Goal: Information Seeking & Learning: Learn about a topic

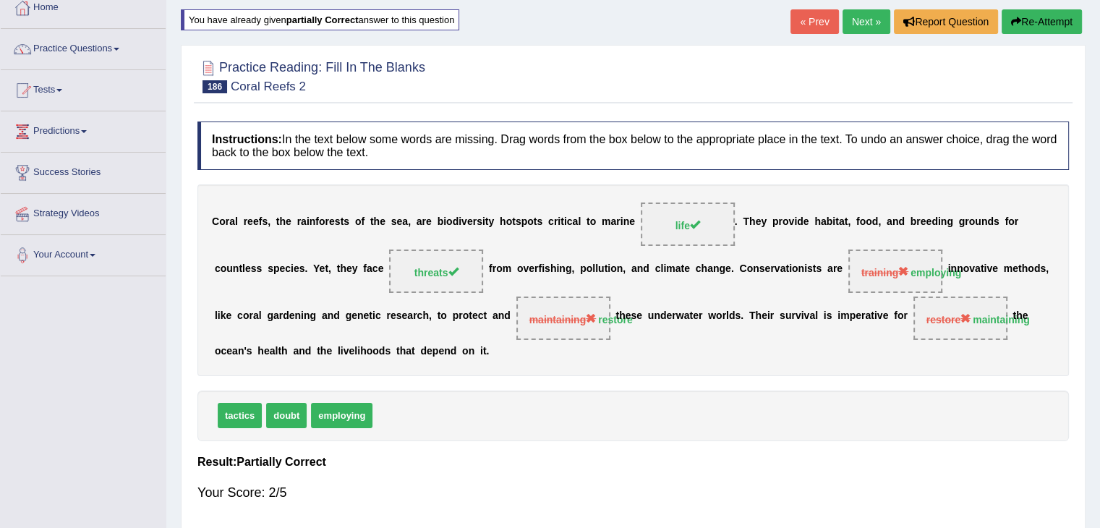
scroll to position [82, 0]
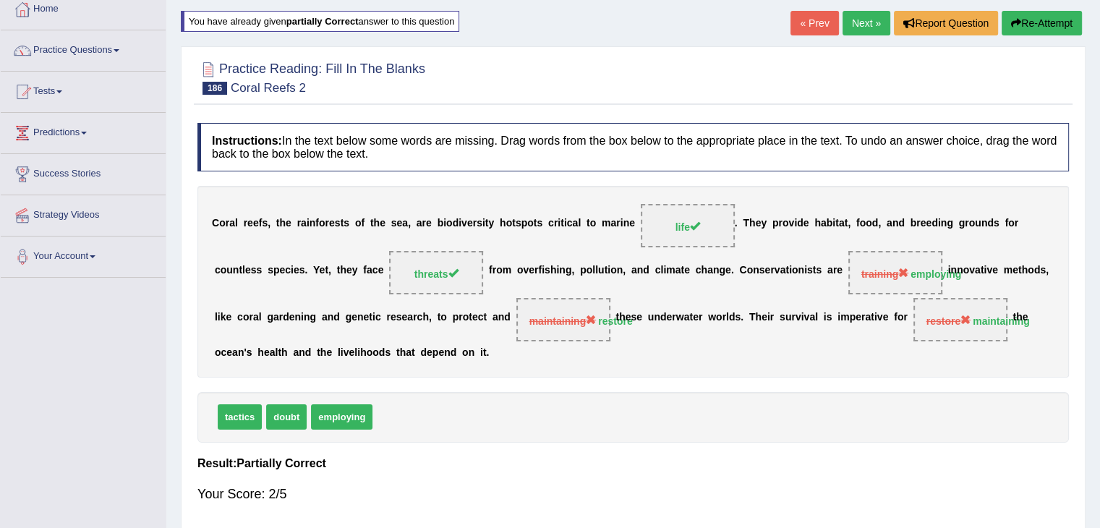
click at [868, 30] on link "Next »" at bounding box center [866, 23] width 48 height 25
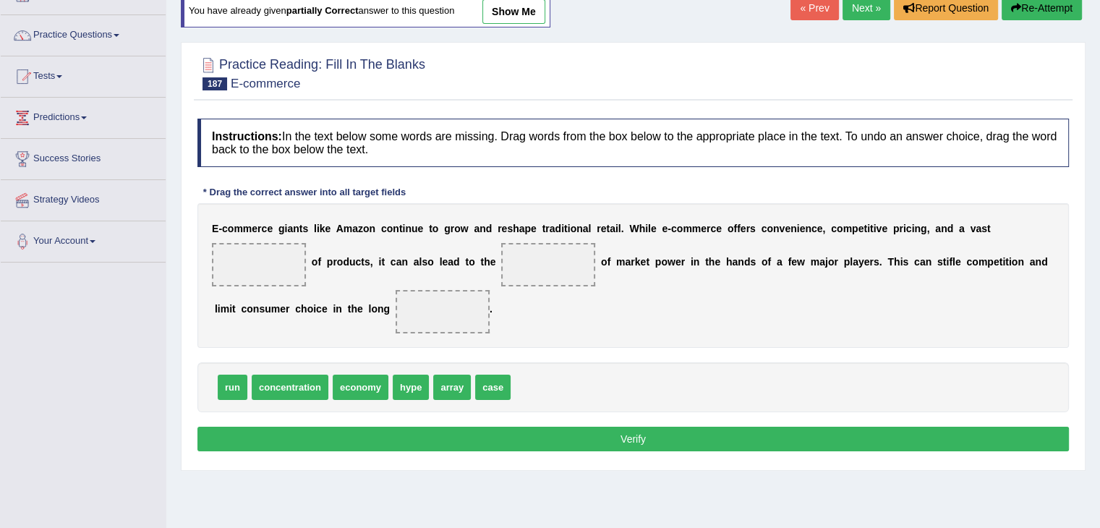
scroll to position [101, 0]
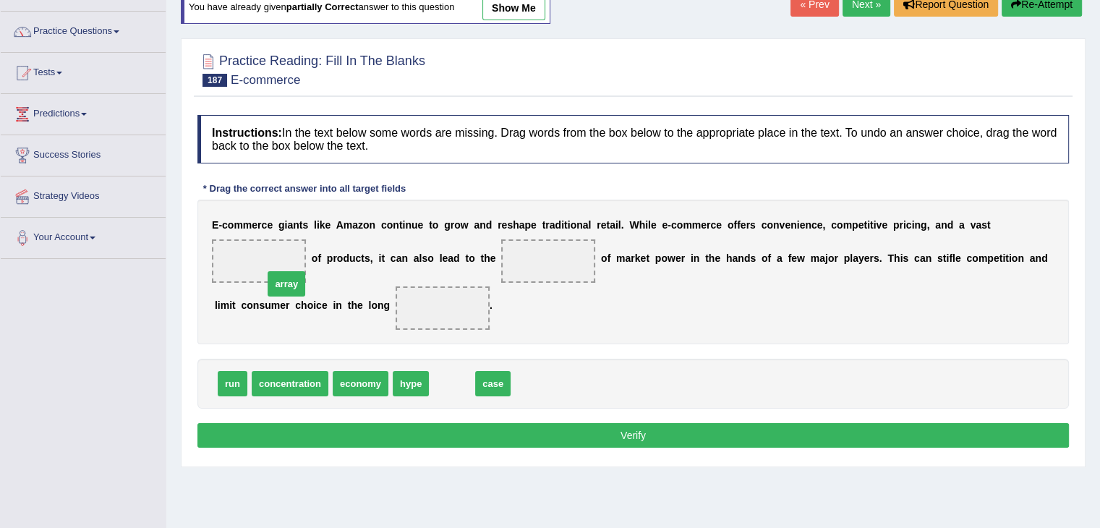
drag, startPoint x: 446, startPoint y: 380, endPoint x: 272, endPoint y: 271, distance: 205.7
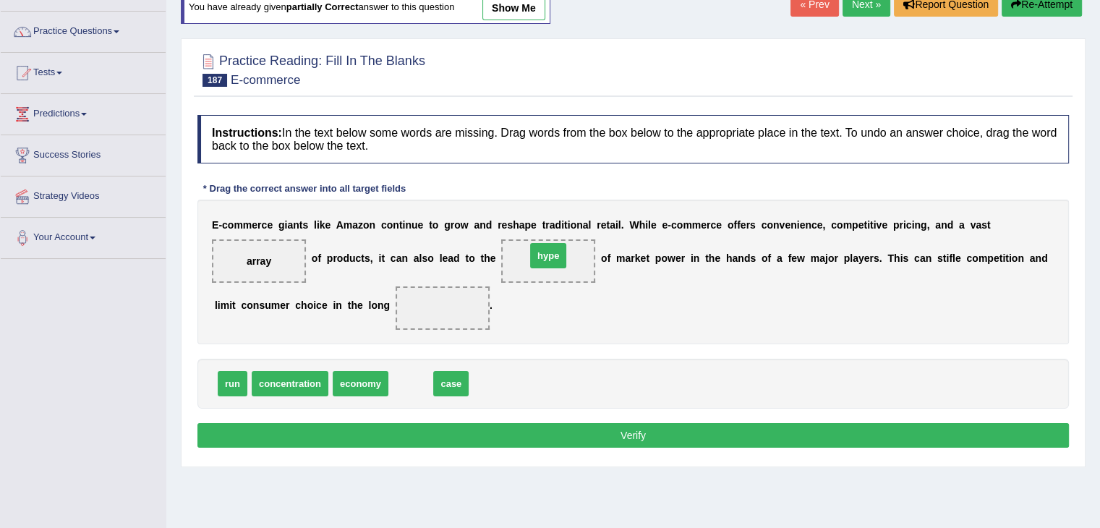
drag, startPoint x: 416, startPoint y: 383, endPoint x: 560, endPoint y: 256, distance: 192.2
drag, startPoint x: 220, startPoint y: 376, endPoint x: 411, endPoint y: 306, distance: 203.4
click at [856, 7] on link "Next »" at bounding box center [866, 4] width 48 height 25
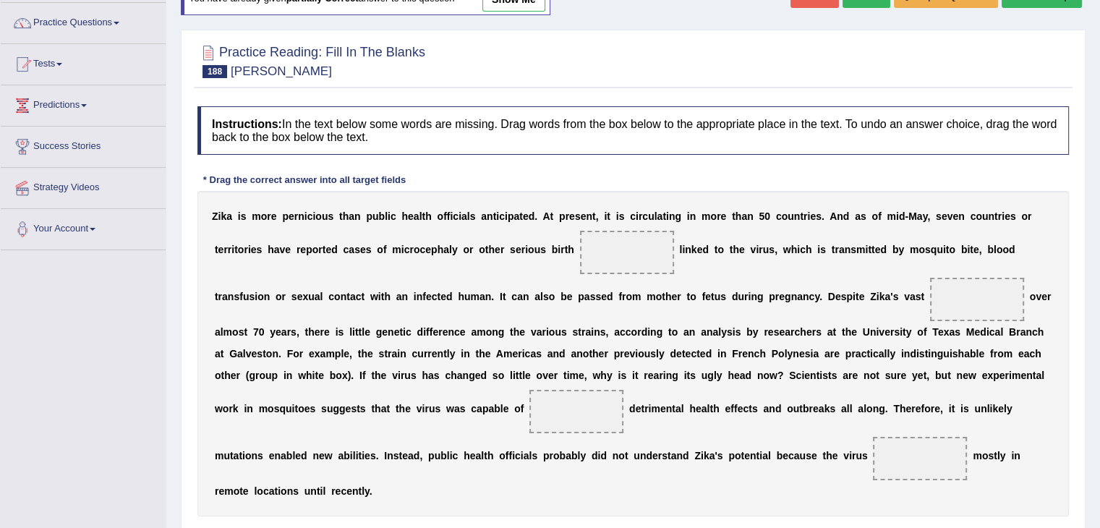
scroll to position [14, 0]
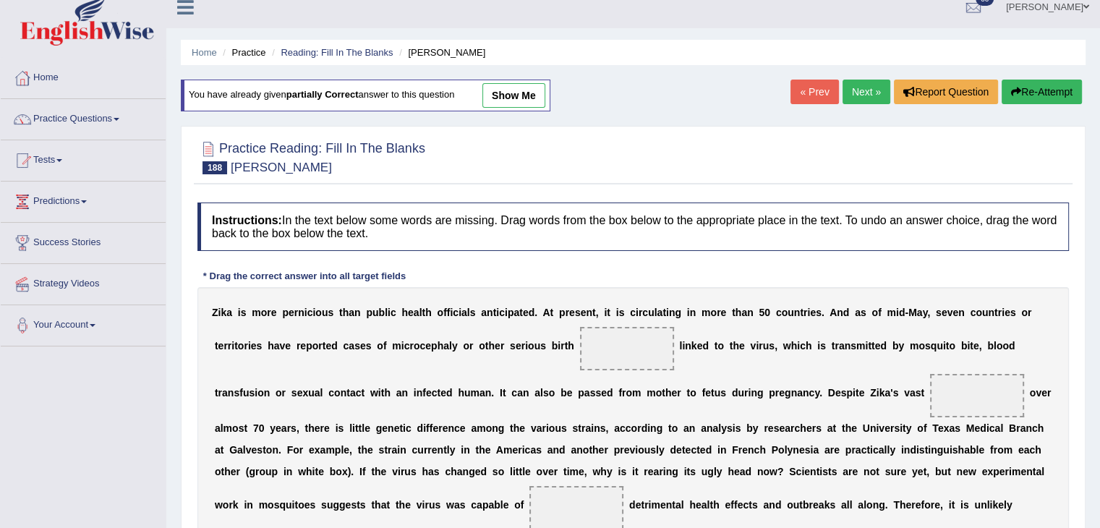
click at [505, 89] on link "show me" at bounding box center [513, 95] width 63 height 25
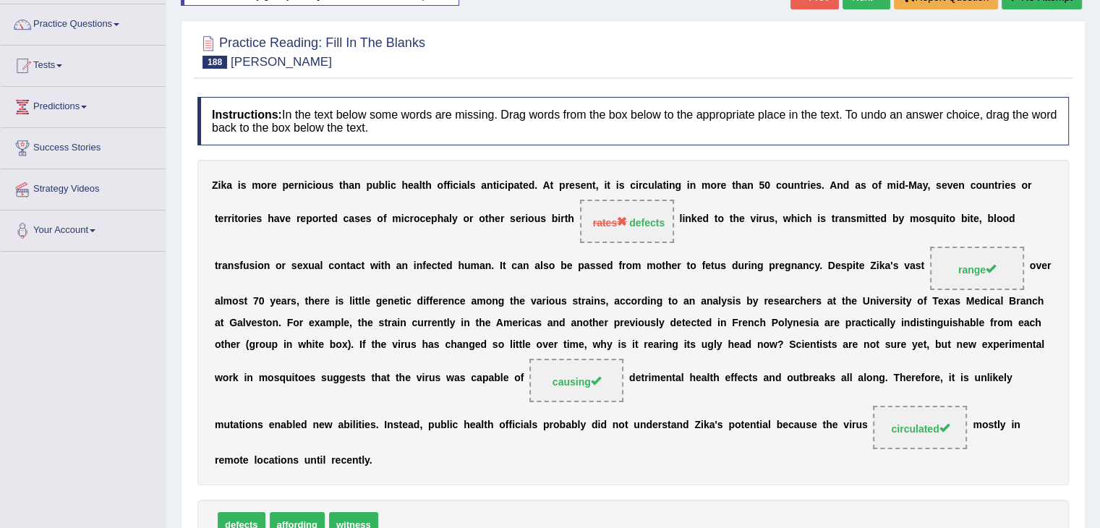
scroll to position [55, 0]
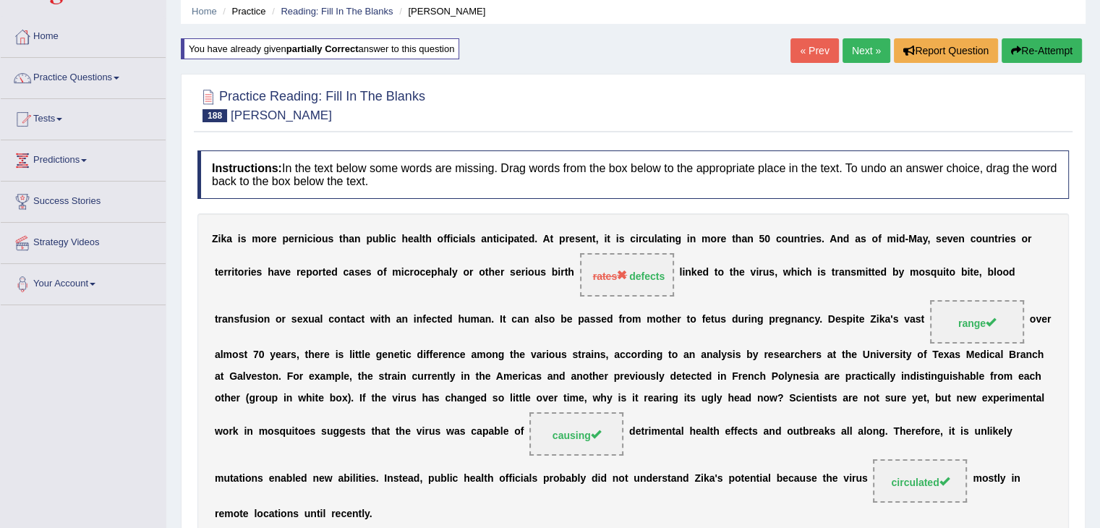
click at [868, 43] on link "Next »" at bounding box center [866, 50] width 48 height 25
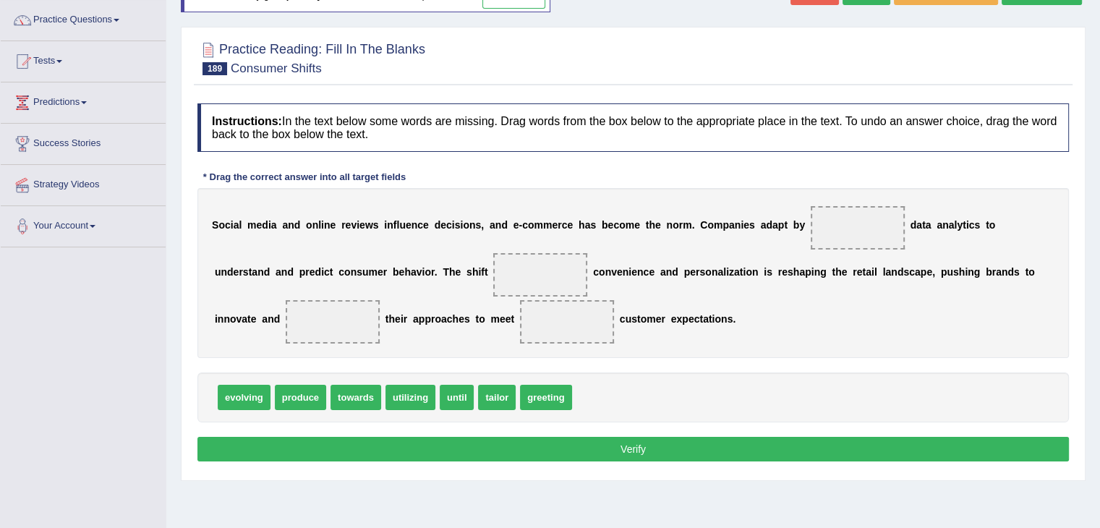
scroll to position [121, 0]
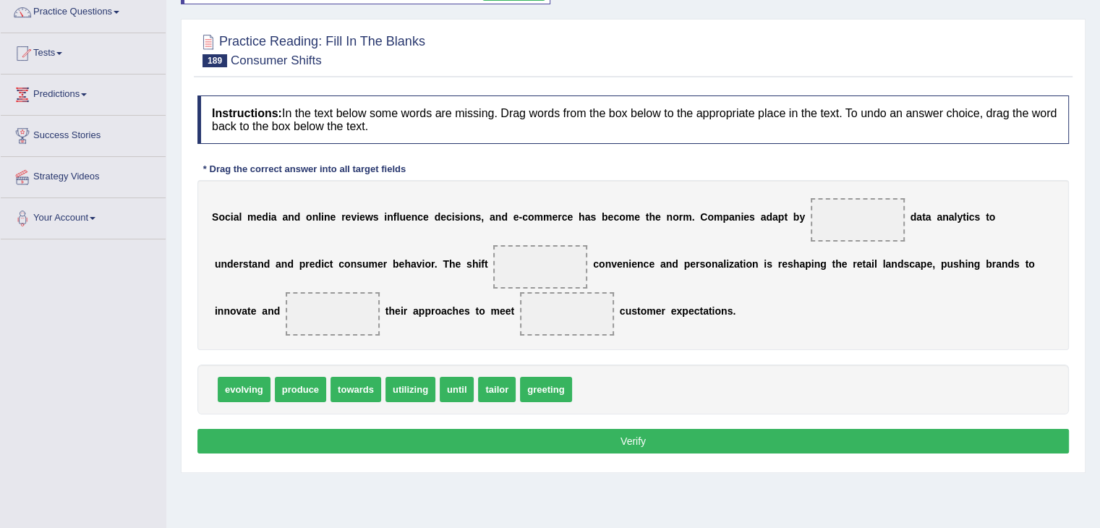
click at [263, 386] on span "evolving" at bounding box center [244, 389] width 53 height 25
drag, startPoint x: 399, startPoint y: 385, endPoint x: 798, endPoint y: 199, distance: 440.6
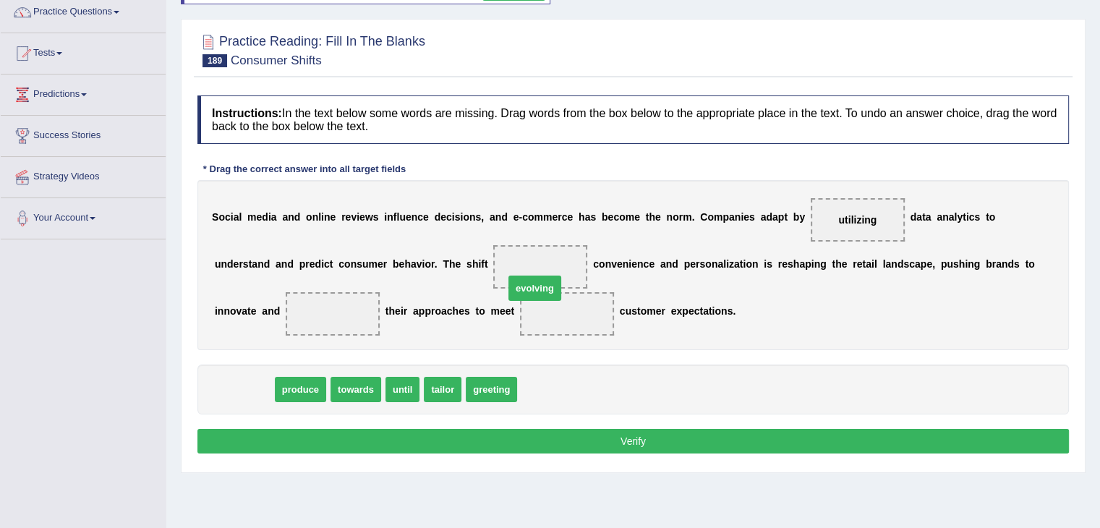
drag, startPoint x: 256, startPoint y: 385, endPoint x: 567, endPoint y: 268, distance: 332.5
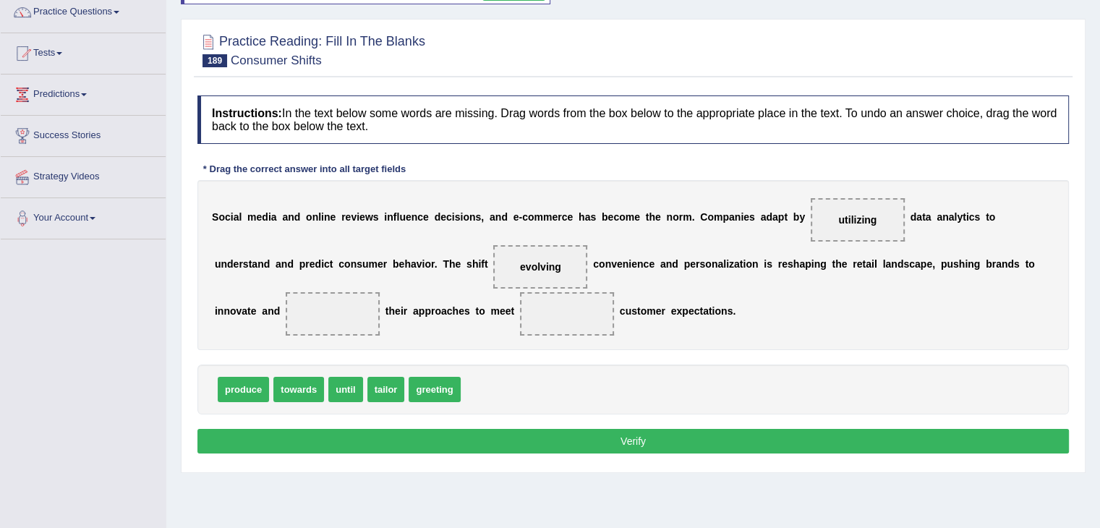
click at [484, 443] on button "Verify" at bounding box center [632, 441] width 871 height 25
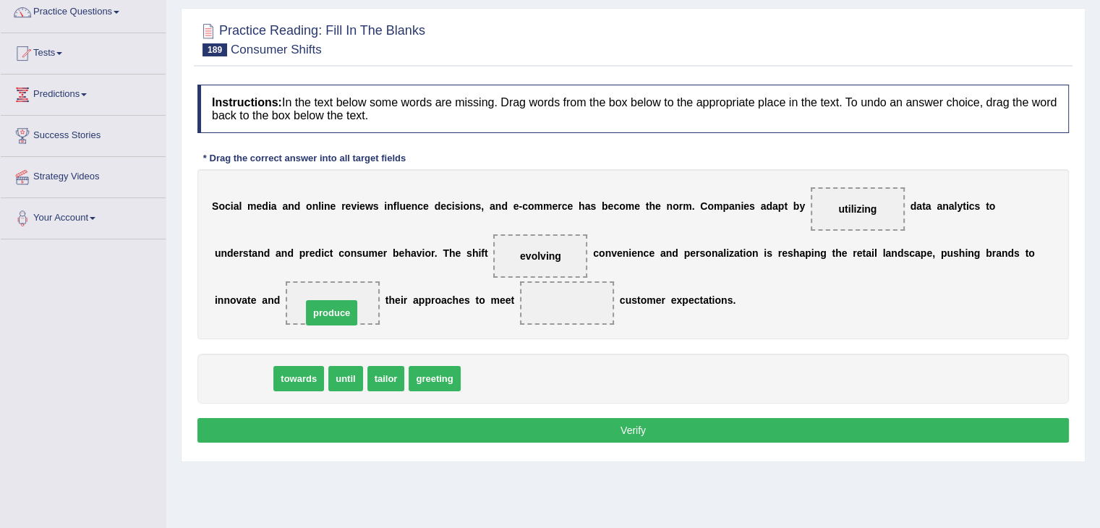
drag, startPoint x: 243, startPoint y: 370, endPoint x: 334, endPoint y: 303, distance: 113.2
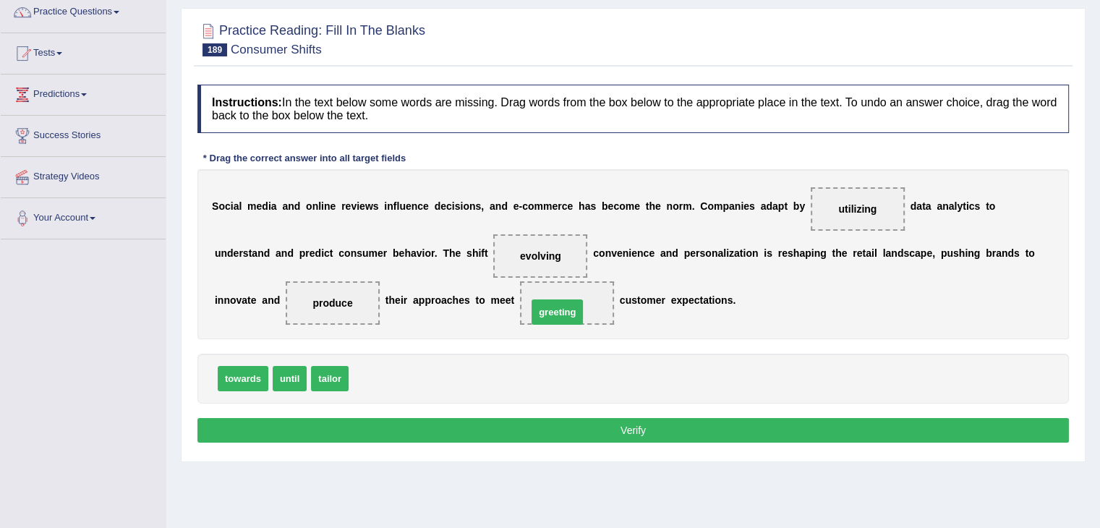
drag, startPoint x: 391, startPoint y: 383, endPoint x: 576, endPoint y: 313, distance: 197.7
click at [533, 430] on button "Verify" at bounding box center [632, 430] width 871 height 25
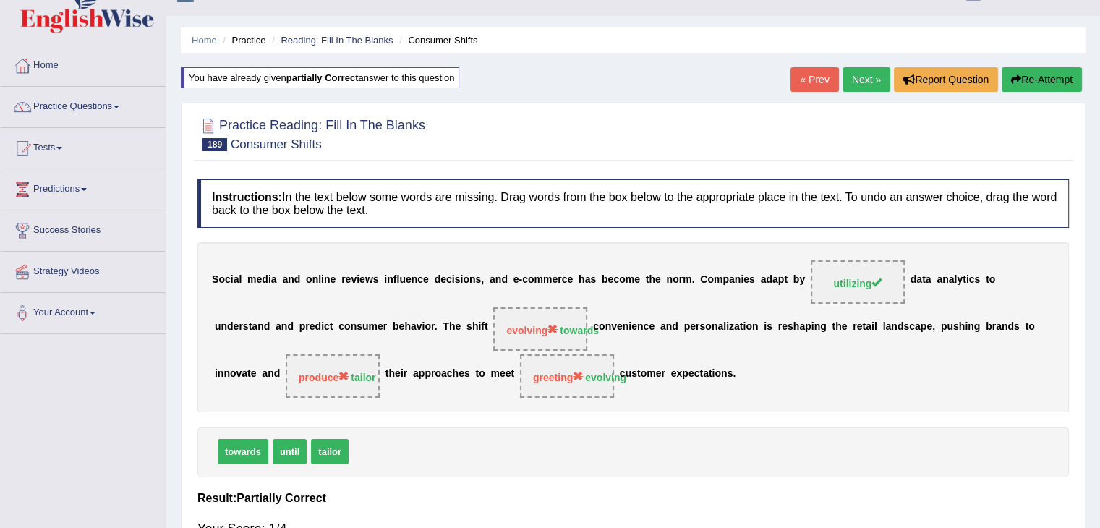
scroll to position [23, 0]
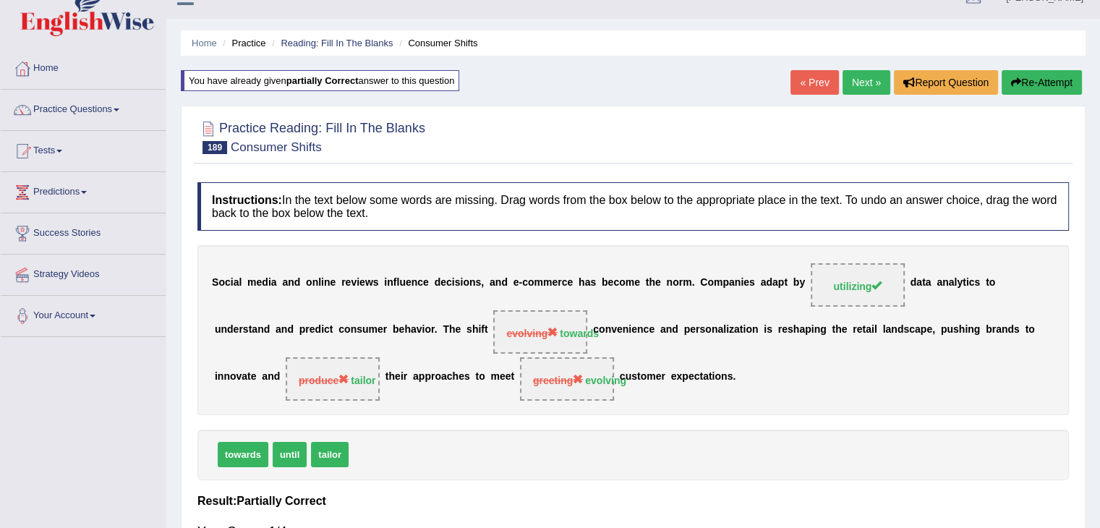
click at [853, 79] on link "Next »" at bounding box center [866, 82] width 48 height 25
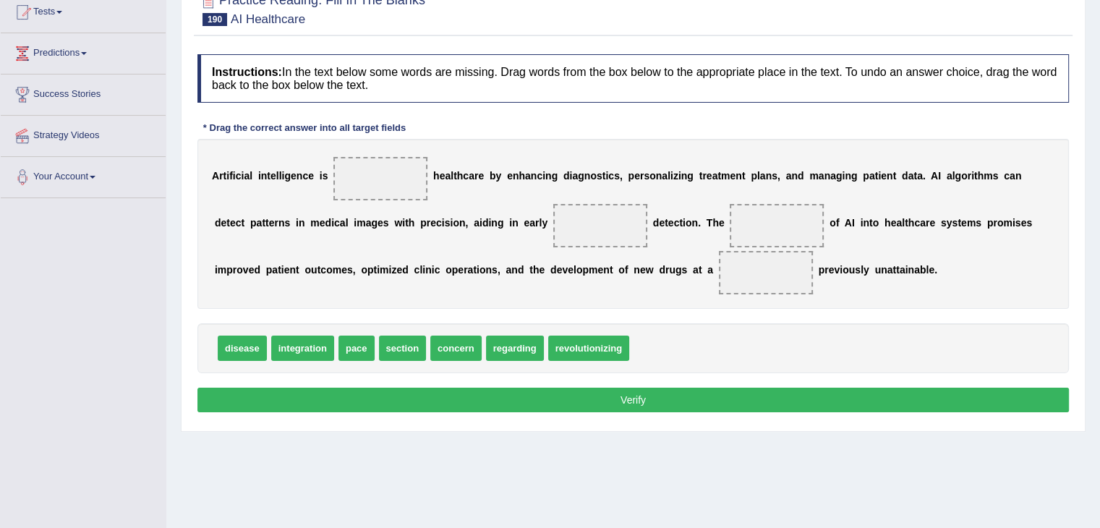
scroll to position [165, 0]
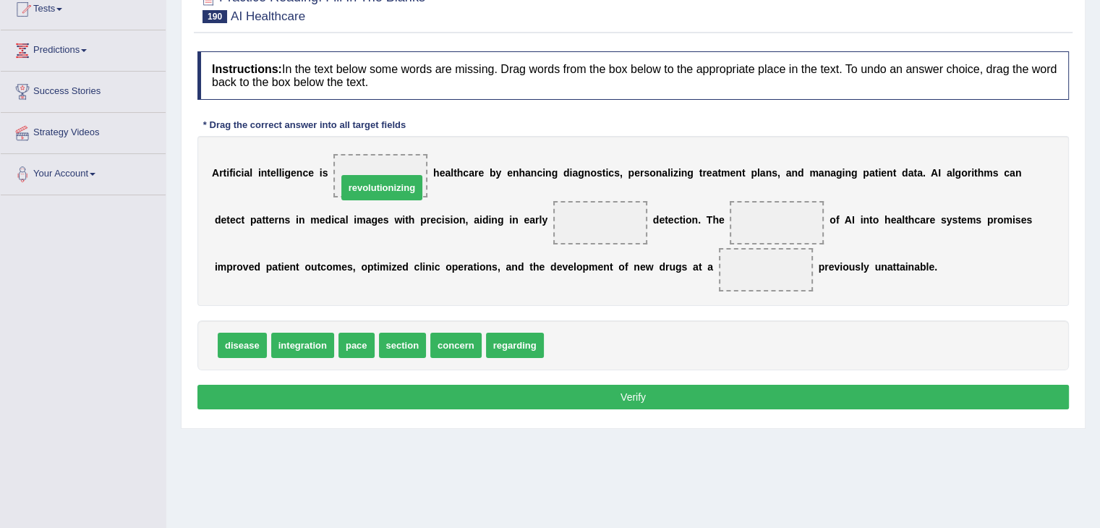
drag, startPoint x: 580, startPoint y: 341, endPoint x: 359, endPoint y: 177, distance: 274.5
drag, startPoint x: 365, startPoint y: 347, endPoint x: 656, endPoint y: 229, distance: 314.0
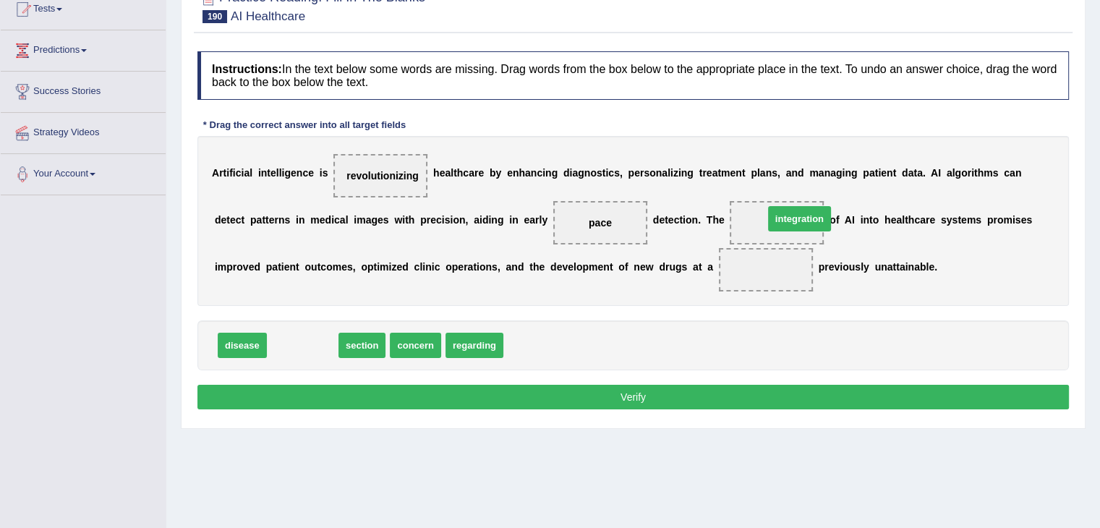
drag, startPoint x: 286, startPoint y: 343, endPoint x: 782, endPoint y: 217, distance: 511.9
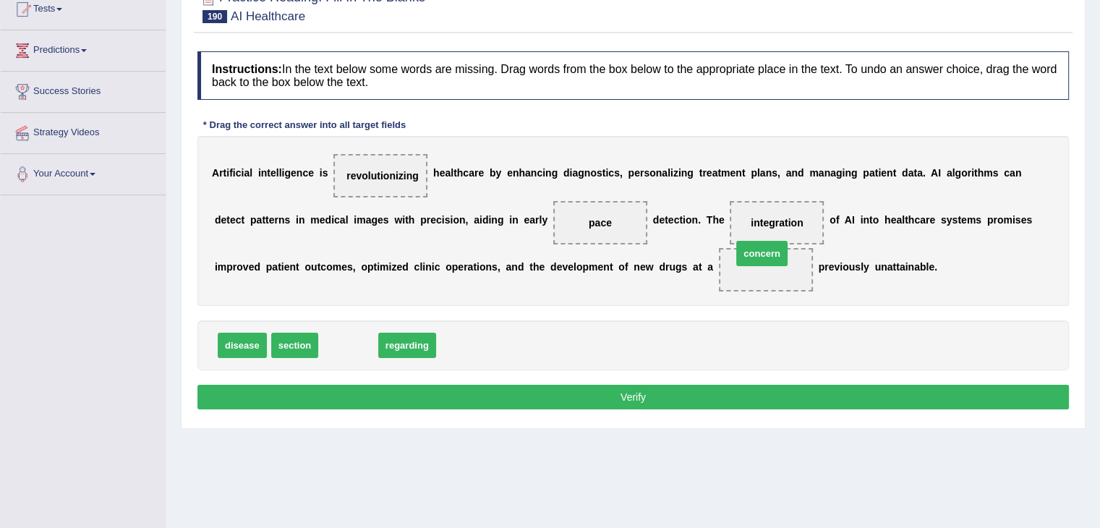
drag, startPoint x: 347, startPoint y: 336, endPoint x: 759, endPoint y: 247, distance: 421.8
click at [574, 385] on button "Verify" at bounding box center [632, 397] width 871 height 25
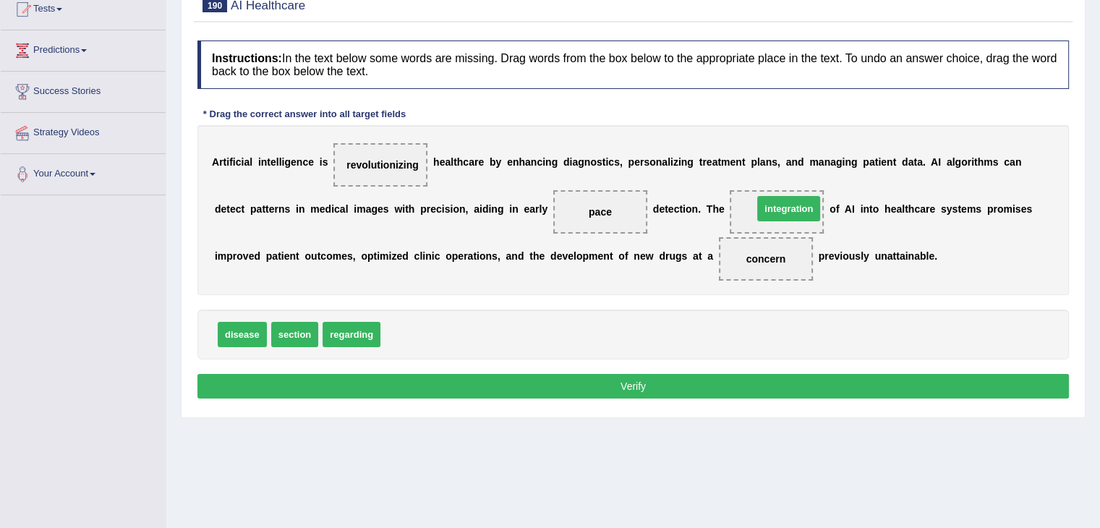
drag, startPoint x: 428, startPoint y: 331, endPoint x: 798, endPoint y: 207, distance: 389.9
drag, startPoint x: 306, startPoint y: 330, endPoint x: 751, endPoint y: 262, distance: 449.9
click at [560, 397] on div "Instructions: In the text below some words are missing. Drag words from the box…" at bounding box center [633, 221] width 879 height 377
click at [562, 383] on button "Verify" at bounding box center [632, 386] width 871 height 25
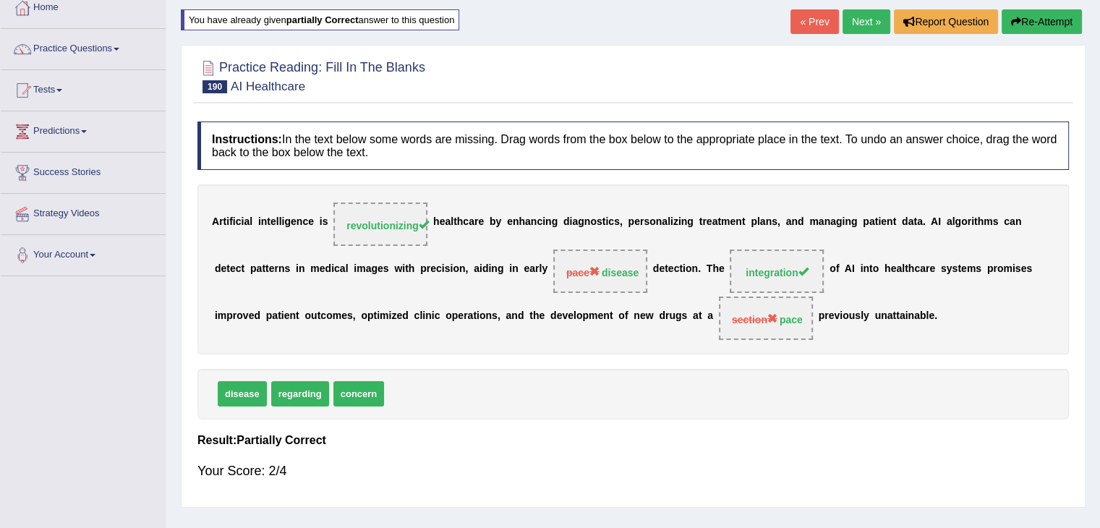
scroll to position [82, 0]
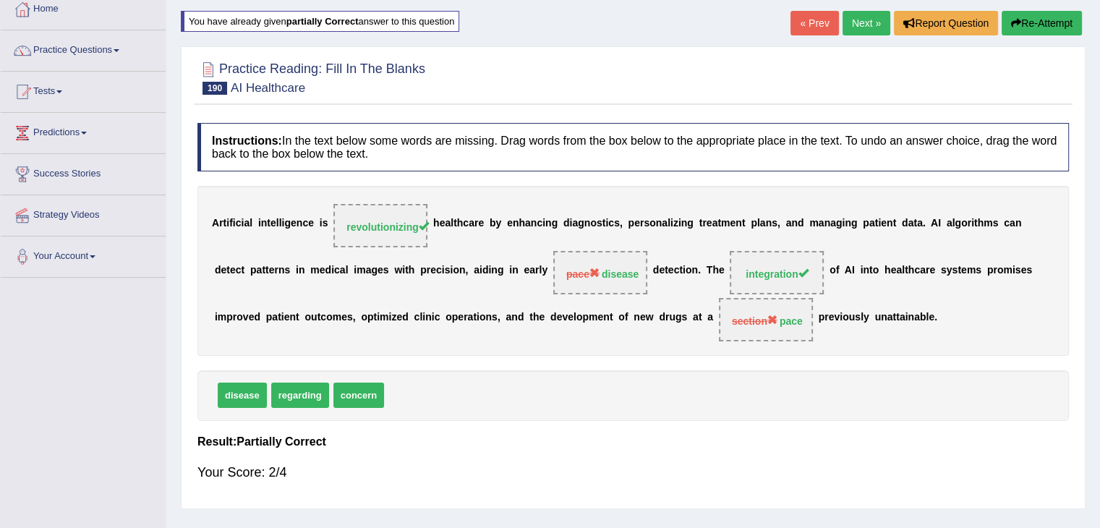
click at [866, 25] on link "Next »" at bounding box center [866, 23] width 48 height 25
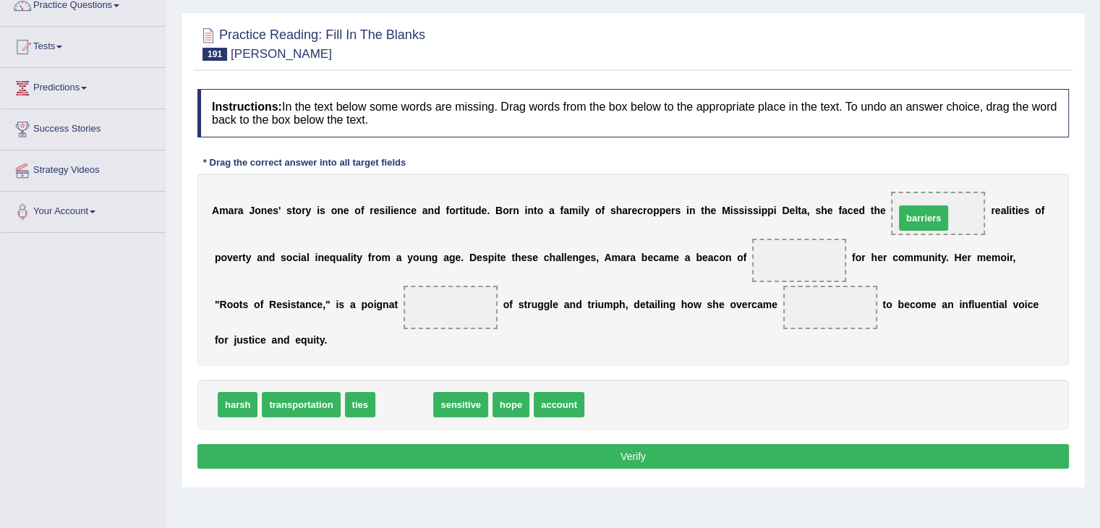
drag, startPoint x: 400, startPoint y: 401, endPoint x: 918, endPoint y: 213, distance: 551.5
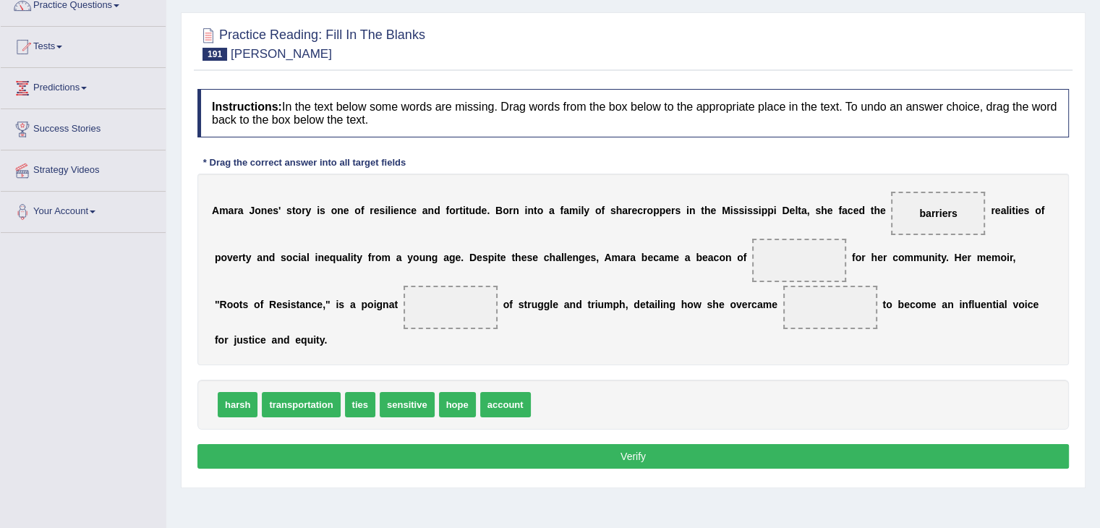
drag, startPoint x: 922, startPoint y: 218, endPoint x: 937, endPoint y: 215, distance: 15.5
click at [937, 215] on span "barriers" at bounding box center [938, 213] width 94 height 43
drag, startPoint x: 937, startPoint y: 215, endPoint x: 790, endPoint y: 268, distance: 156.7
drag, startPoint x: 398, startPoint y: 411, endPoint x: 873, endPoint y: 230, distance: 508.3
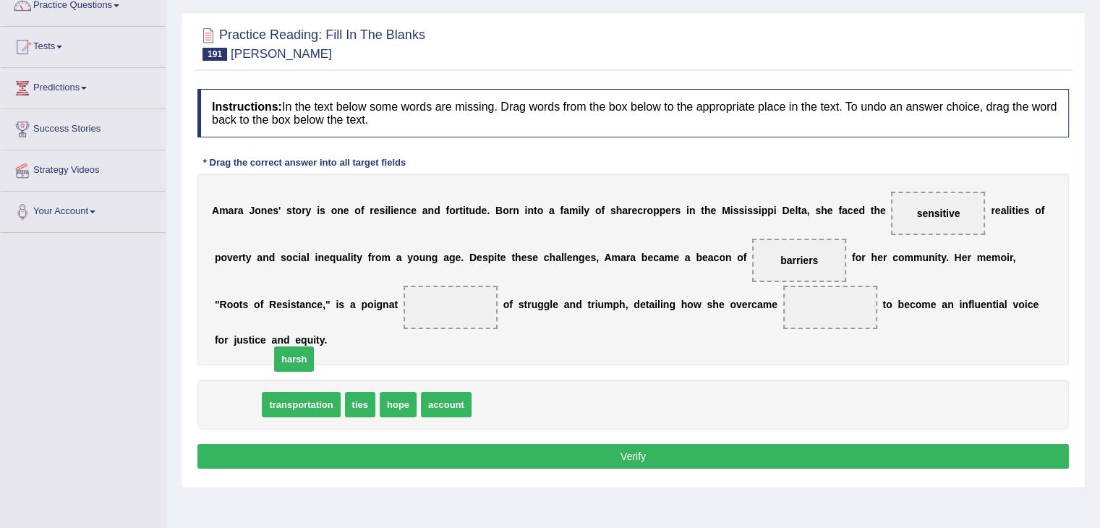
drag, startPoint x: 238, startPoint y: 406, endPoint x: 251, endPoint y: 390, distance: 21.1
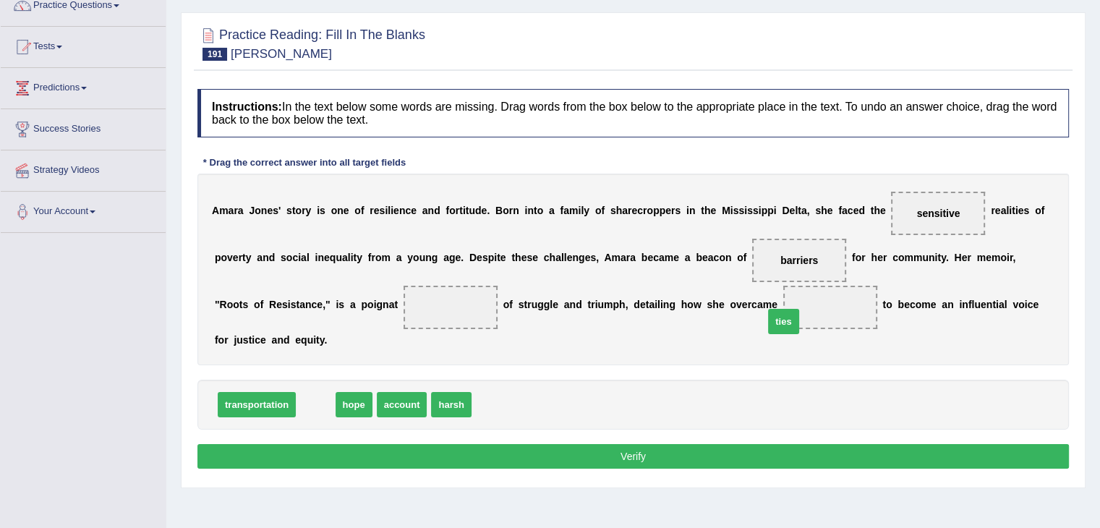
drag, startPoint x: 310, startPoint y: 405, endPoint x: 803, endPoint y: 318, distance: 500.0
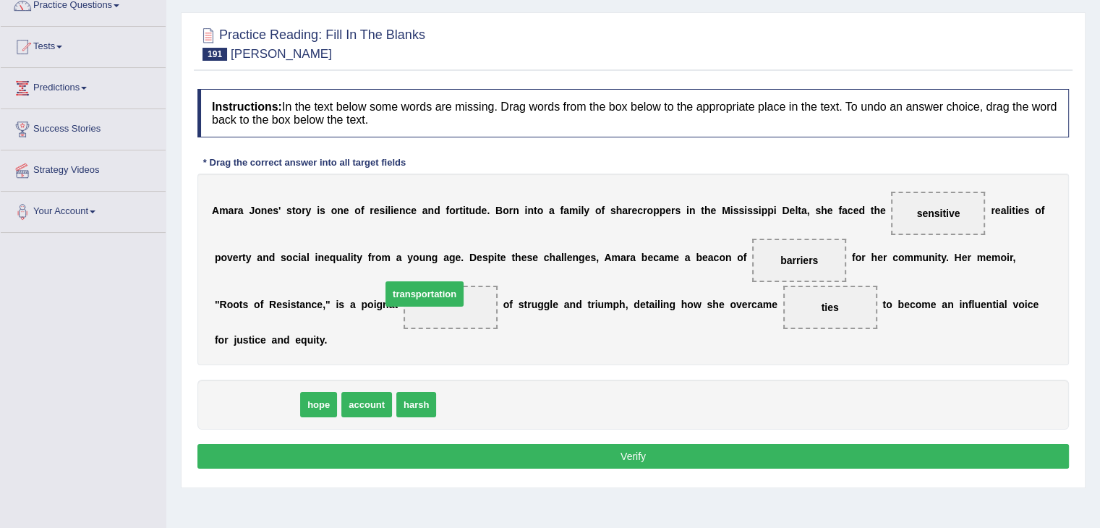
drag, startPoint x: 283, startPoint y: 404, endPoint x: 448, endPoint y: 300, distance: 195.0
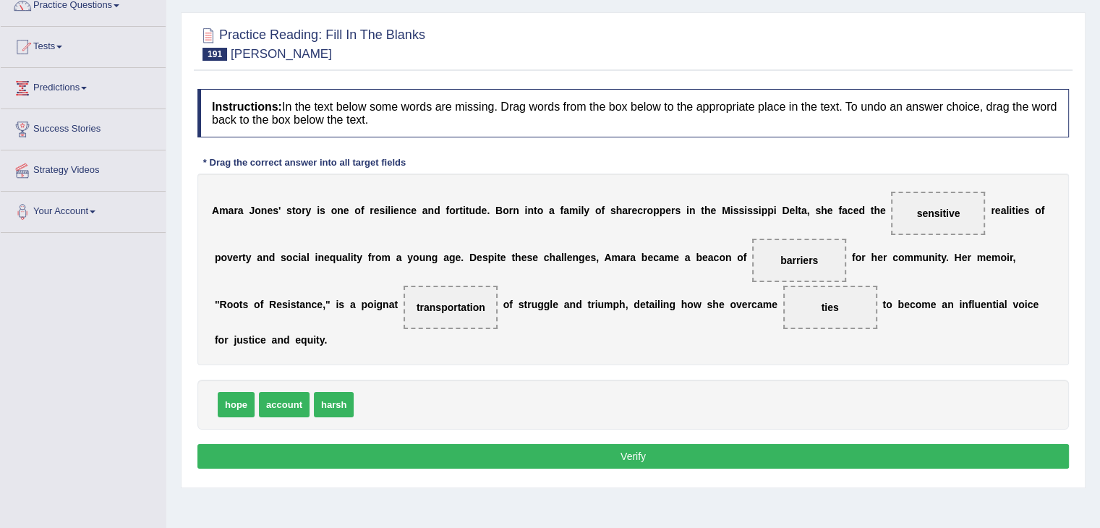
click at [486, 448] on button "Verify" at bounding box center [632, 456] width 871 height 25
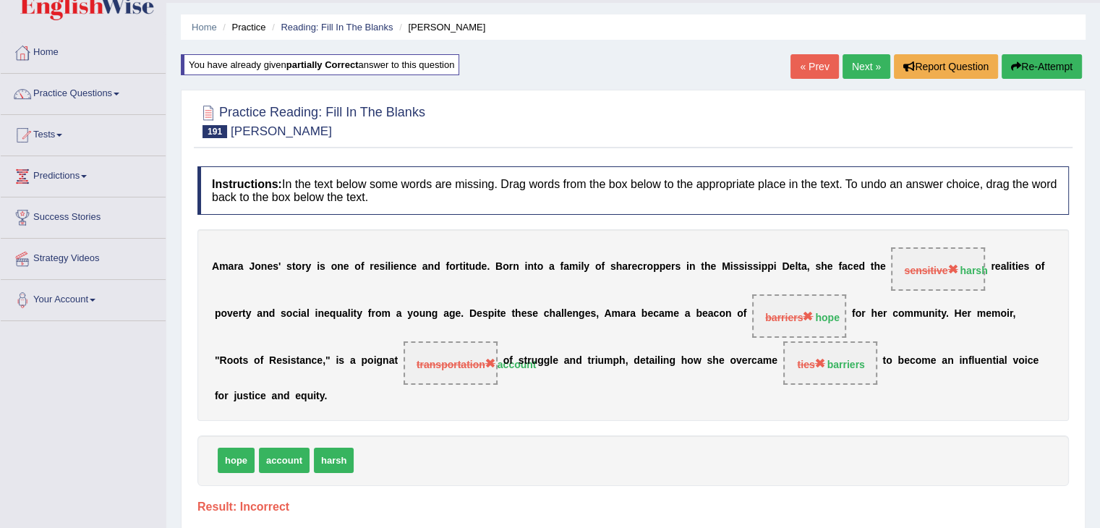
scroll to position [38, 0]
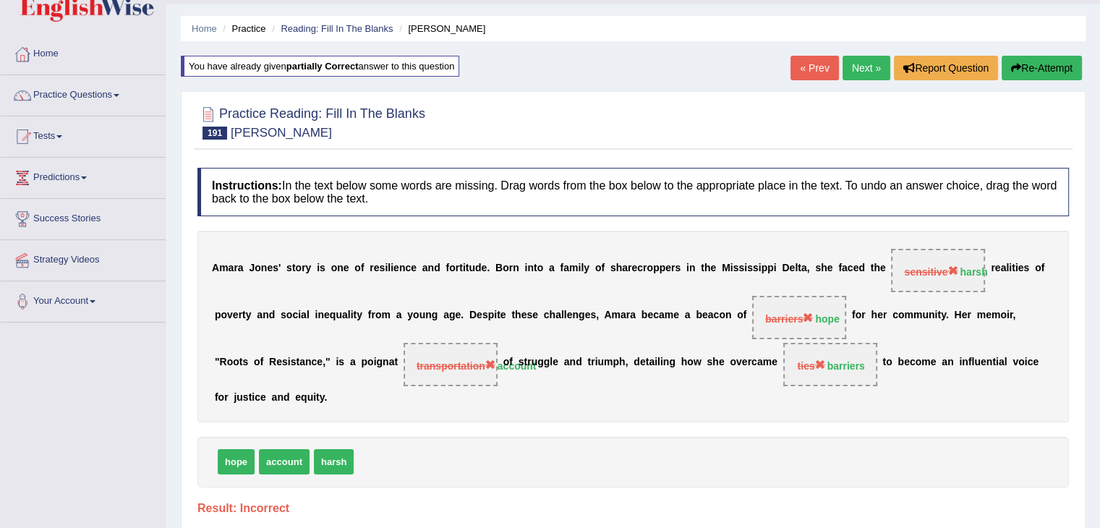
click at [1062, 64] on button "Re-Attempt" at bounding box center [1042, 68] width 80 height 25
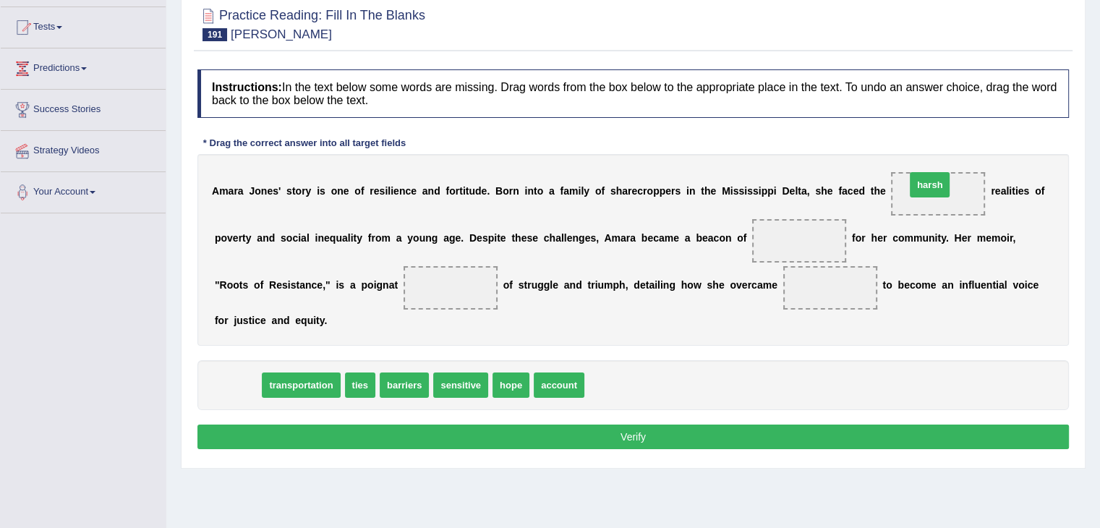
drag, startPoint x: 233, startPoint y: 384, endPoint x: 924, endPoint y: 182, distance: 720.1
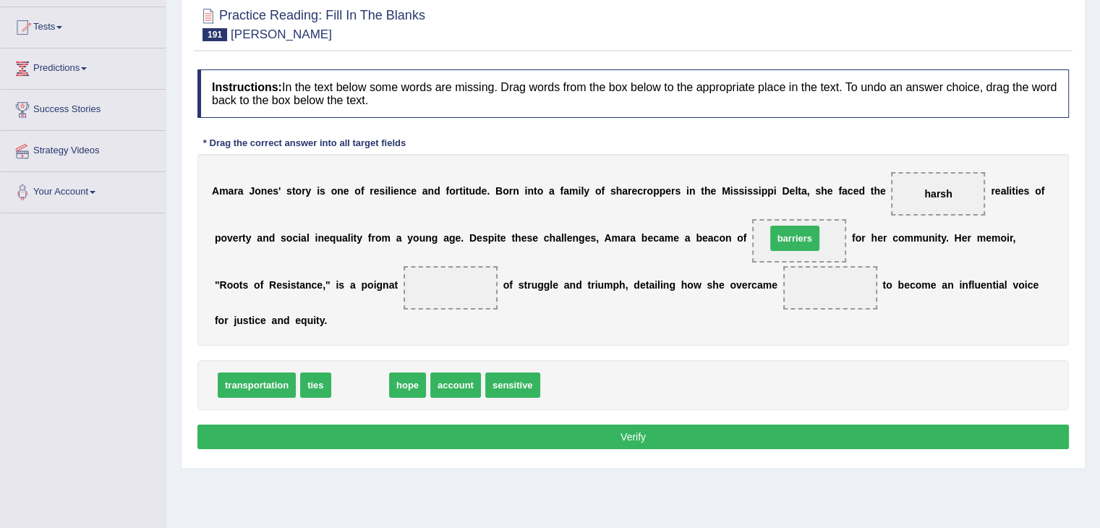
drag, startPoint x: 347, startPoint y: 388, endPoint x: 782, endPoint y: 241, distance: 459.0
click at [317, 385] on span "ties" at bounding box center [315, 384] width 30 height 25
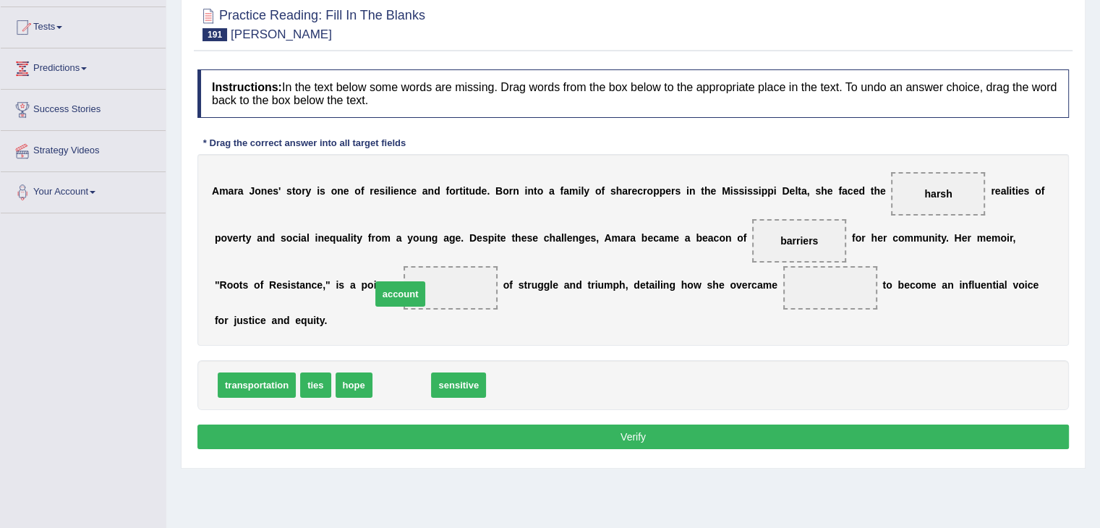
drag, startPoint x: 390, startPoint y: 380, endPoint x: 389, endPoint y: 286, distance: 93.3
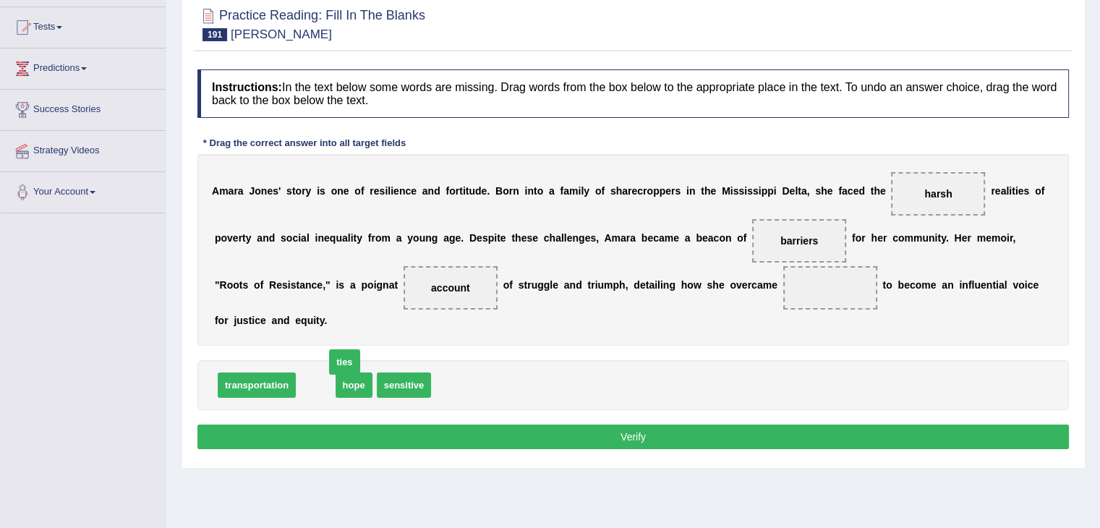
drag, startPoint x: 307, startPoint y: 380, endPoint x: 336, endPoint y: 358, distance: 36.6
drag, startPoint x: 376, startPoint y: 388, endPoint x: 777, endPoint y: 290, distance: 413.2
click at [590, 426] on button "Verify" at bounding box center [632, 436] width 871 height 25
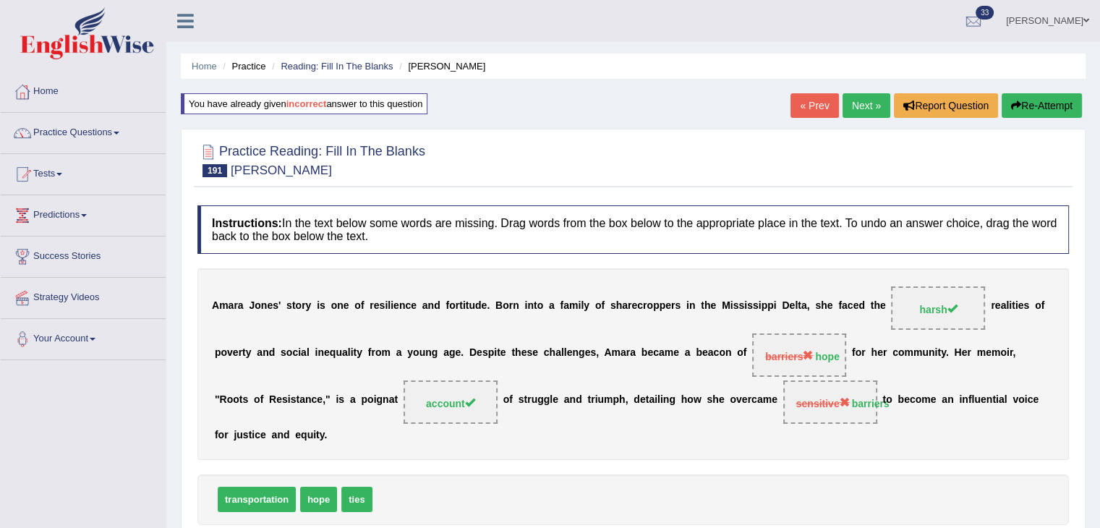
click at [857, 100] on link "Next »" at bounding box center [866, 105] width 48 height 25
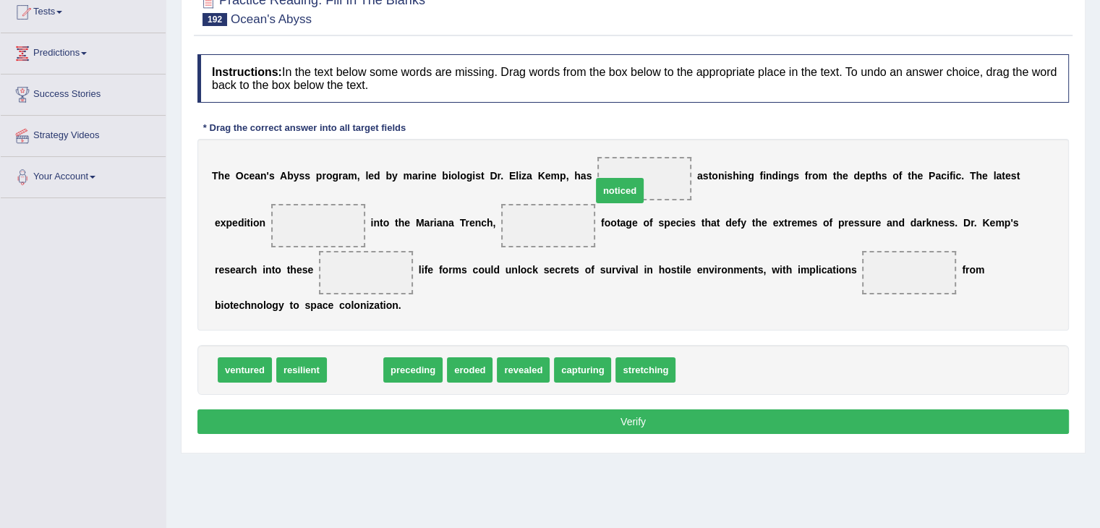
drag, startPoint x: 364, startPoint y: 367, endPoint x: 642, endPoint y: 184, distance: 333.1
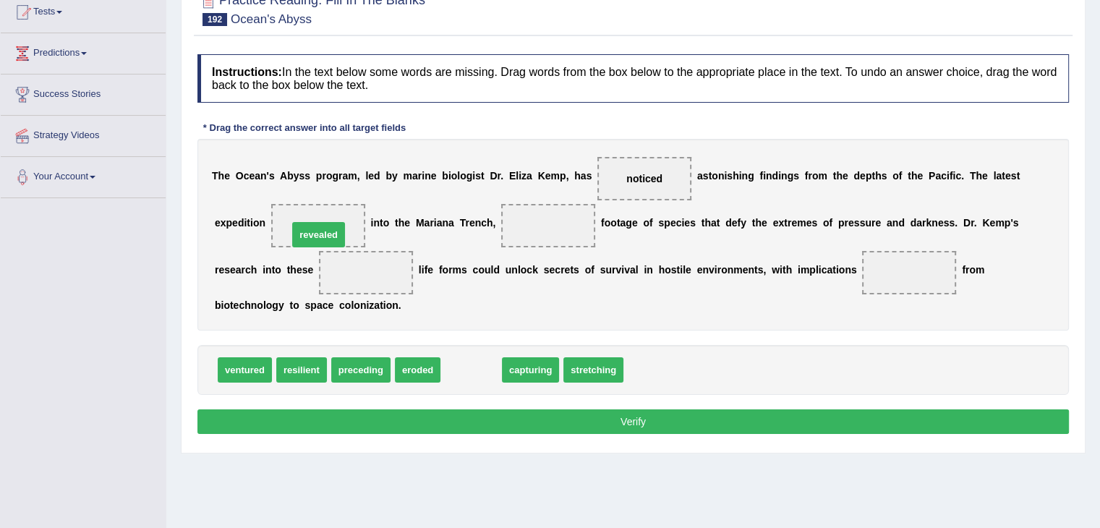
drag, startPoint x: 467, startPoint y: 361, endPoint x: 315, endPoint y: 226, distance: 203.9
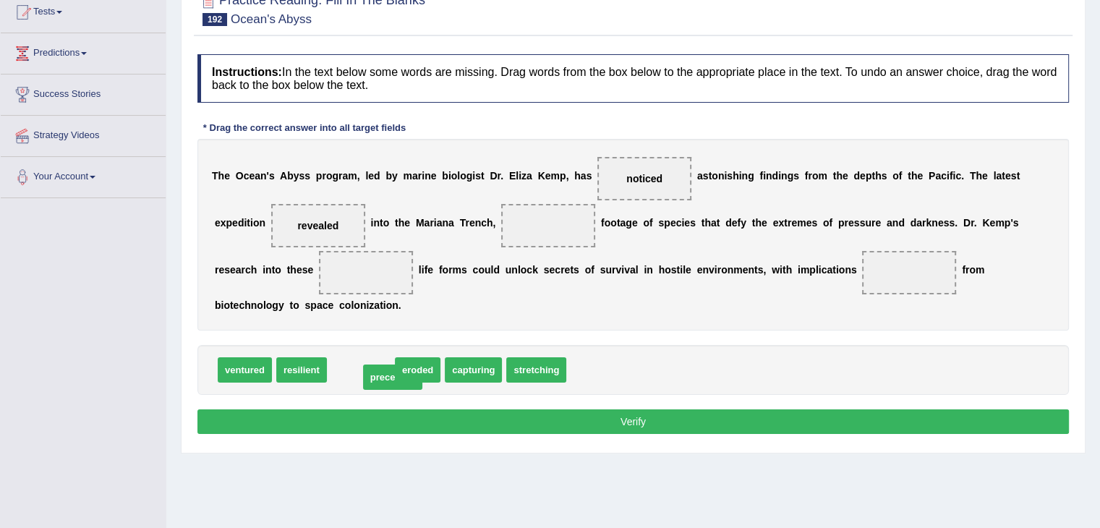
drag, startPoint x: 369, startPoint y: 372, endPoint x: 401, endPoint y: 380, distance: 32.6
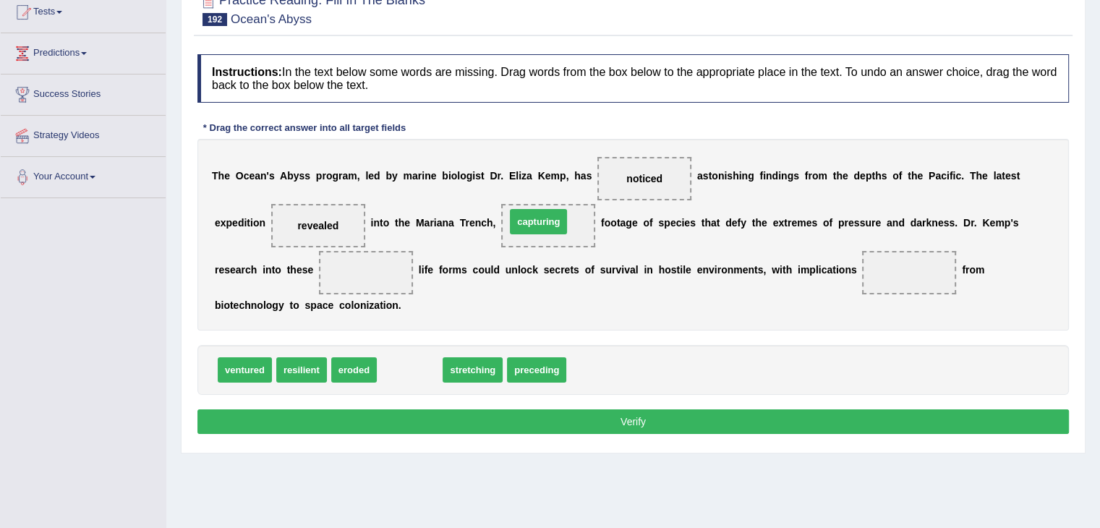
drag, startPoint x: 416, startPoint y: 369, endPoint x: 547, endPoint y: 221, distance: 197.8
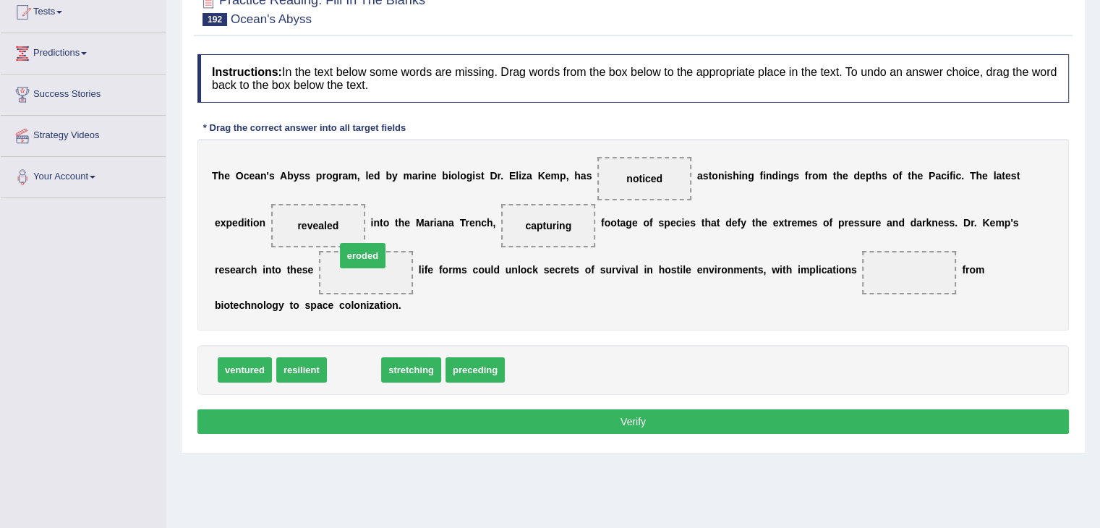
drag, startPoint x: 347, startPoint y: 368, endPoint x: 356, endPoint y: 249, distance: 118.9
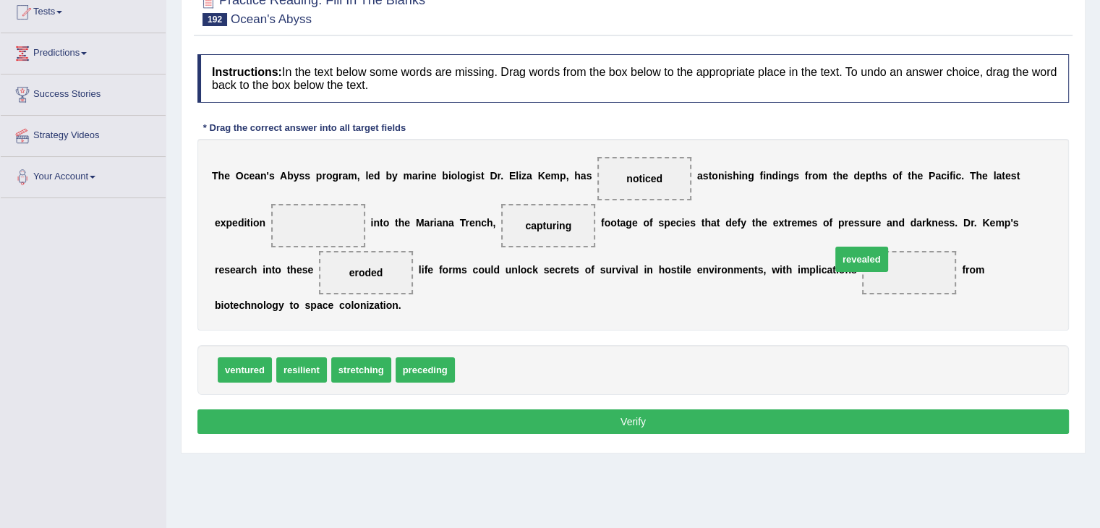
drag, startPoint x: 492, startPoint y: 369, endPoint x: 882, endPoint y: 268, distance: 402.7
click at [671, 424] on button "Verify" at bounding box center [632, 421] width 871 height 25
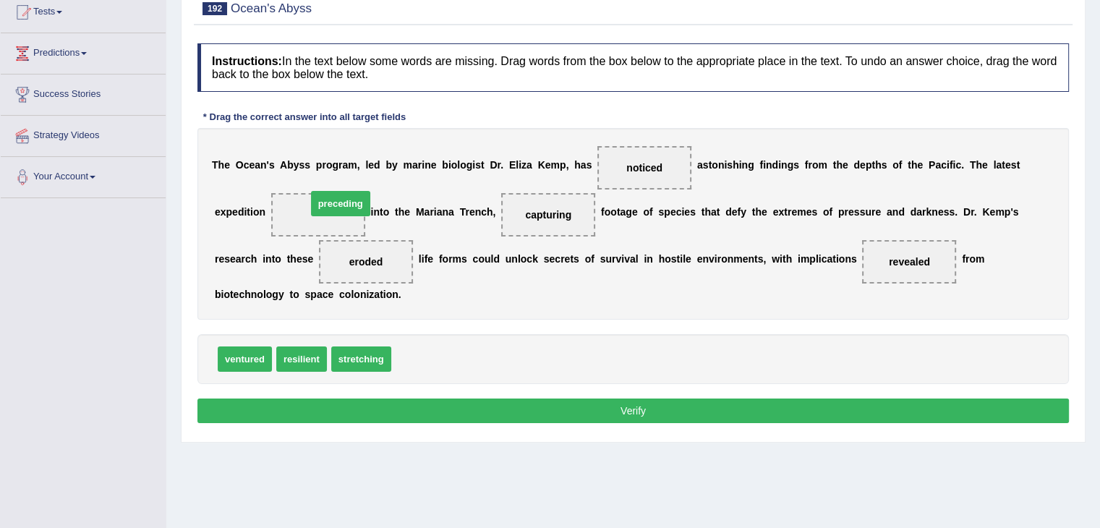
drag, startPoint x: 430, startPoint y: 351, endPoint x: 345, endPoint y: 195, distance: 177.0
click at [564, 403] on button "Verify" at bounding box center [632, 410] width 871 height 25
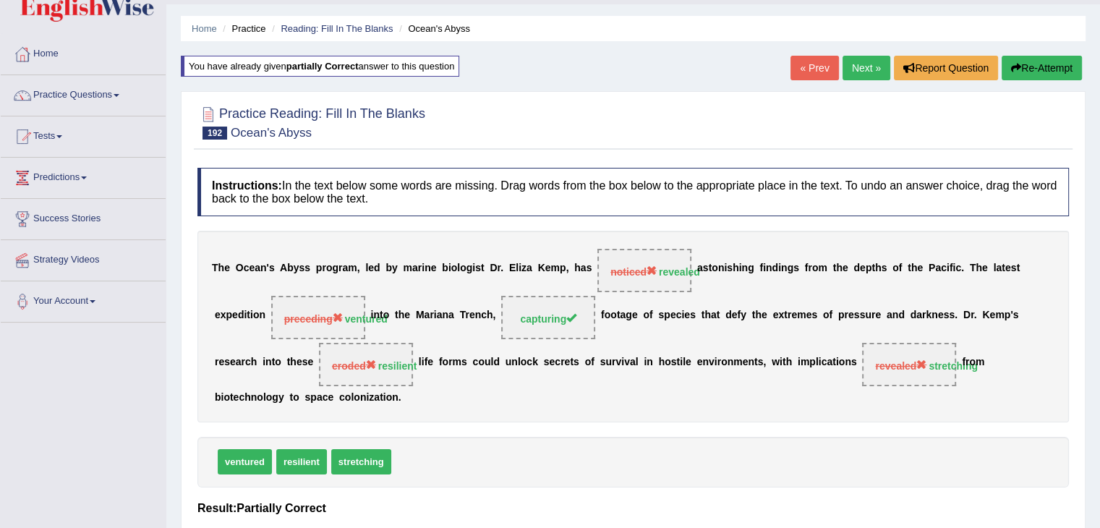
scroll to position [30, 0]
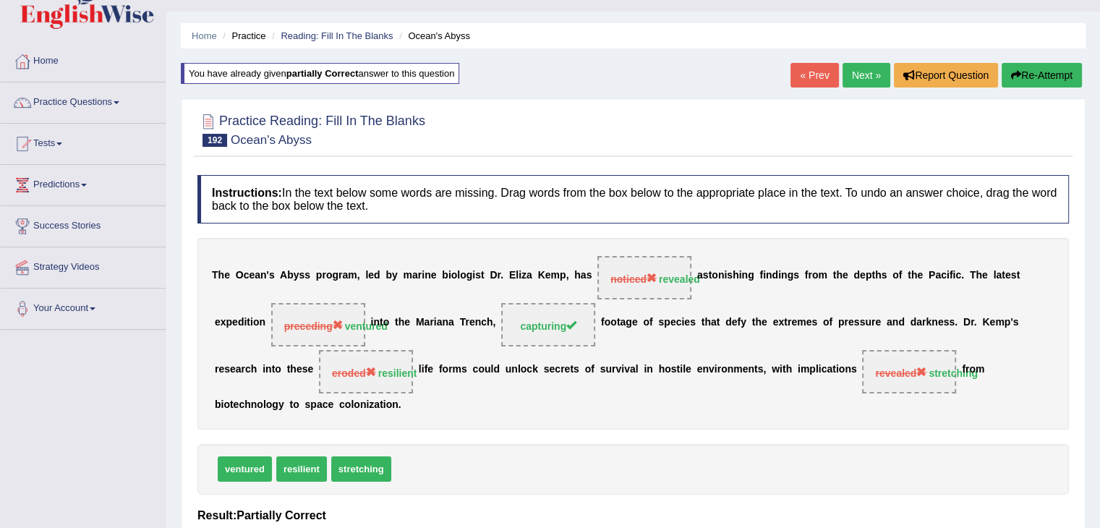
click at [1034, 76] on button "Re-Attempt" at bounding box center [1042, 75] width 80 height 25
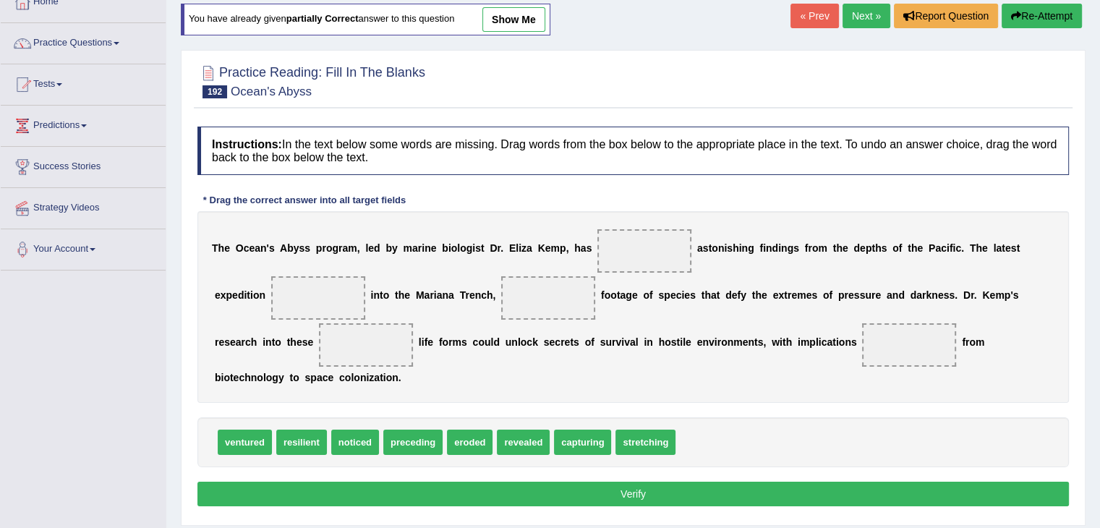
scroll to position [93, 0]
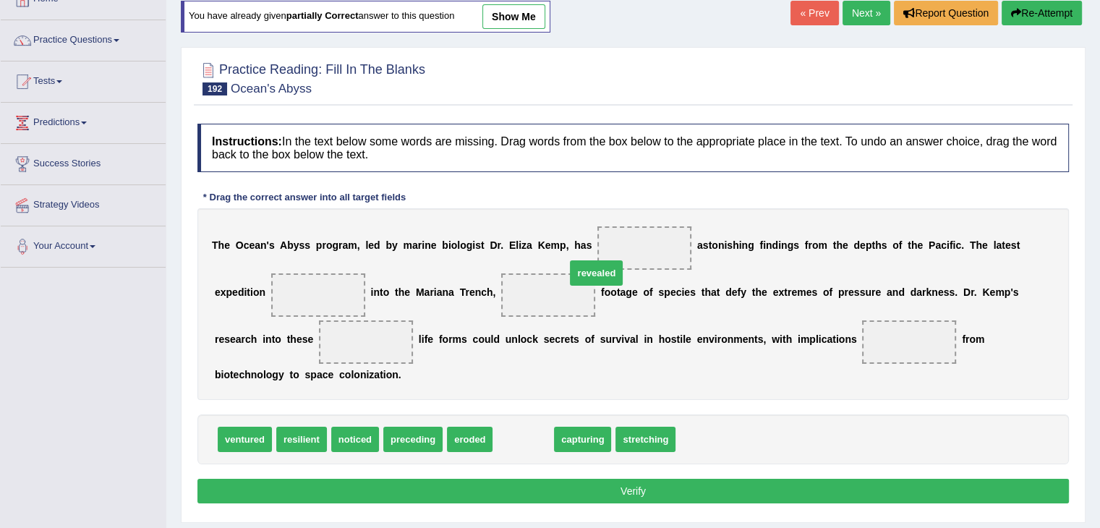
drag, startPoint x: 509, startPoint y: 435, endPoint x: 588, endPoint y: 258, distance: 193.9
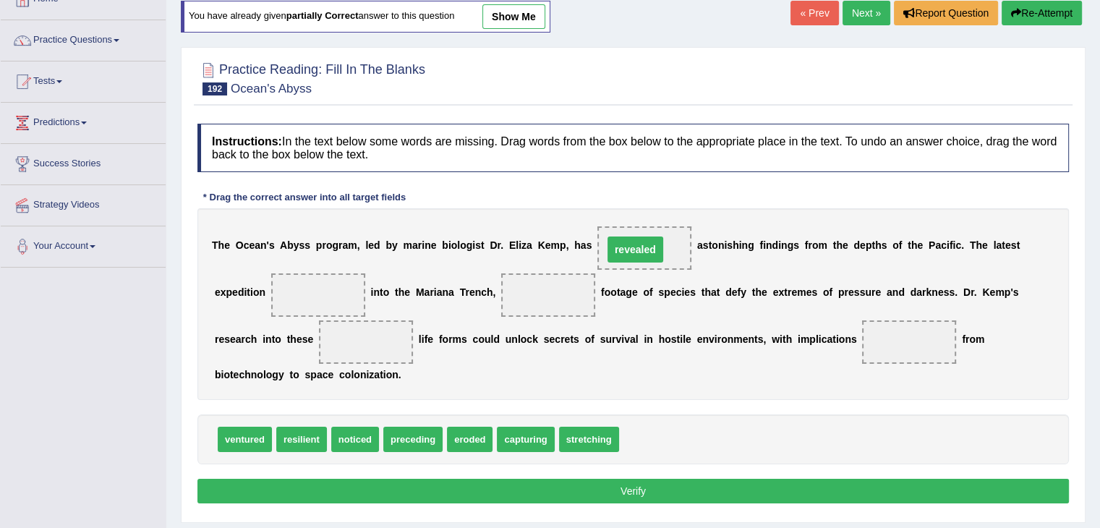
drag, startPoint x: 534, startPoint y: 290, endPoint x: 625, endPoint y: 244, distance: 101.5
drag, startPoint x: 523, startPoint y: 432, endPoint x: 564, endPoint y: 286, distance: 152.5
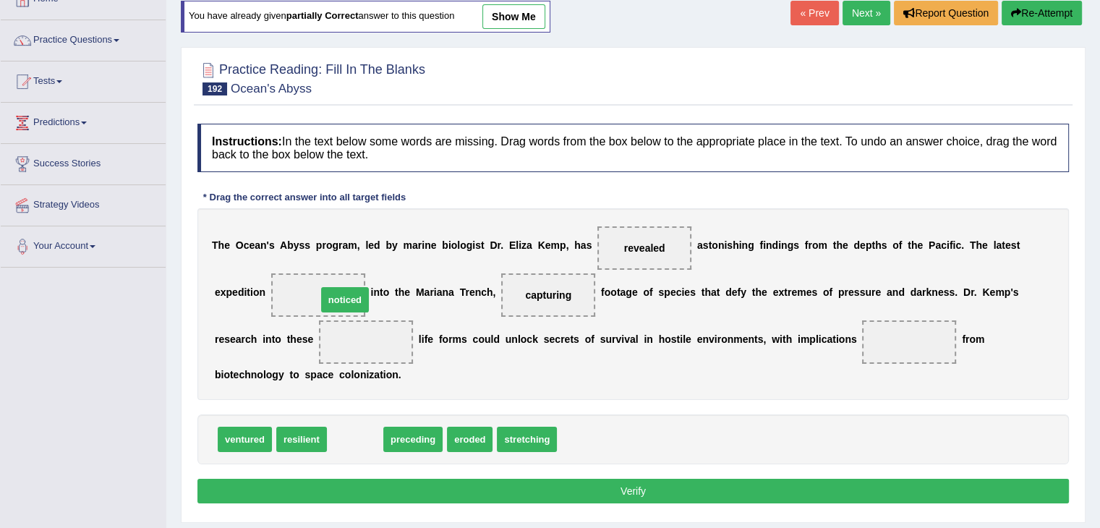
drag, startPoint x: 359, startPoint y: 440, endPoint x: 346, endPoint y: 292, distance: 148.7
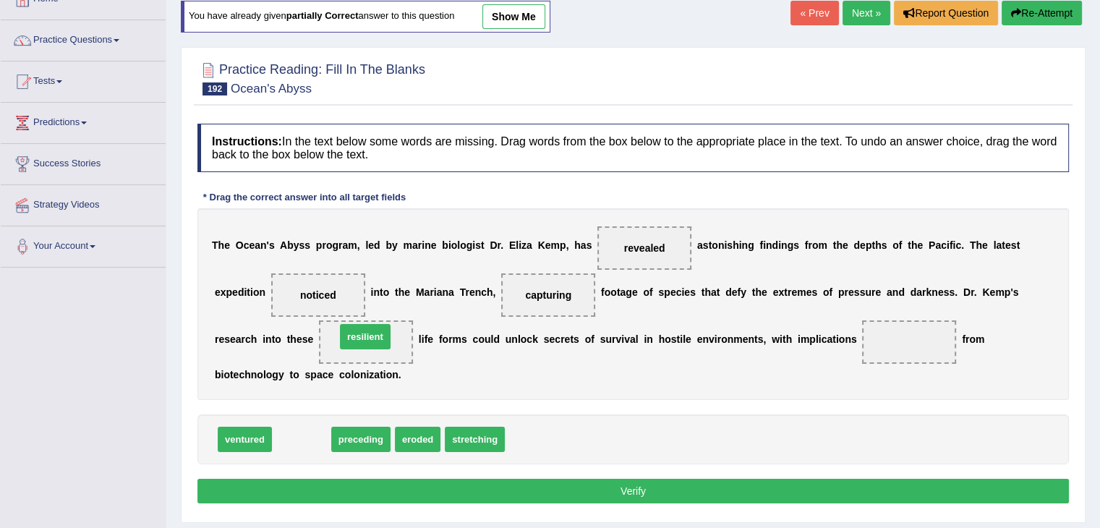
drag, startPoint x: 291, startPoint y: 430, endPoint x: 356, endPoint y: 333, distance: 116.3
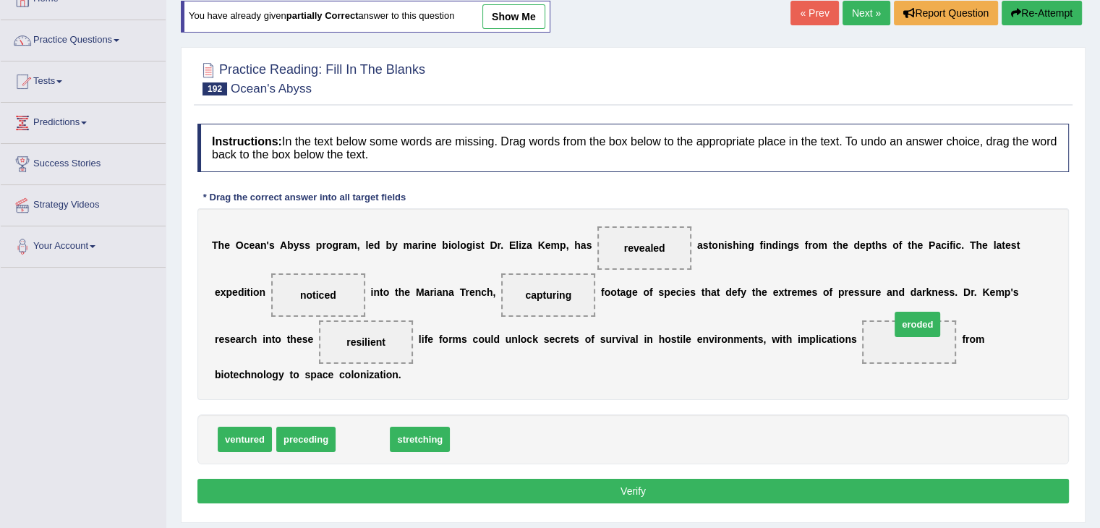
drag, startPoint x: 373, startPoint y: 438, endPoint x: 921, endPoint y: 341, distance: 555.9
click at [715, 489] on button "Verify" at bounding box center [632, 491] width 871 height 25
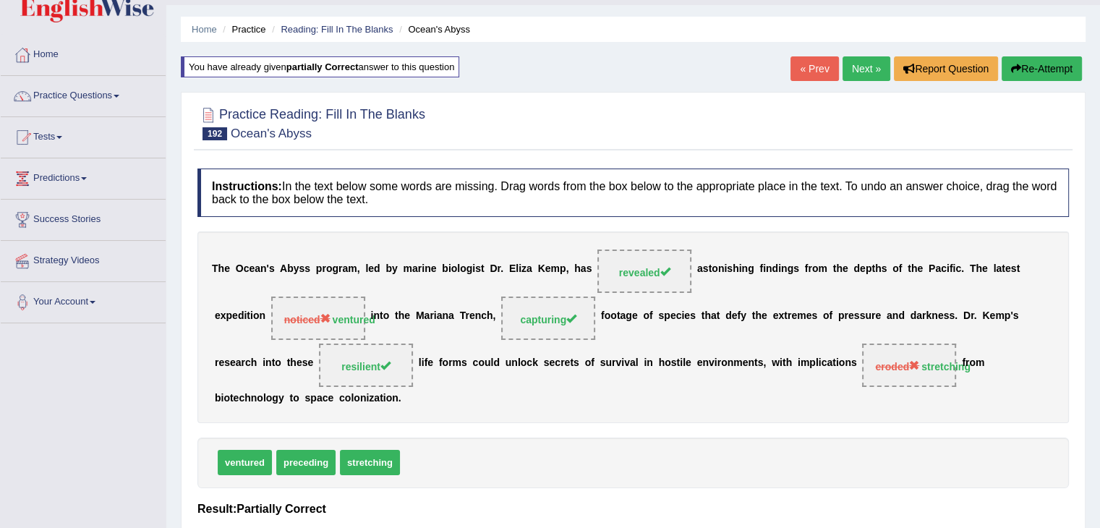
scroll to position [31, 0]
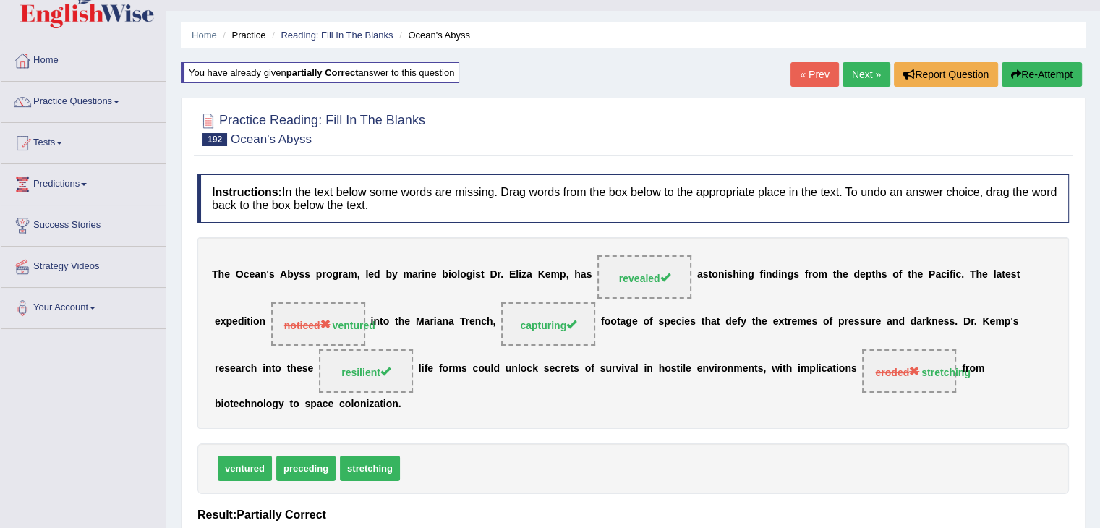
click at [853, 76] on link "Next »" at bounding box center [866, 74] width 48 height 25
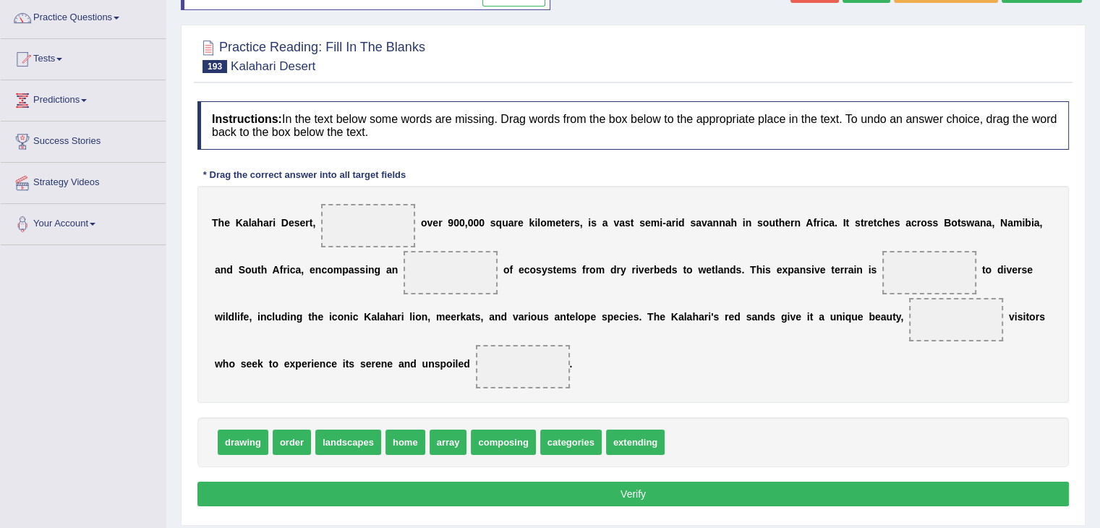
scroll to position [116, 0]
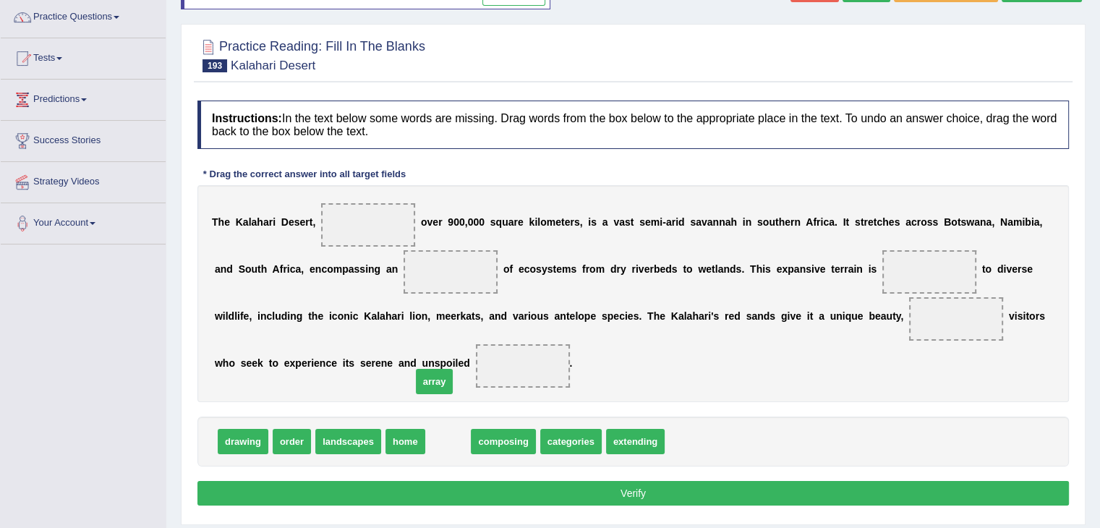
drag, startPoint x: 451, startPoint y: 437, endPoint x: 448, endPoint y: 396, distance: 40.6
click at [448, 394] on span "array" at bounding box center [435, 381] width 38 height 25
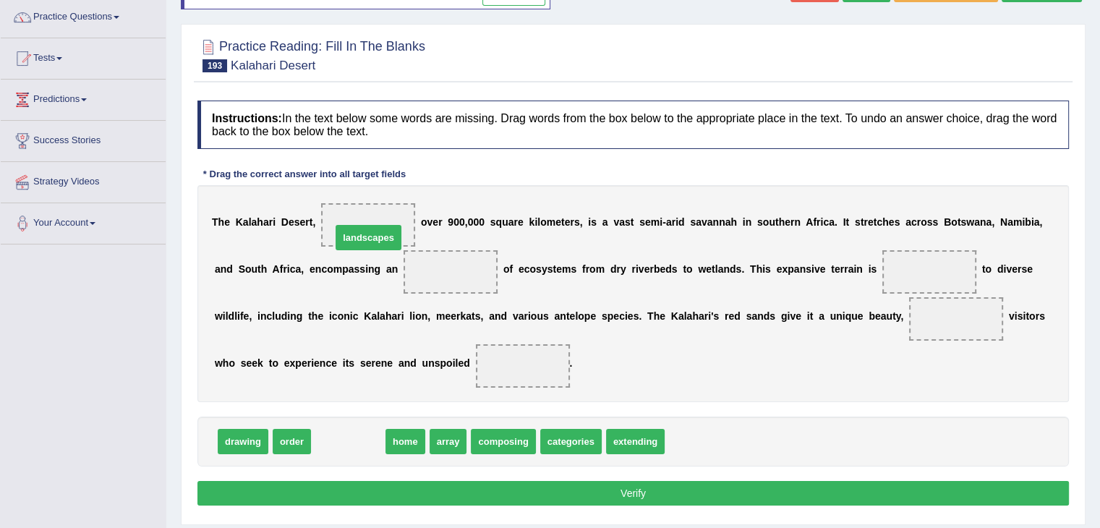
drag, startPoint x: 341, startPoint y: 441, endPoint x: 362, endPoint y: 238, distance: 204.2
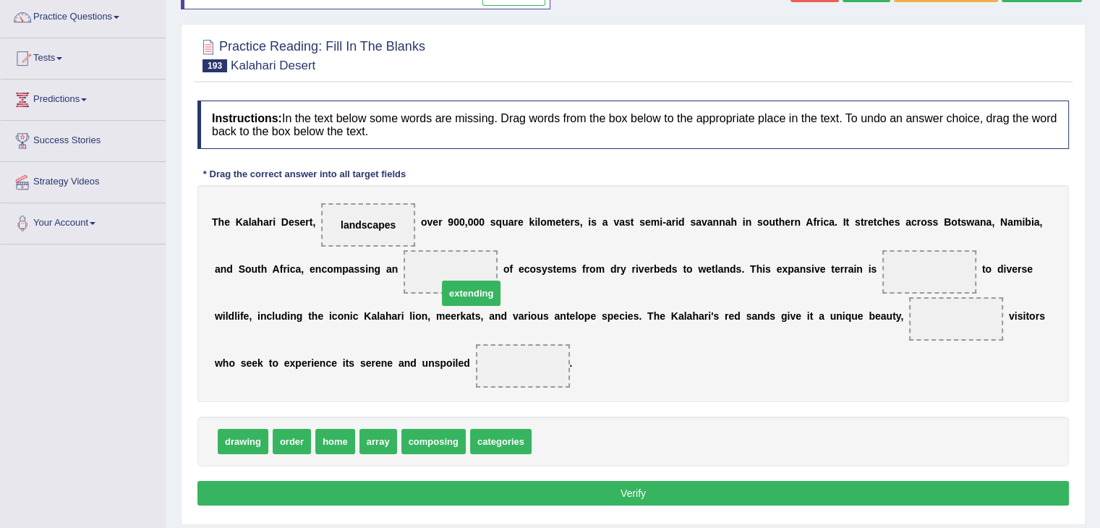
drag, startPoint x: 559, startPoint y: 440, endPoint x: 454, endPoint y: 281, distance: 190.5
drag, startPoint x: 234, startPoint y: 437, endPoint x: 928, endPoint y: 279, distance: 712.7
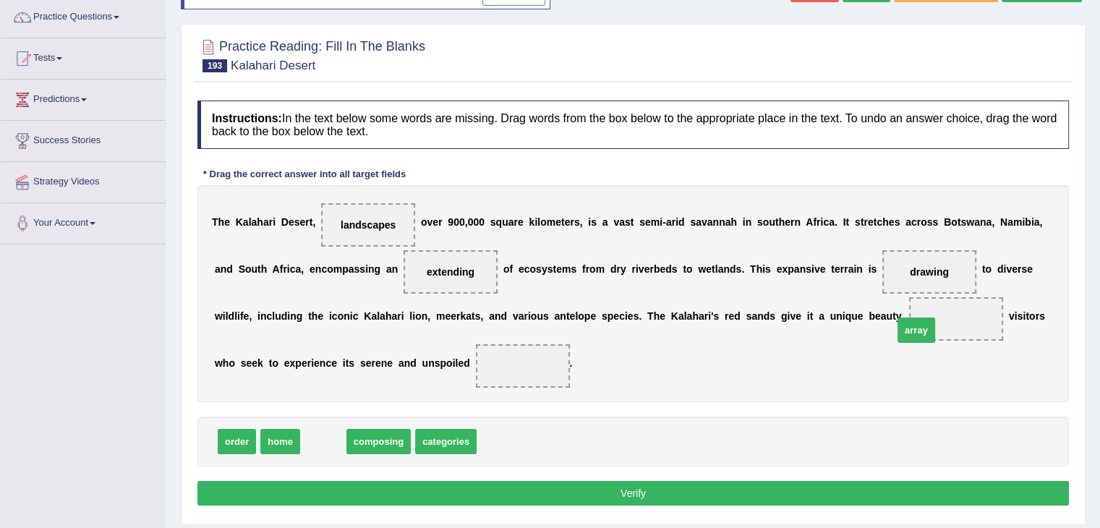
drag, startPoint x: 324, startPoint y: 443, endPoint x: 923, endPoint y: 330, distance: 609.3
click at [406, 435] on span "categories" at bounding box center [403, 441] width 61 height 25
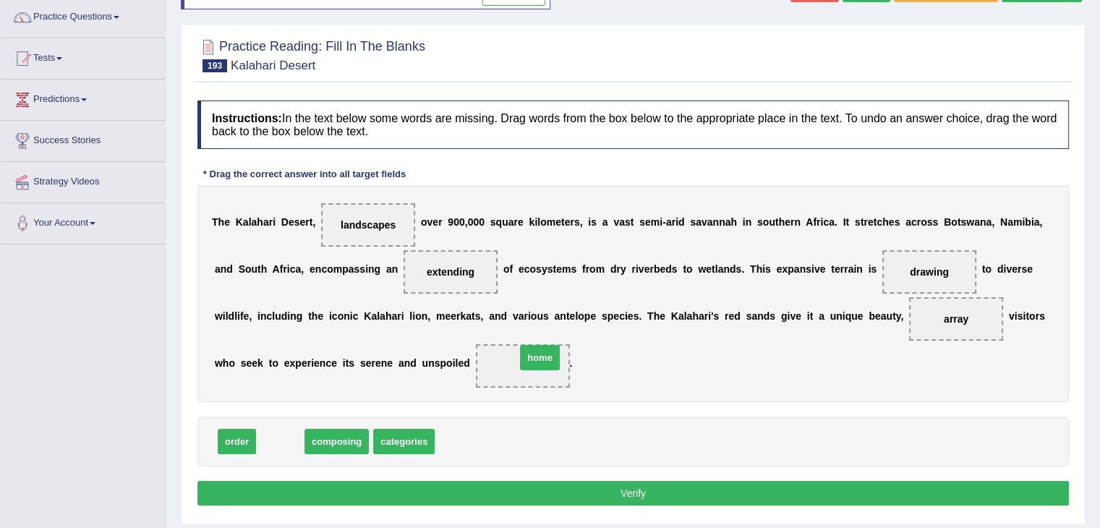
drag, startPoint x: 272, startPoint y: 436, endPoint x: 539, endPoint y: 353, distance: 279.5
click at [529, 486] on button "Verify" at bounding box center [632, 493] width 871 height 25
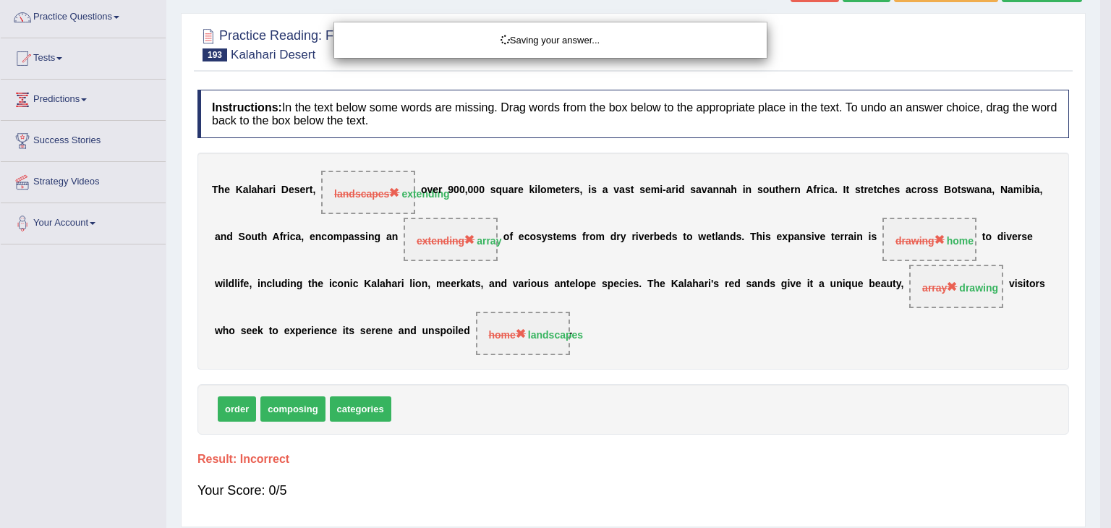
click at [529, 486] on div "Saving your answer..." at bounding box center [555, 264] width 1111 height 528
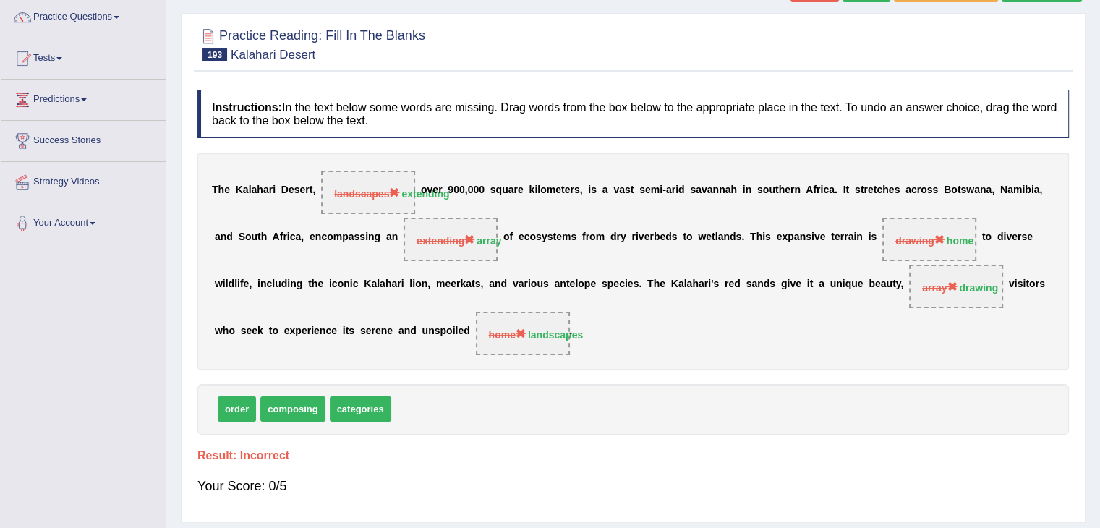
click at [500, 435] on div "Instructions: In the text below some words are missing. Drag words from the box…" at bounding box center [633, 298] width 879 height 432
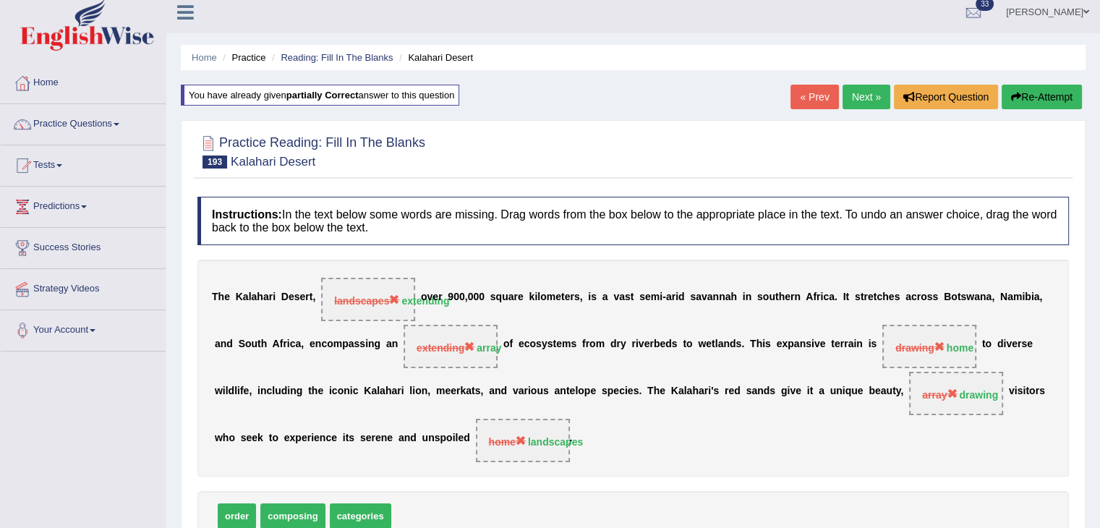
scroll to position [8, 0]
click at [1021, 100] on button "Re-Attempt" at bounding box center [1042, 97] width 80 height 25
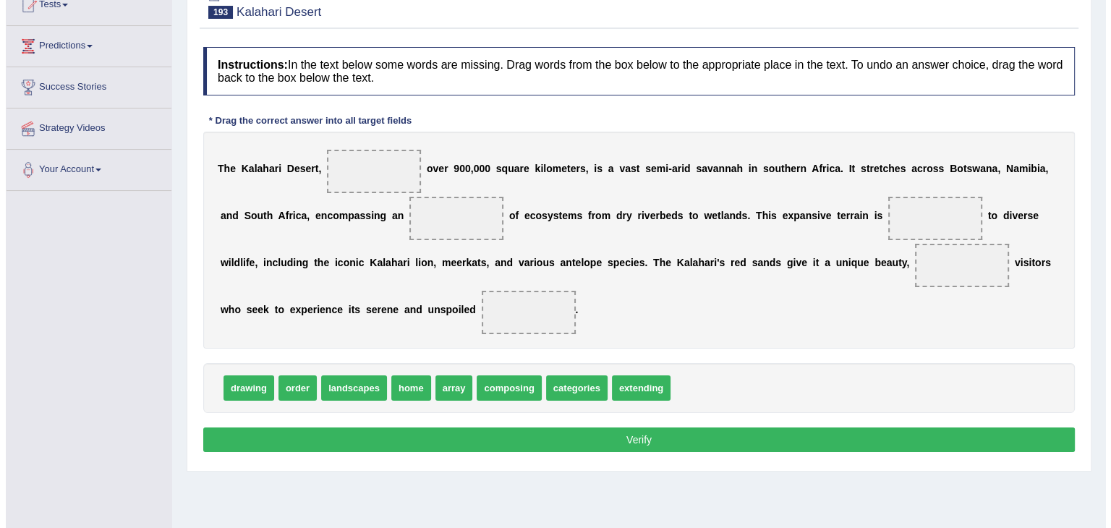
scroll to position [170, 0]
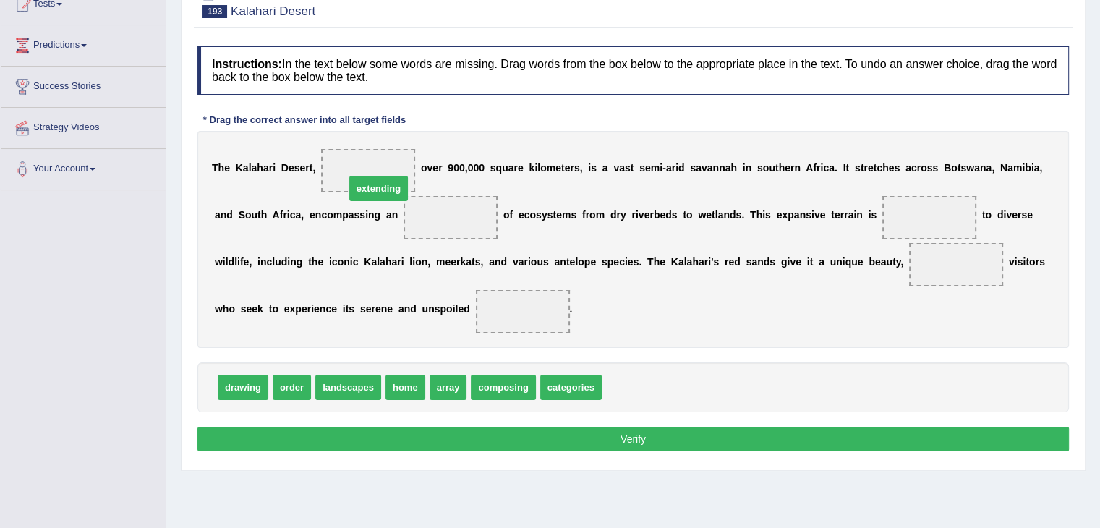
drag, startPoint x: 648, startPoint y: 391, endPoint x: 391, endPoint y: 177, distance: 334.2
drag, startPoint x: 454, startPoint y: 387, endPoint x: 454, endPoint y: 208, distance: 178.6
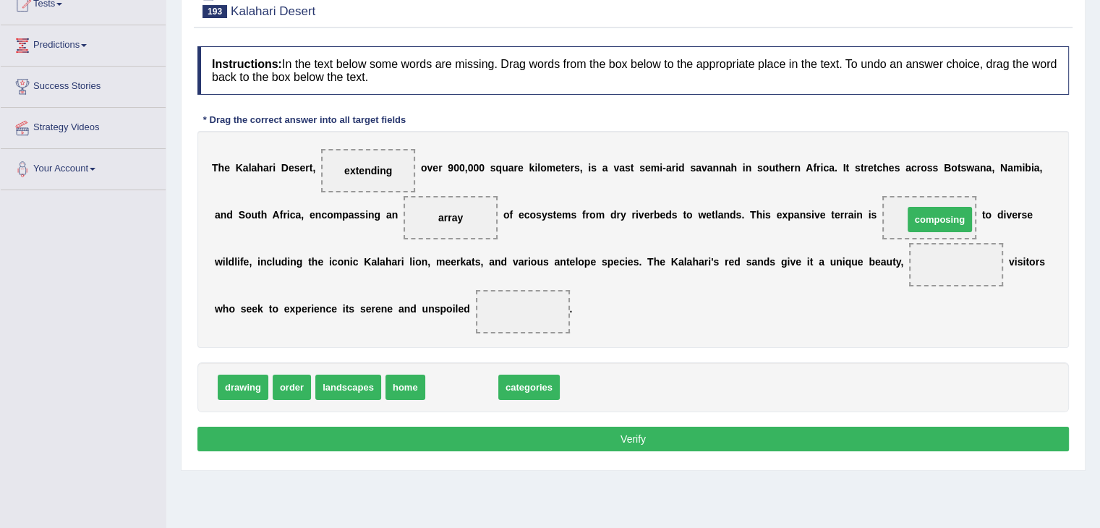
drag, startPoint x: 466, startPoint y: 385, endPoint x: 943, endPoint y: 218, distance: 505.9
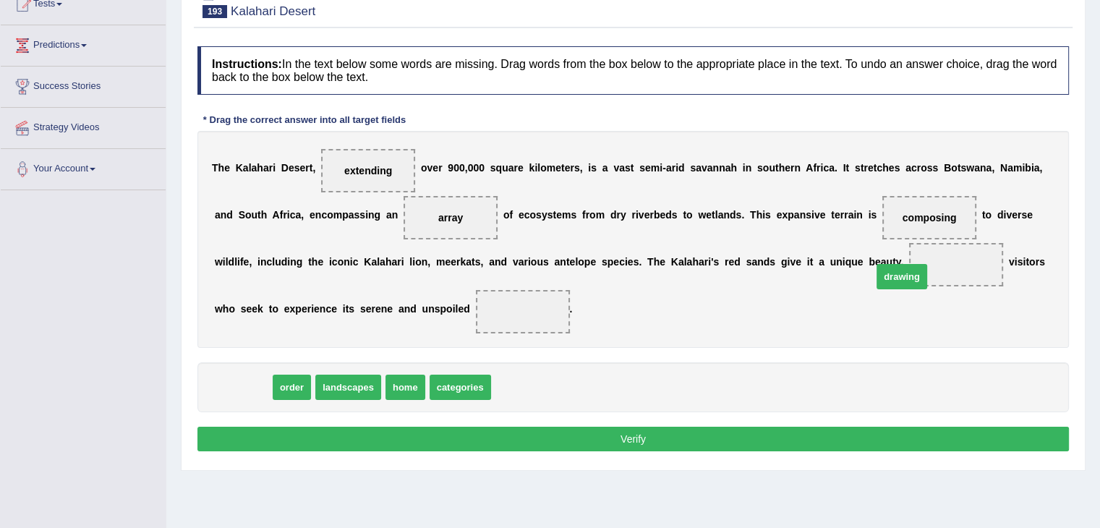
drag, startPoint x: 238, startPoint y: 390, endPoint x: 923, endPoint y: 276, distance: 694.1
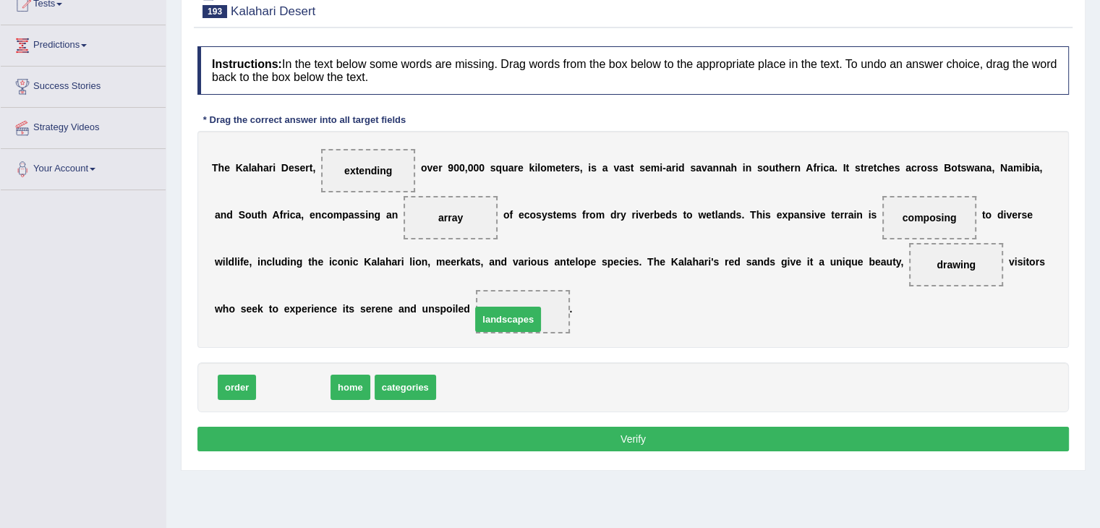
drag, startPoint x: 291, startPoint y: 382, endPoint x: 508, endPoint y: 313, distance: 227.6
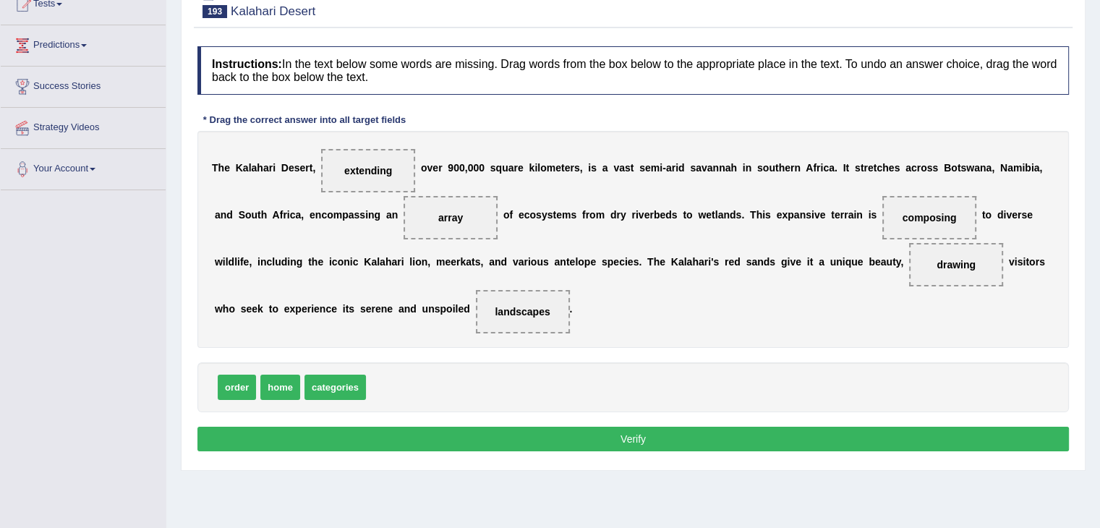
click at [516, 449] on div "Instructions: In the text below some words are missing. Drag words from the box…" at bounding box center [633, 251] width 879 height 424
click at [518, 433] on button "Verify" at bounding box center [632, 439] width 871 height 25
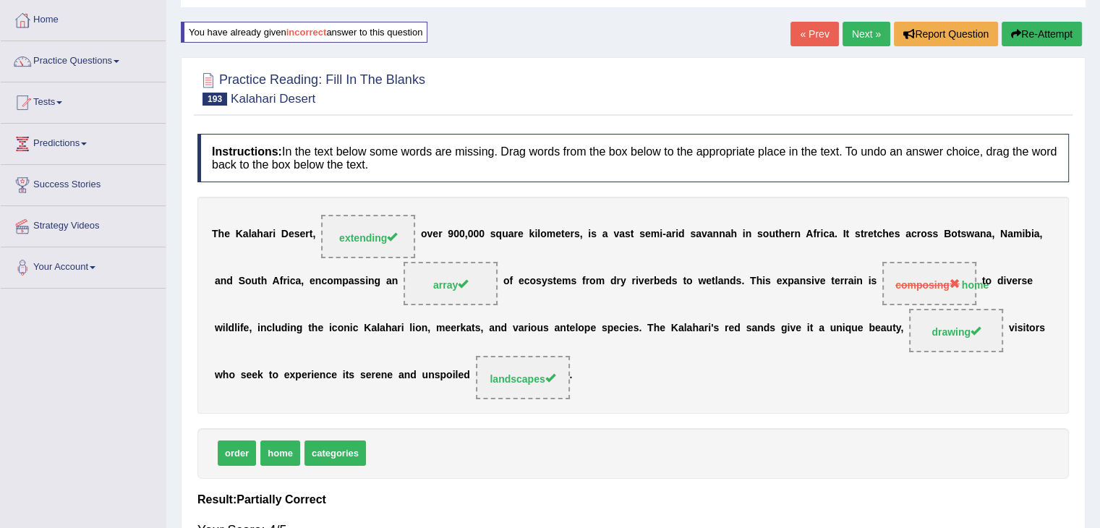
scroll to position [0, 0]
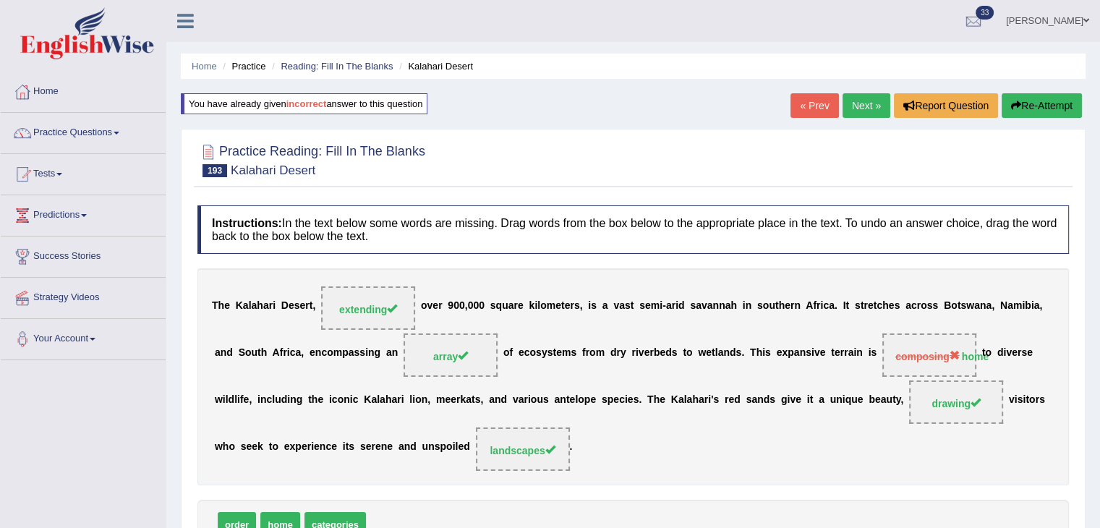
click at [868, 100] on link "Next »" at bounding box center [866, 105] width 48 height 25
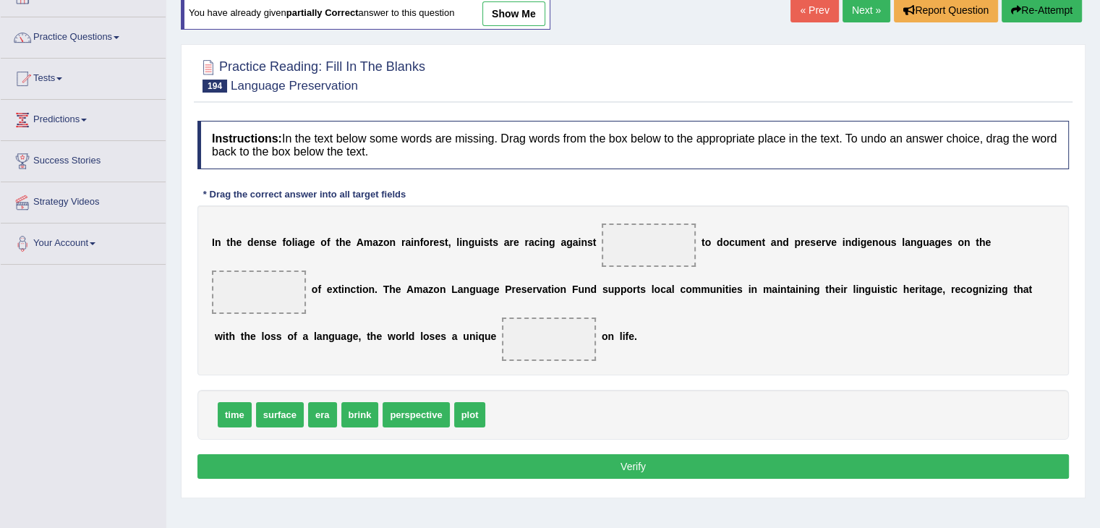
scroll to position [98, 0]
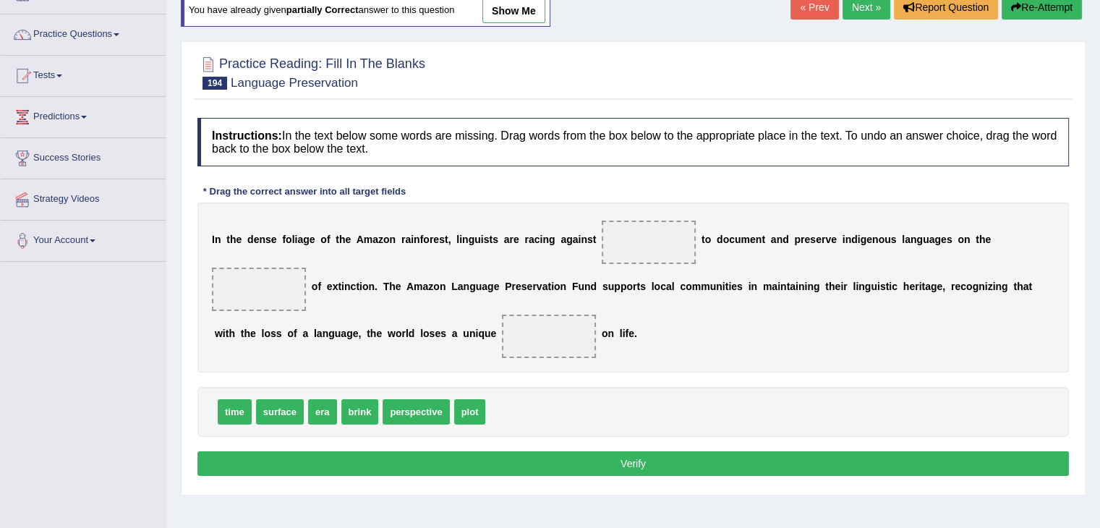
click at [229, 404] on span "time" at bounding box center [235, 411] width 34 height 25
drag, startPoint x: 229, startPoint y: 404, endPoint x: 636, endPoint y: 226, distance: 444.9
click at [278, 417] on span "era" at bounding box center [284, 411] width 29 height 25
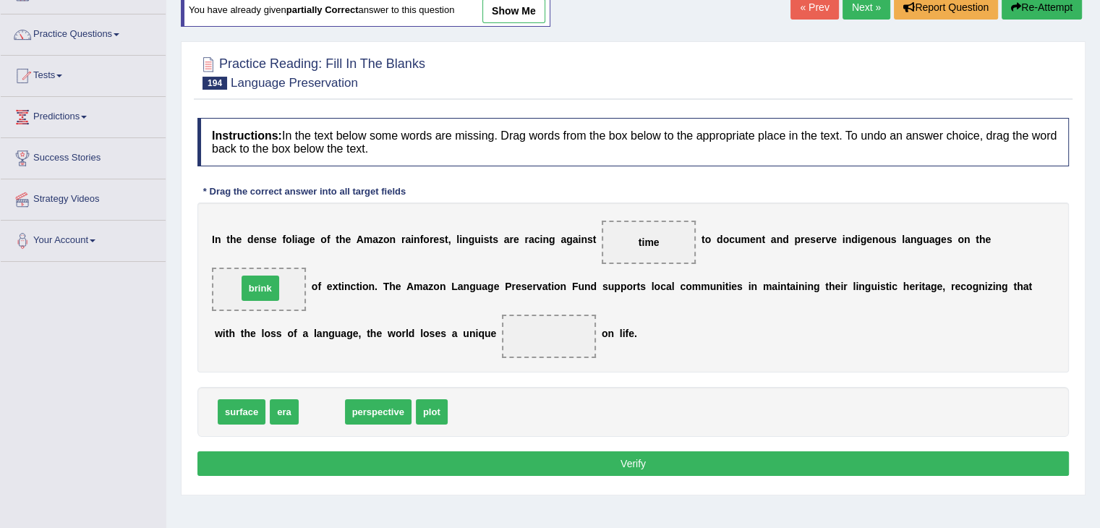
drag, startPoint x: 323, startPoint y: 407, endPoint x: 262, endPoint y: 282, distance: 139.4
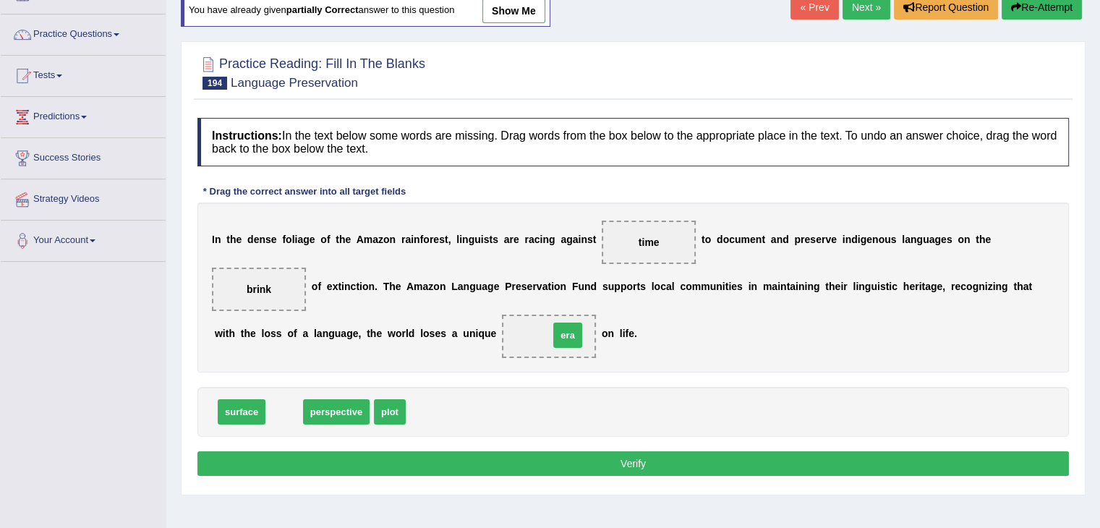
drag, startPoint x: 282, startPoint y: 412, endPoint x: 570, endPoint y: 336, distance: 297.8
click at [560, 456] on button "Verify" at bounding box center [632, 463] width 871 height 25
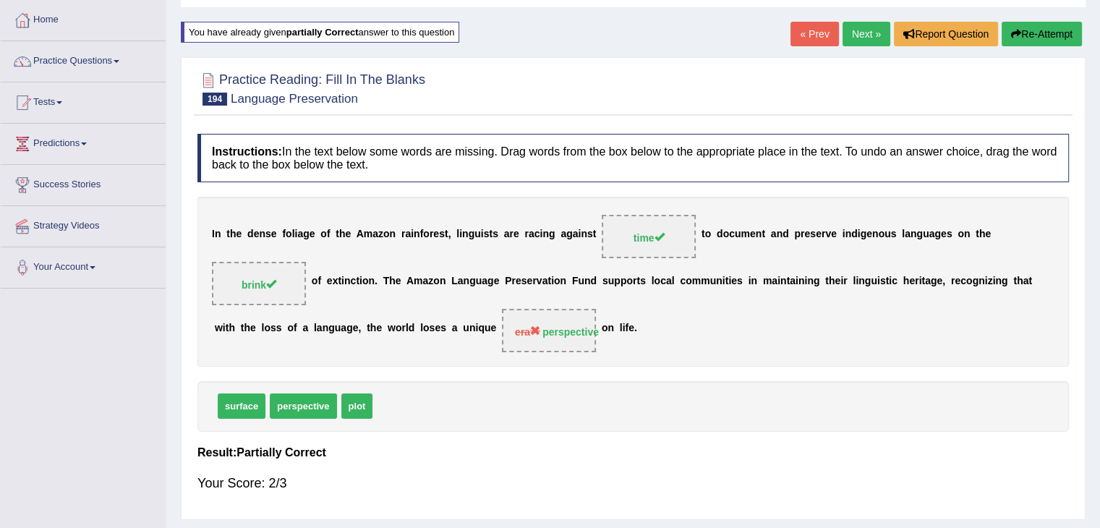
scroll to position [0, 0]
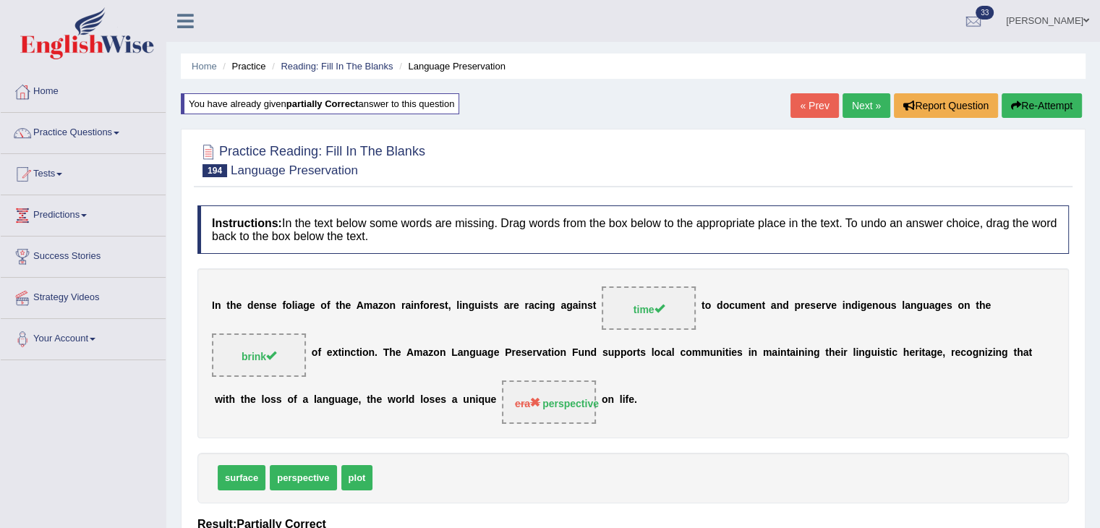
click at [848, 101] on link "Next »" at bounding box center [866, 105] width 48 height 25
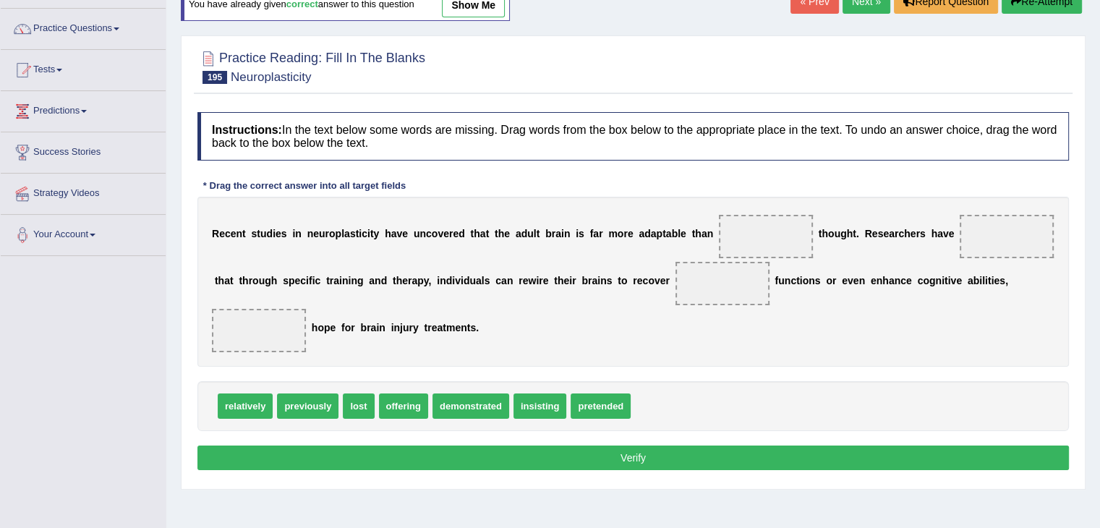
scroll to position [107, 0]
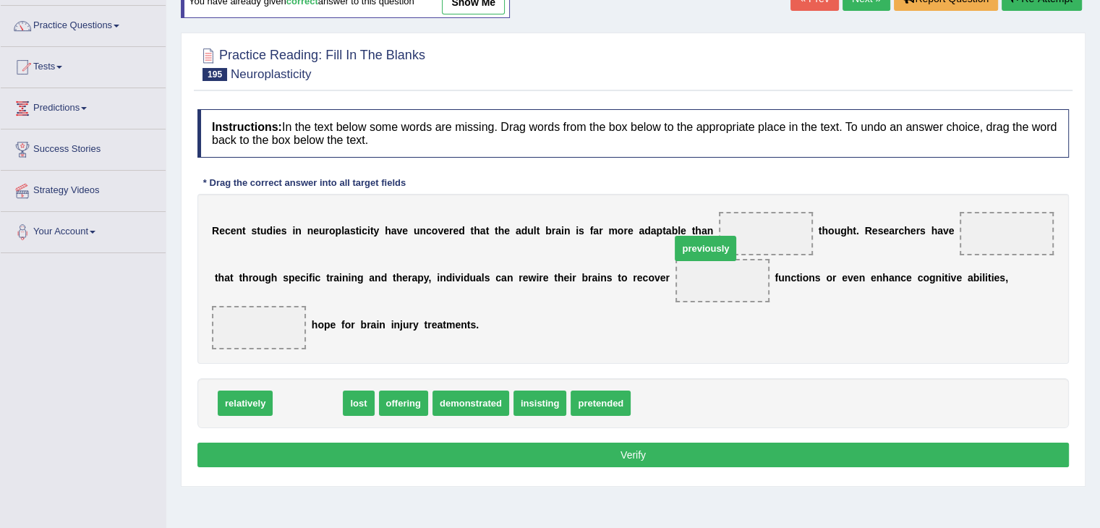
drag, startPoint x: 281, startPoint y: 401, endPoint x: 706, endPoint y: 240, distance: 454.7
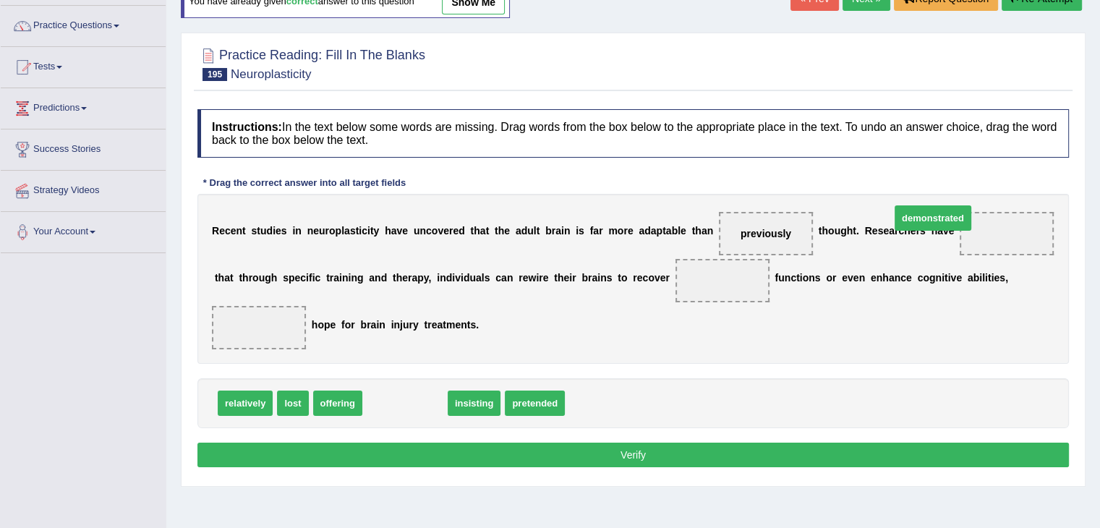
drag, startPoint x: 401, startPoint y: 396, endPoint x: 972, endPoint y: 213, distance: 599.8
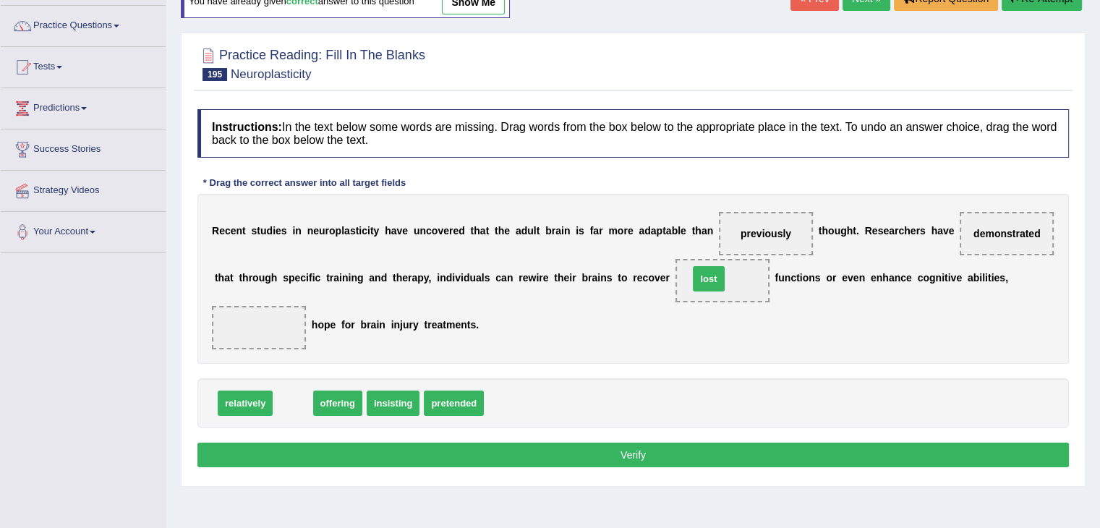
drag, startPoint x: 295, startPoint y: 401, endPoint x: 723, endPoint y: 276, distance: 446.0
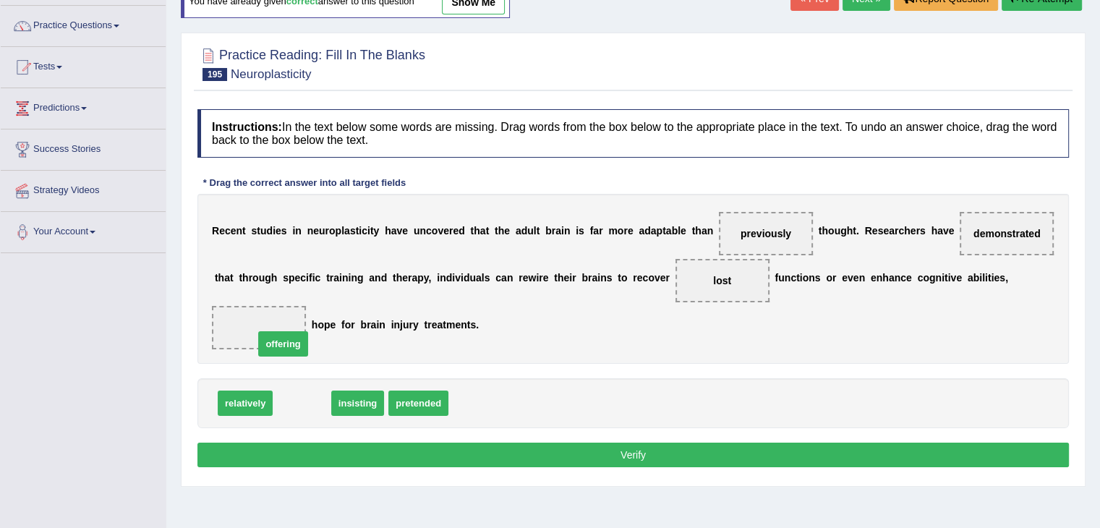
drag, startPoint x: 288, startPoint y: 400, endPoint x: 252, endPoint y: 304, distance: 102.7
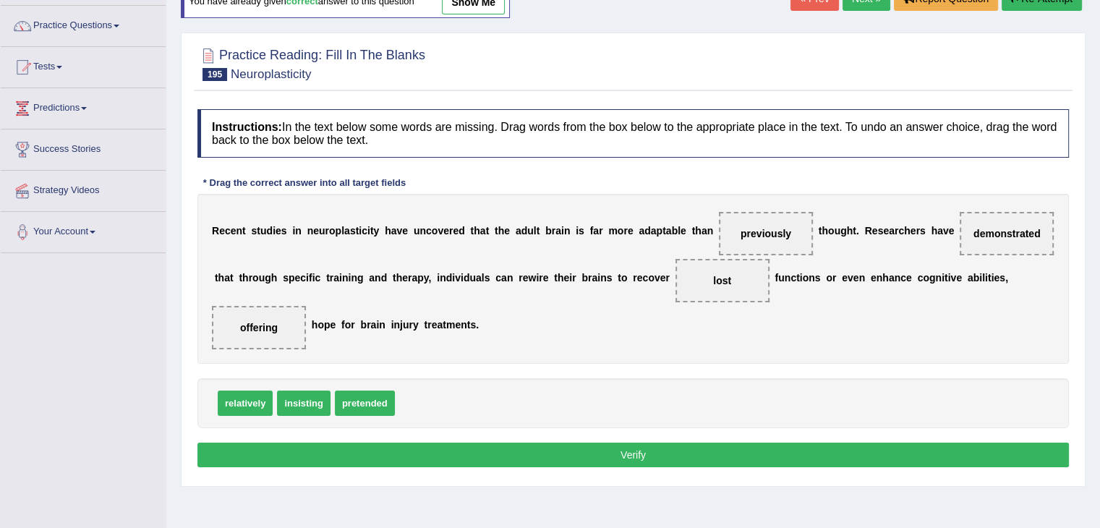
click at [360, 461] on button "Verify" at bounding box center [632, 455] width 871 height 25
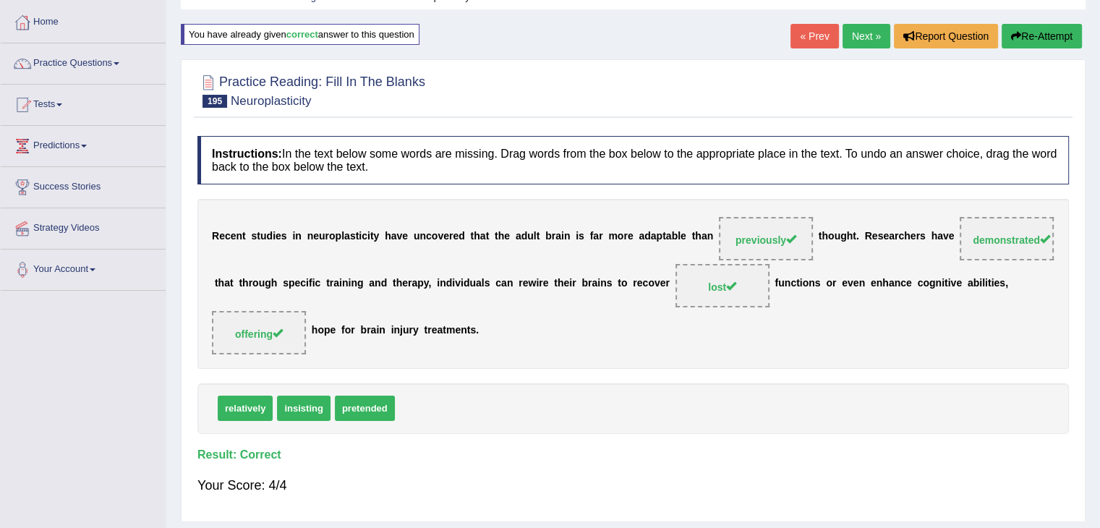
scroll to position [0, 0]
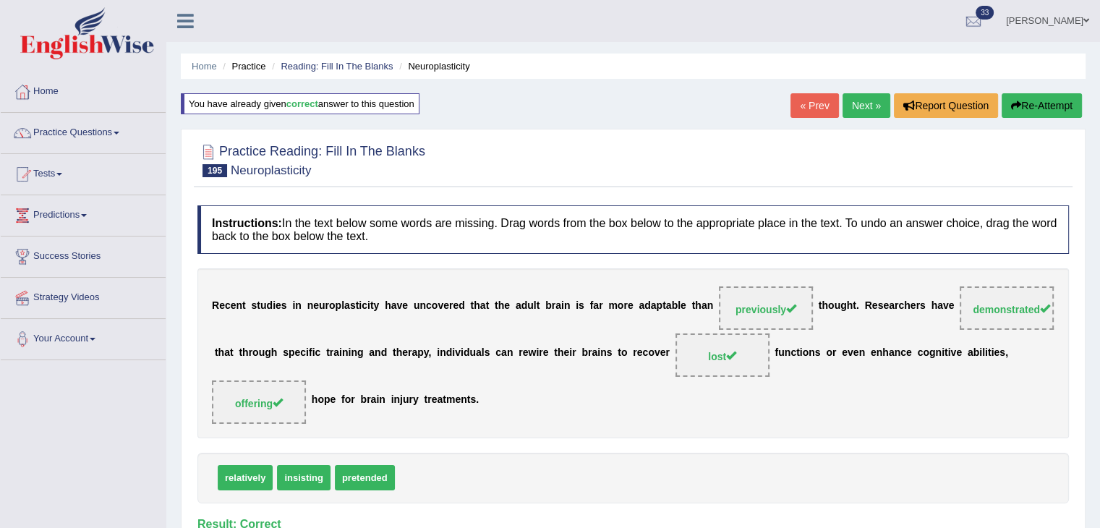
click at [872, 100] on link "Next »" at bounding box center [866, 105] width 48 height 25
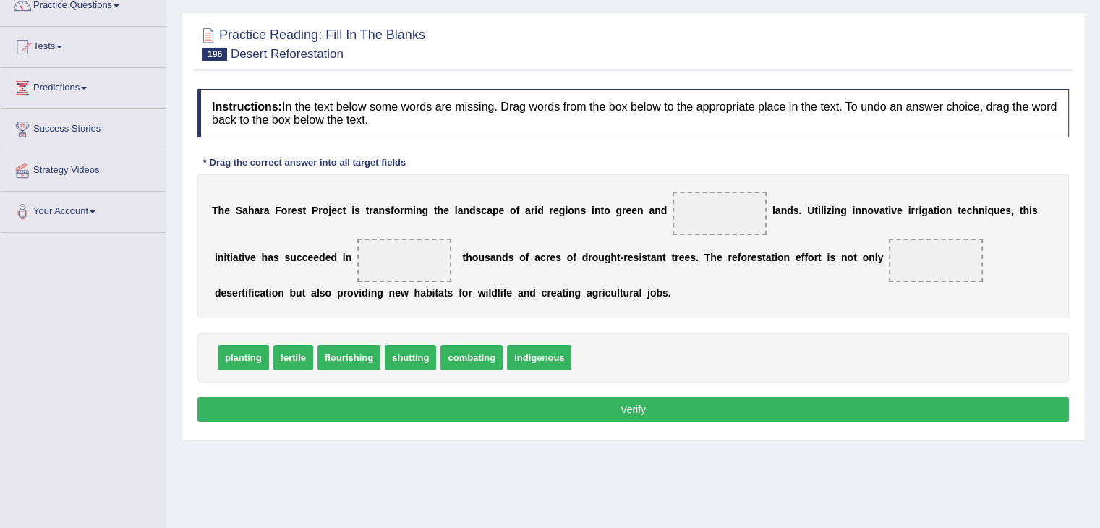
scroll to position [129, 0]
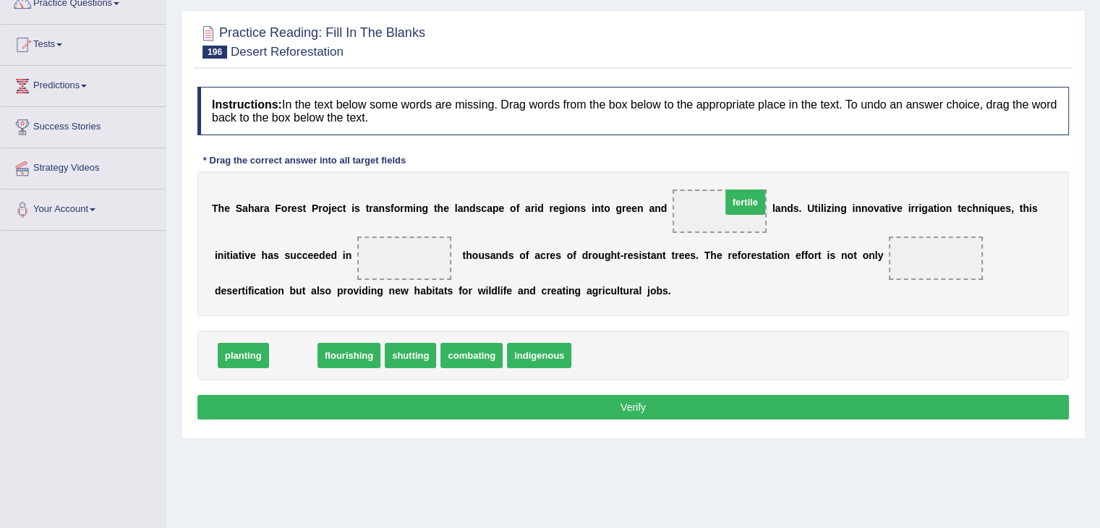
drag, startPoint x: 283, startPoint y: 358, endPoint x: 732, endPoint y: 208, distance: 473.3
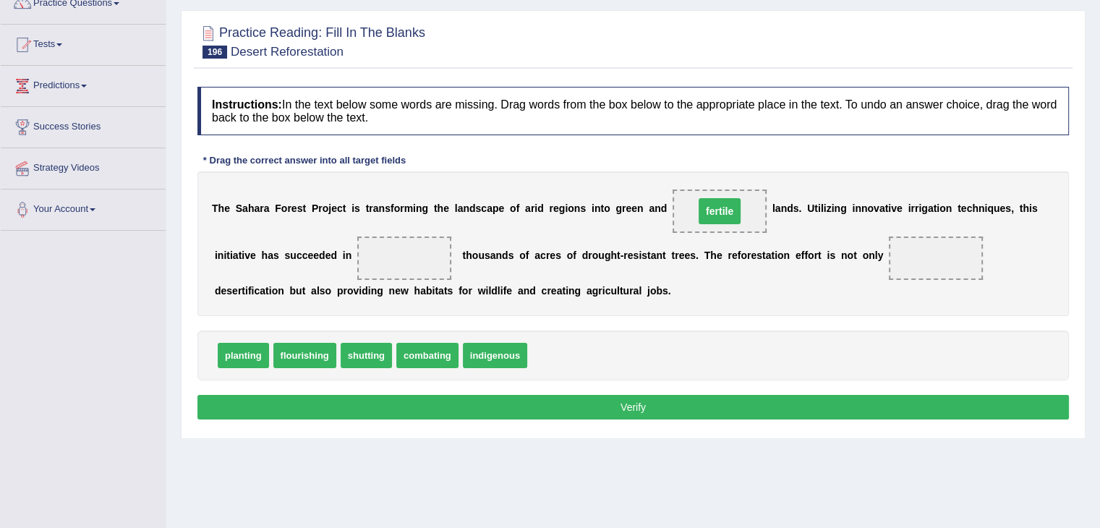
click at [732, 208] on span "fertile" at bounding box center [720, 211] width 42 height 26
drag, startPoint x: 501, startPoint y: 351, endPoint x: 401, endPoint y: 254, distance: 140.1
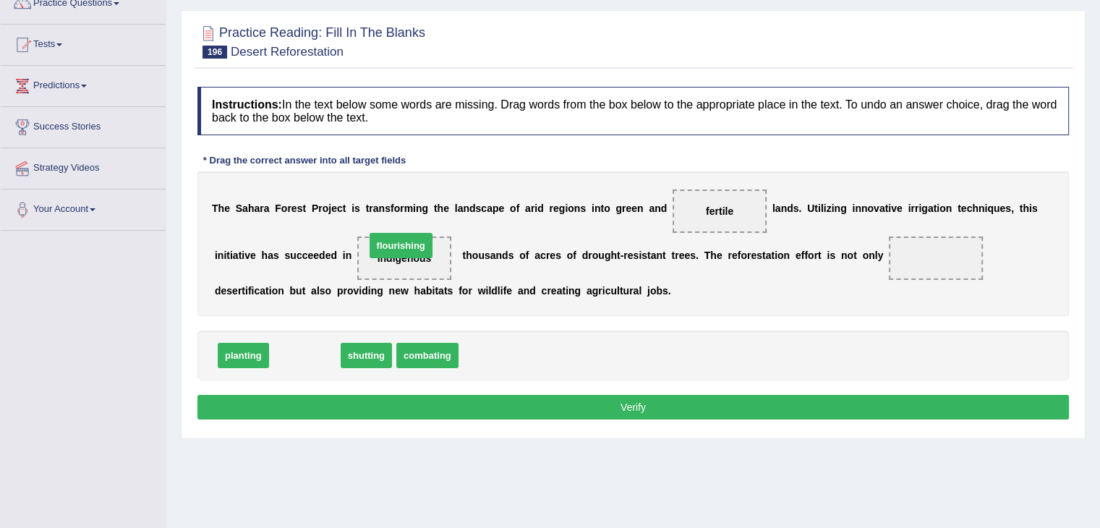
drag, startPoint x: 323, startPoint y: 354, endPoint x: 421, endPoint y: 244, distance: 147.0
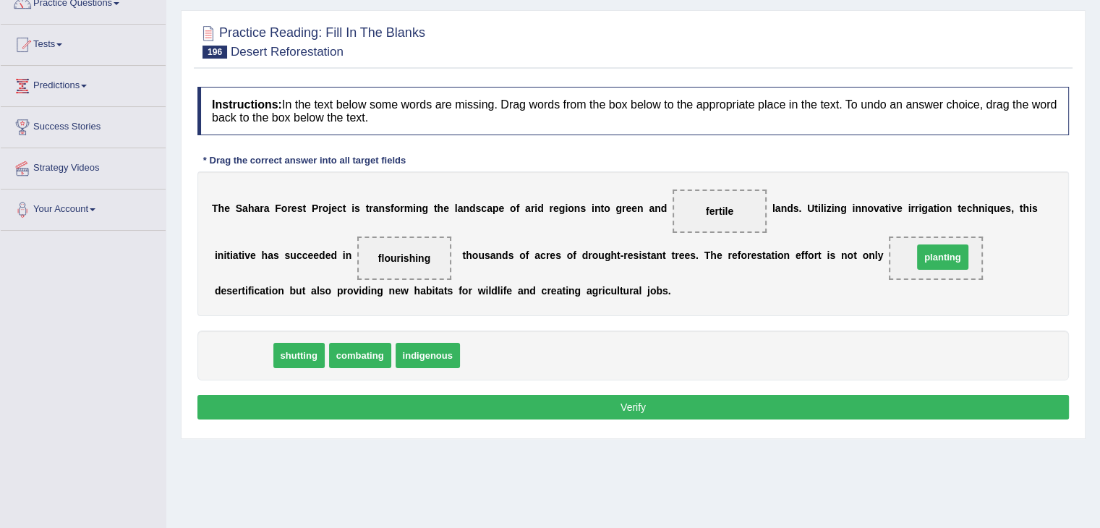
drag, startPoint x: 240, startPoint y: 352, endPoint x: 939, endPoint y: 257, distance: 705.7
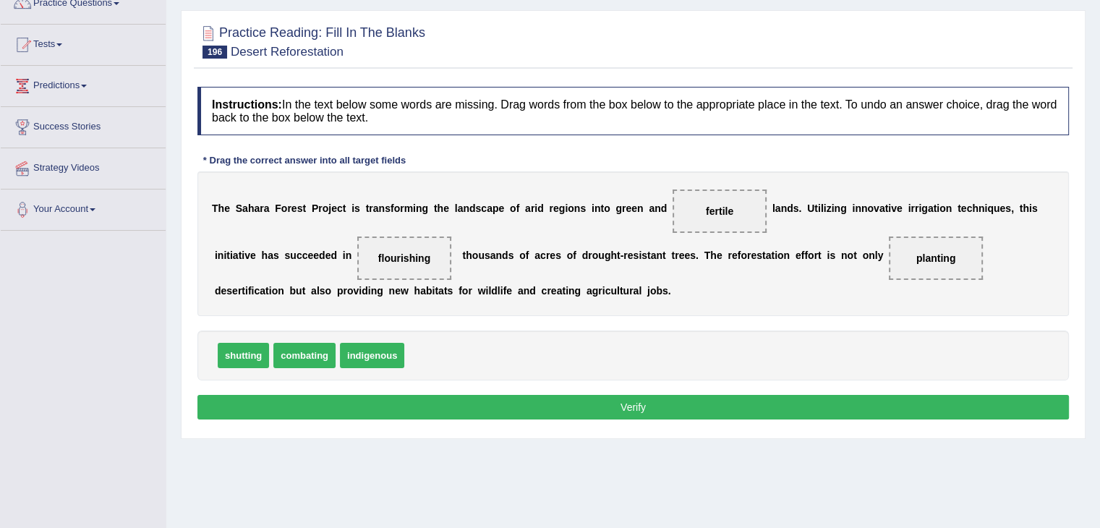
click at [616, 399] on button "Verify" at bounding box center [632, 407] width 871 height 25
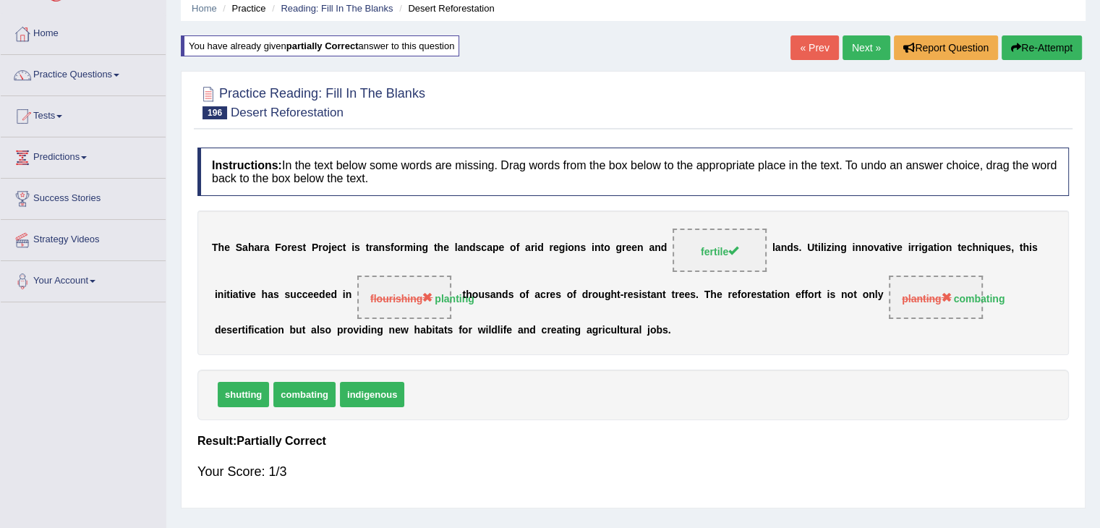
scroll to position [34, 0]
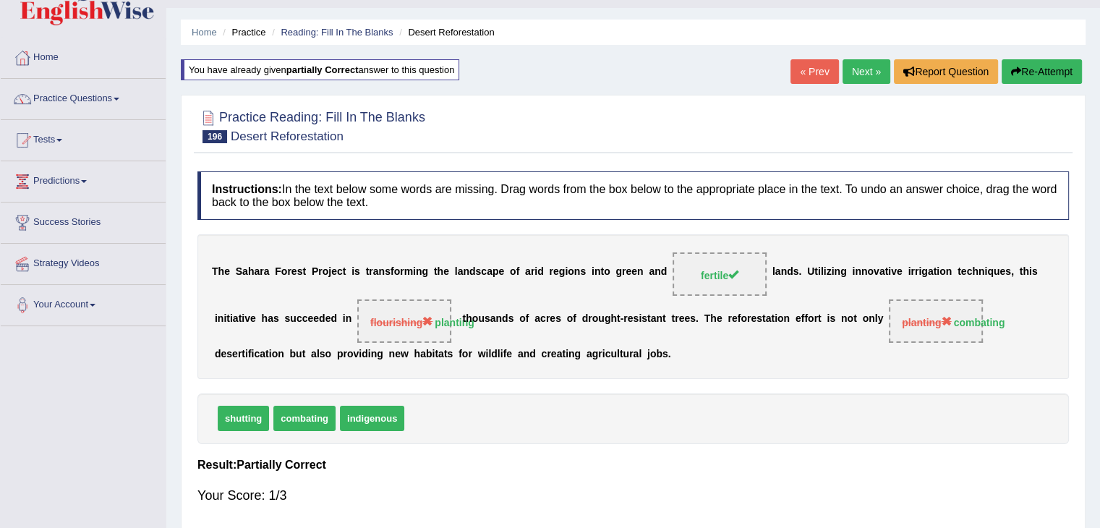
click at [856, 73] on link "Next »" at bounding box center [866, 71] width 48 height 25
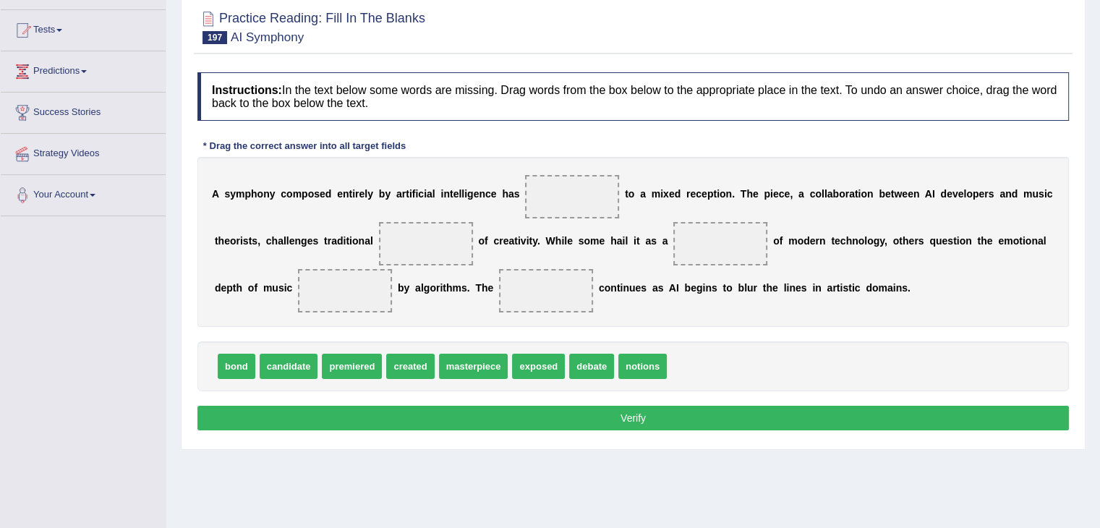
scroll to position [153, 0]
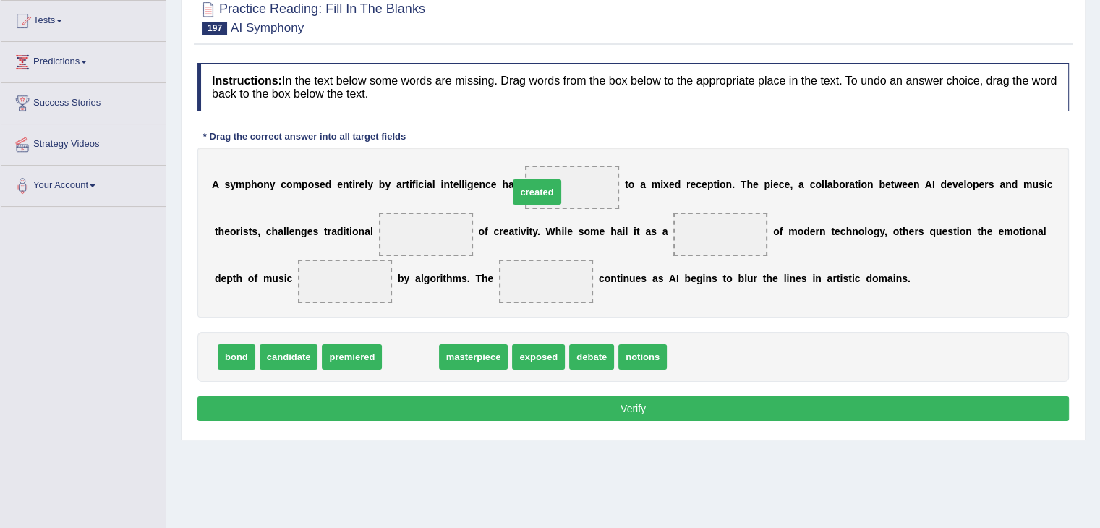
drag, startPoint x: 407, startPoint y: 354, endPoint x: 541, endPoint y: 187, distance: 213.4
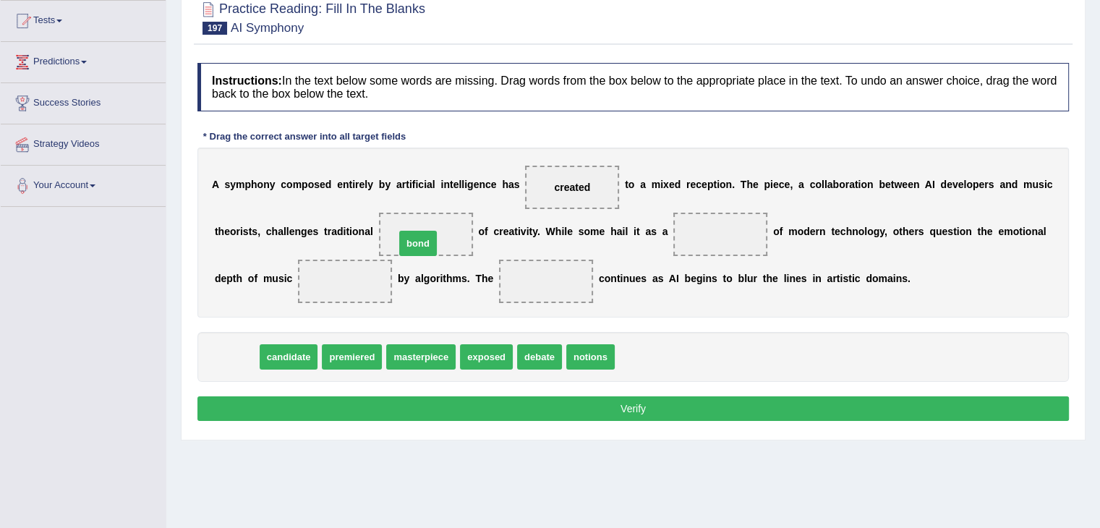
drag, startPoint x: 234, startPoint y: 357, endPoint x: 419, endPoint y: 241, distance: 218.7
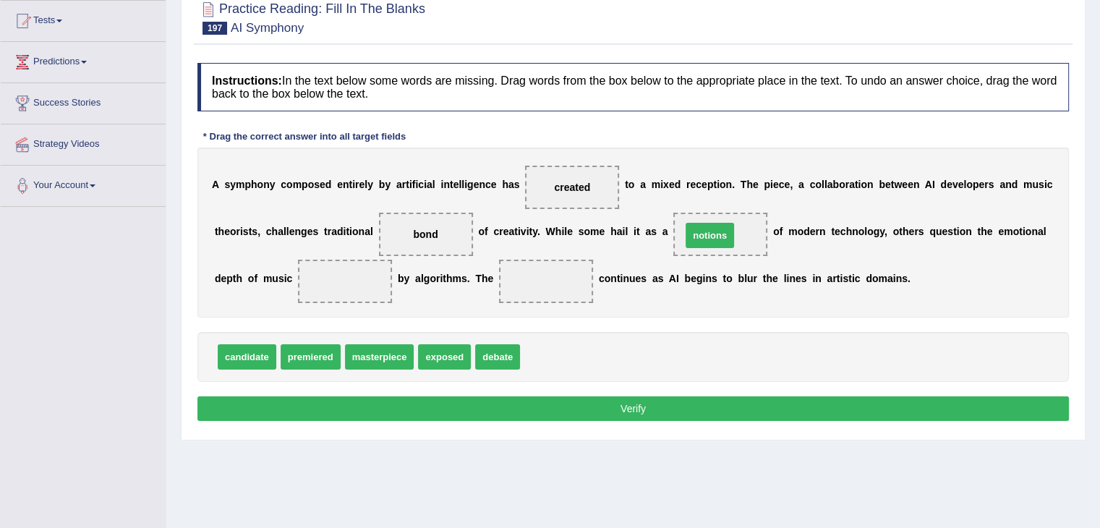
drag, startPoint x: 550, startPoint y: 356, endPoint x: 711, endPoint y: 234, distance: 201.9
drag, startPoint x: 431, startPoint y: 356, endPoint x: 320, endPoint y: 286, distance: 131.0
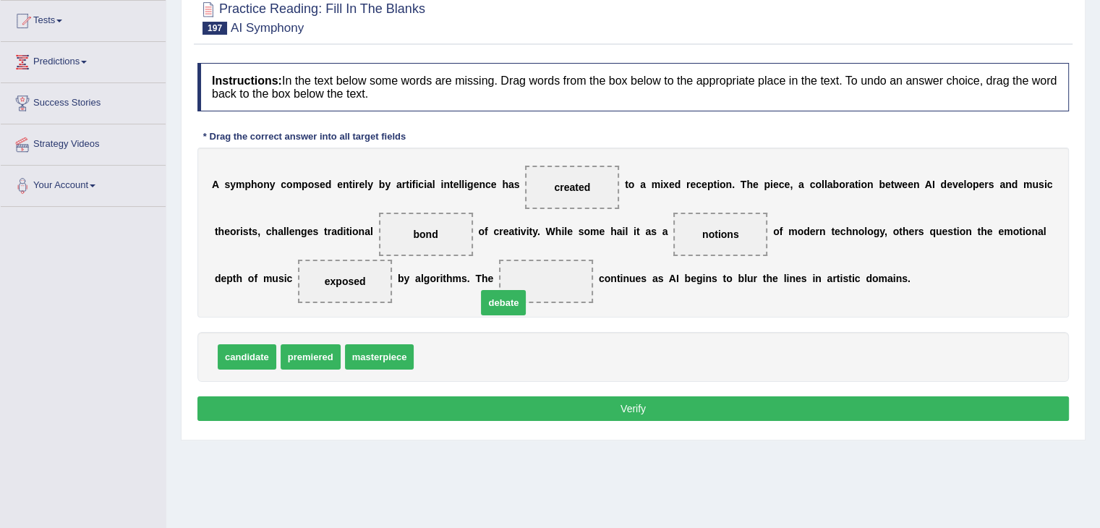
drag, startPoint x: 444, startPoint y: 350, endPoint x: 541, endPoint y: 278, distance: 120.9
click at [541, 396] on button "Verify" at bounding box center [632, 408] width 871 height 25
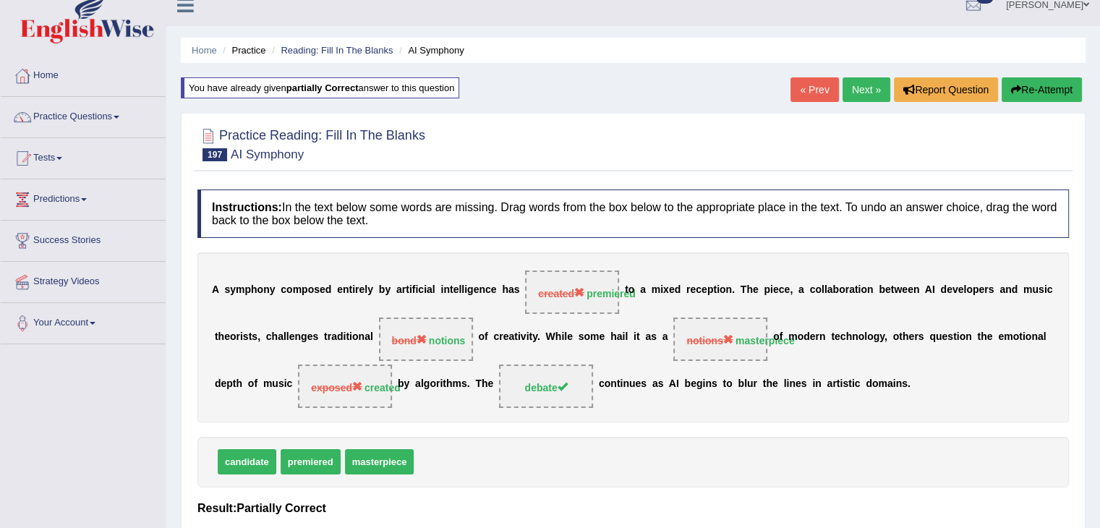
scroll to position [14, 0]
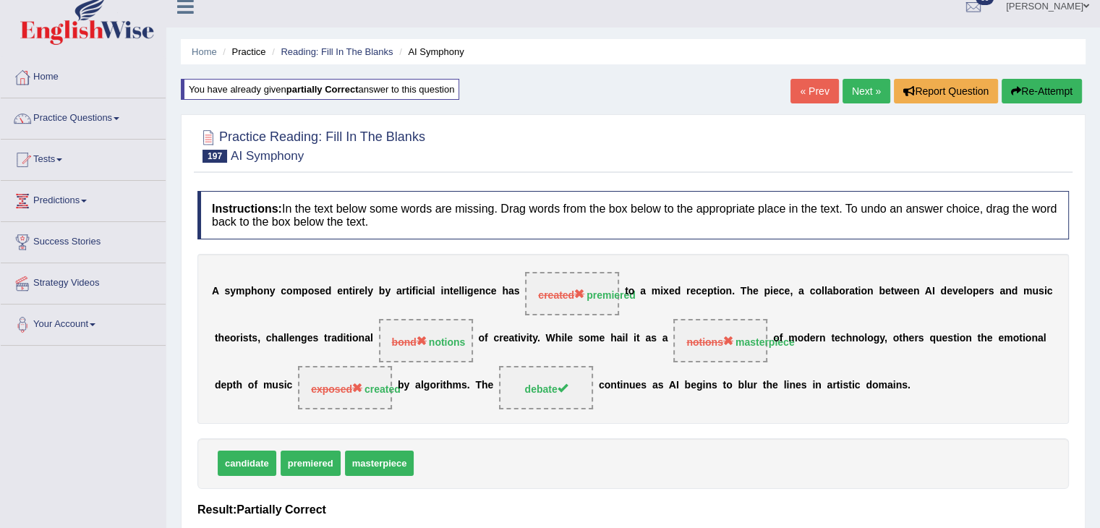
click at [1015, 87] on icon "button" at bounding box center [1016, 91] width 10 height 10
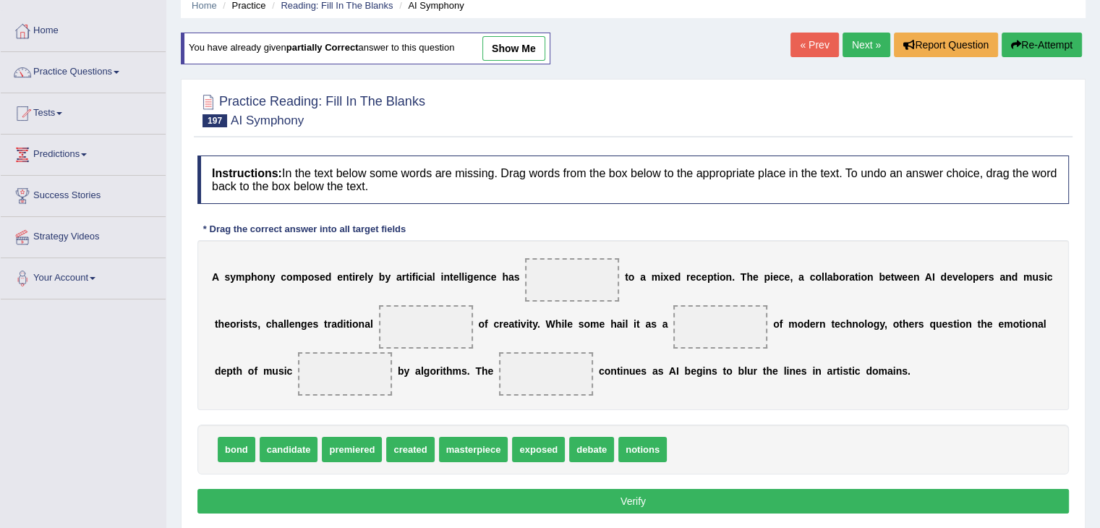
scroll to position [69, 0]
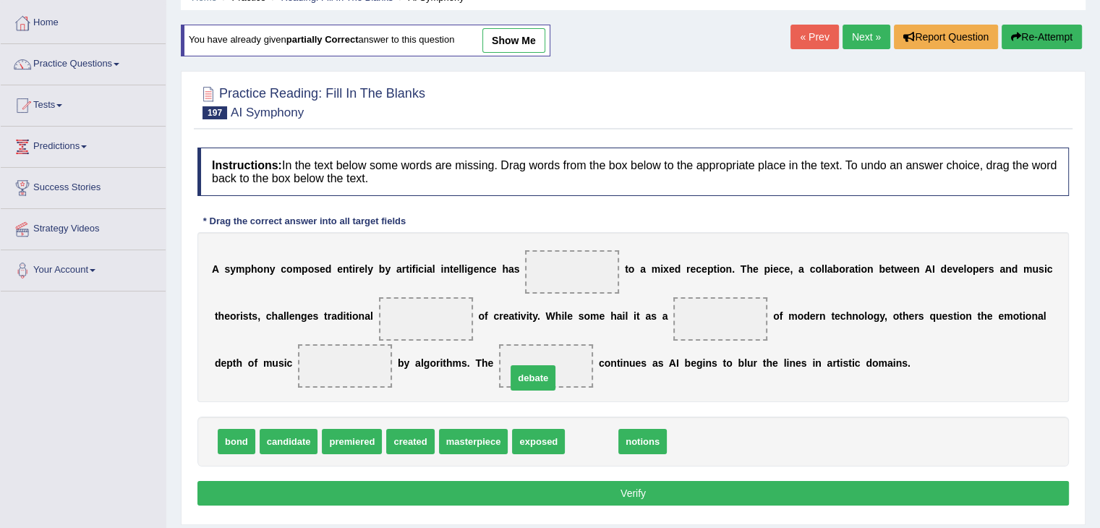
drag, startPoint x: 584, startPoint y: 432, endPoint x: 520, endPoint y: 363, distance: 94.1
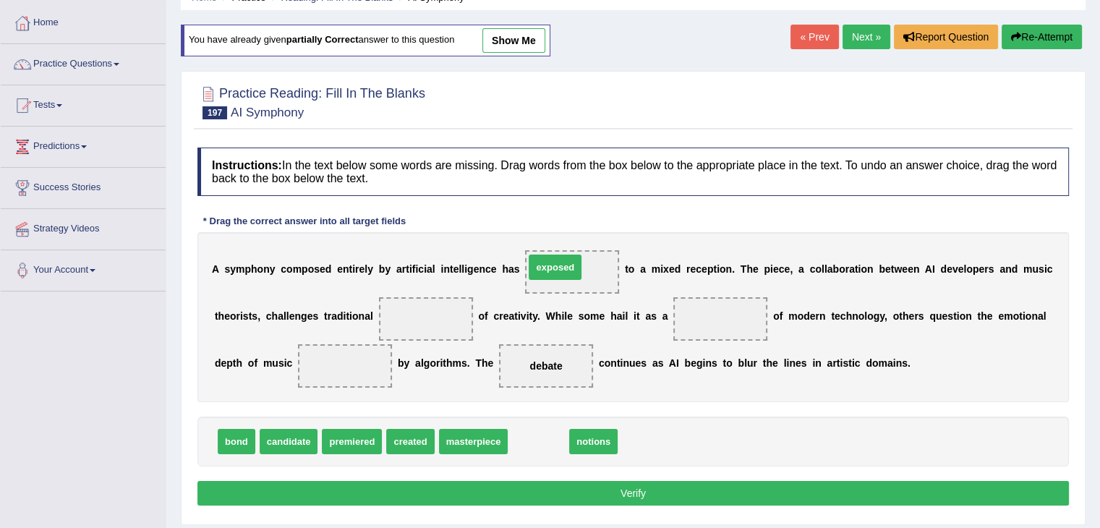
drag, startPoint x: 536, startPoint y: 440, endPoint x: 552, endPoint y: 265, distance: 175.8
drag, startPoint x: 540, startPoint y: 446, endPoint x: 428, endPoint y: 325, distance: 165.3
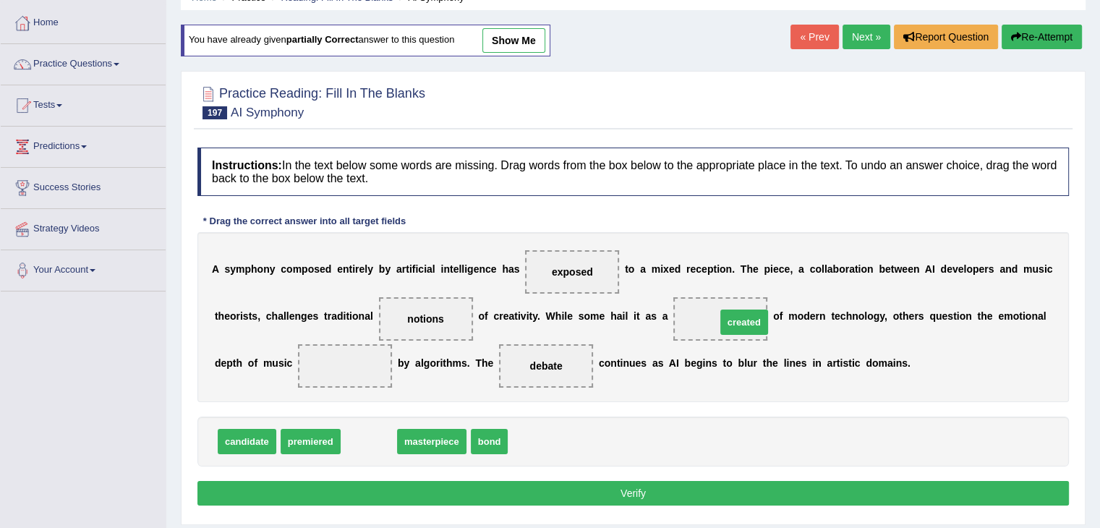
drag, startPoint x: 374, startPoint y: 443, endPoint x: 738, endPoint y: 320, distance: 383.9
drag, startPoint x: 385, startPoint y: 435, endPoint x: 726, endPoint y: 300, distance: 366.2
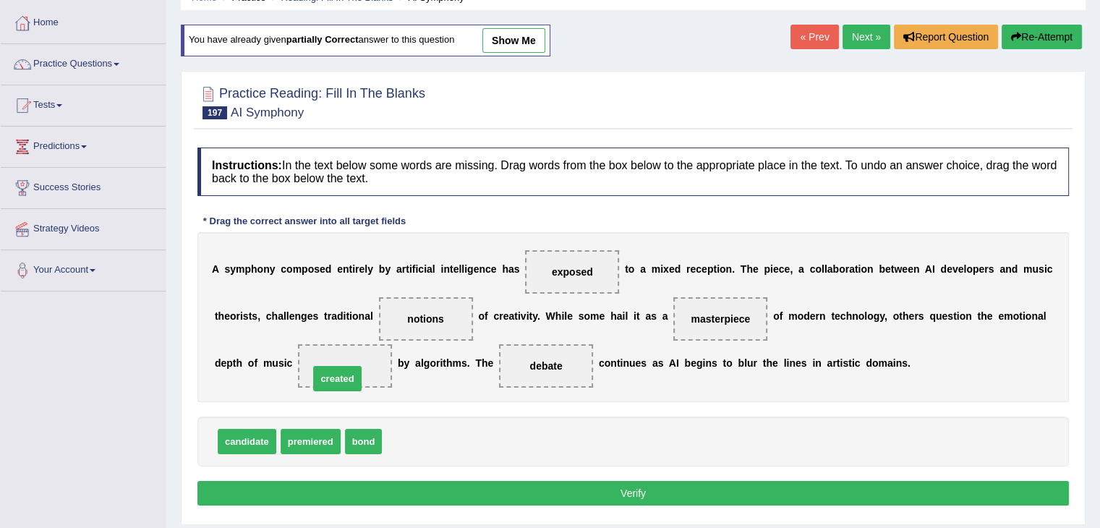
drag, startPoint x: 411, startPoint y: 435, endPoint x: 337, endPoint y: 370, distance: 98.9
click at [451, 490] on button "Verify" at bounding box center [632, 493] width 871 height 25
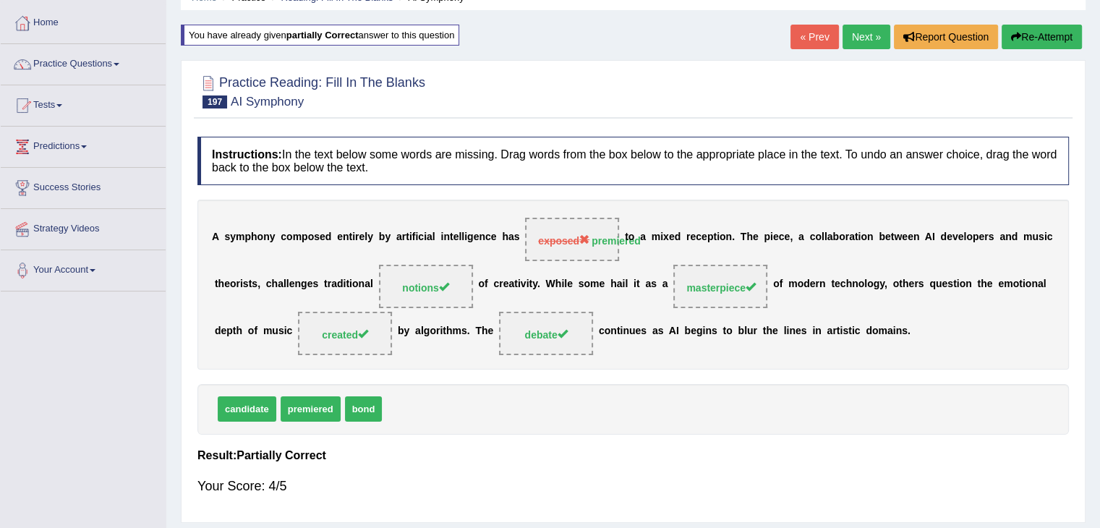
scroll to position [0, 0]
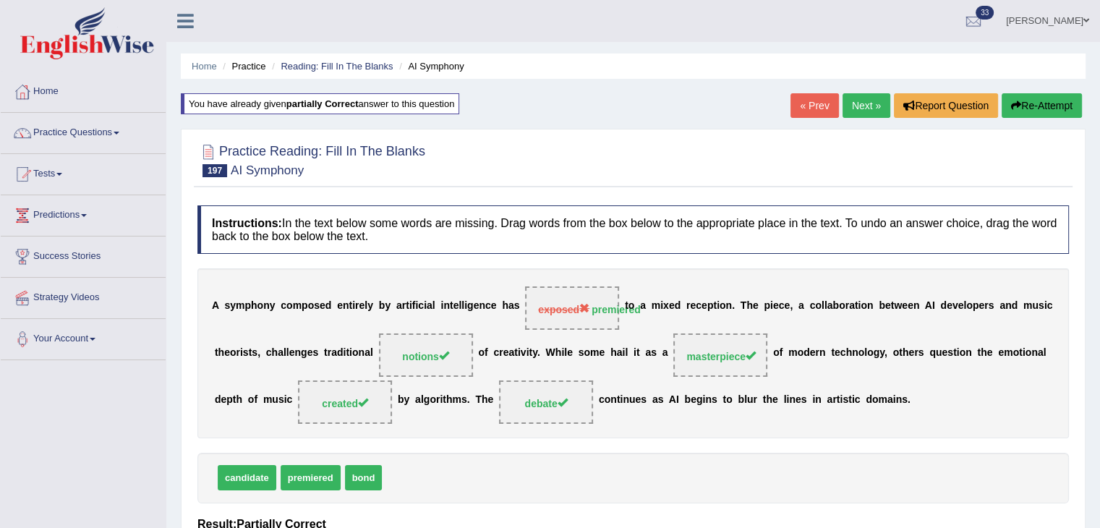
click at [862, 101] on link "Next »" at bounding box center [866, 105] width 48 height 25
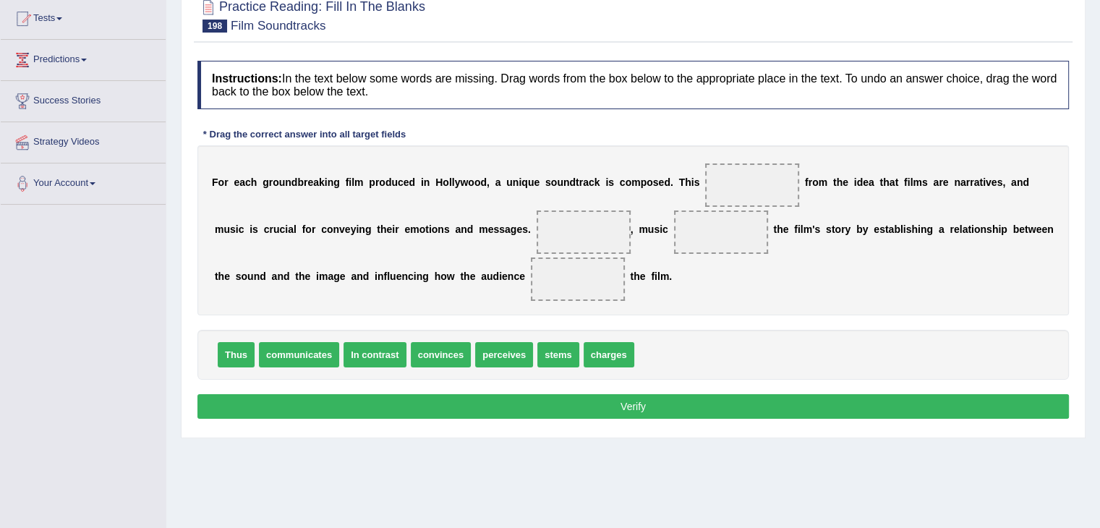
scroll to position [158, 0]
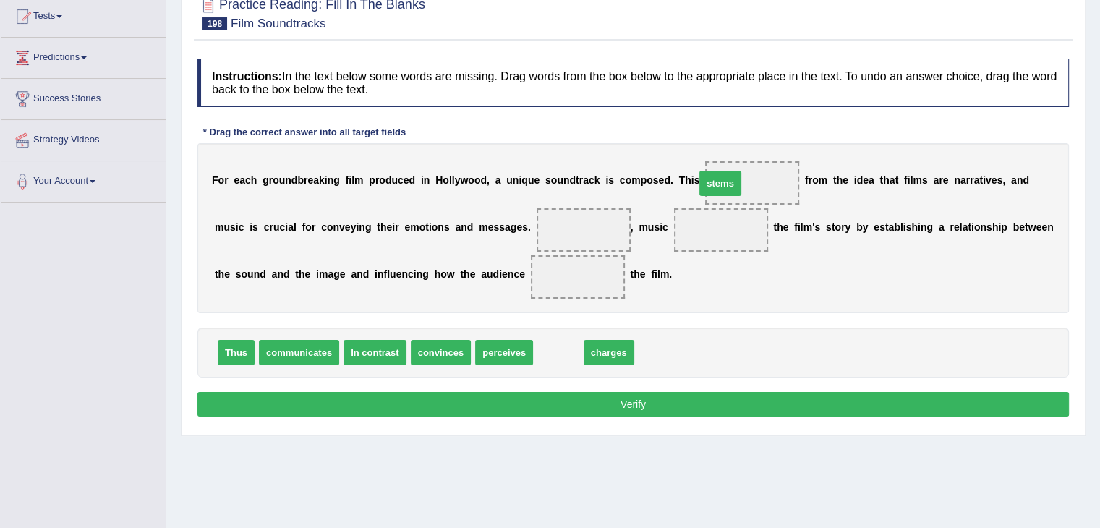
drag, startPoint x: 563, startPoint y: 349, endPoint x: 733, endPoint y: 183, distance: 237.3
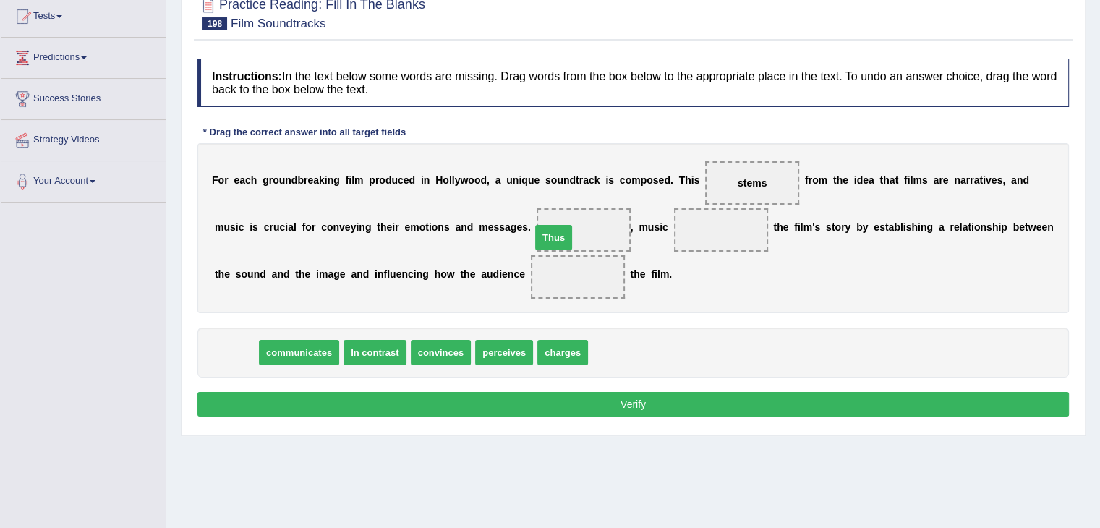
drag, startPoint x: 237, startPoint y: 352, endPoint x: 563, endPoint y: 236, distance: 346.0
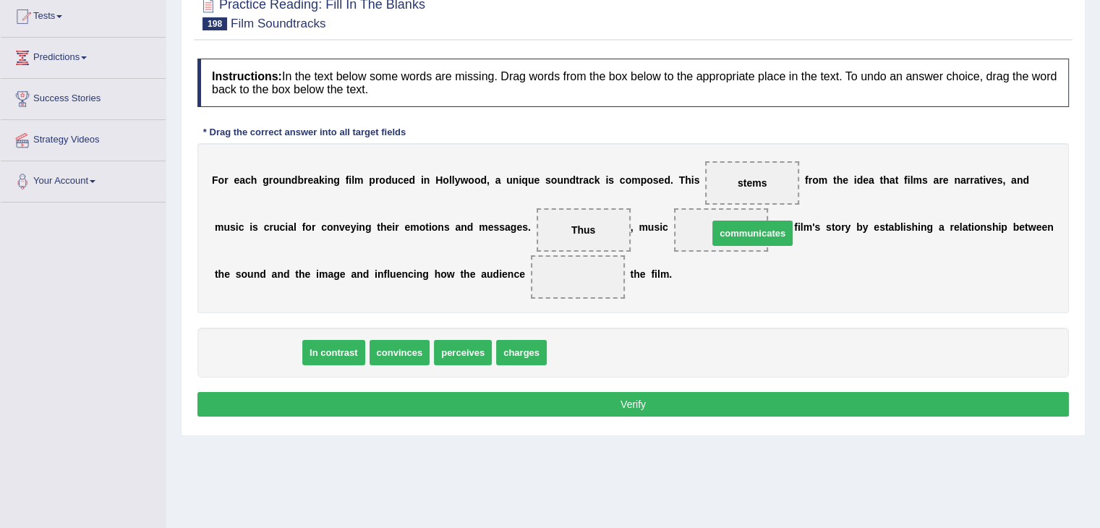
drag, startPoint x: 266, startPoint y: 350, endPoint x: 752, endPoint y: 221, distance: 502.9
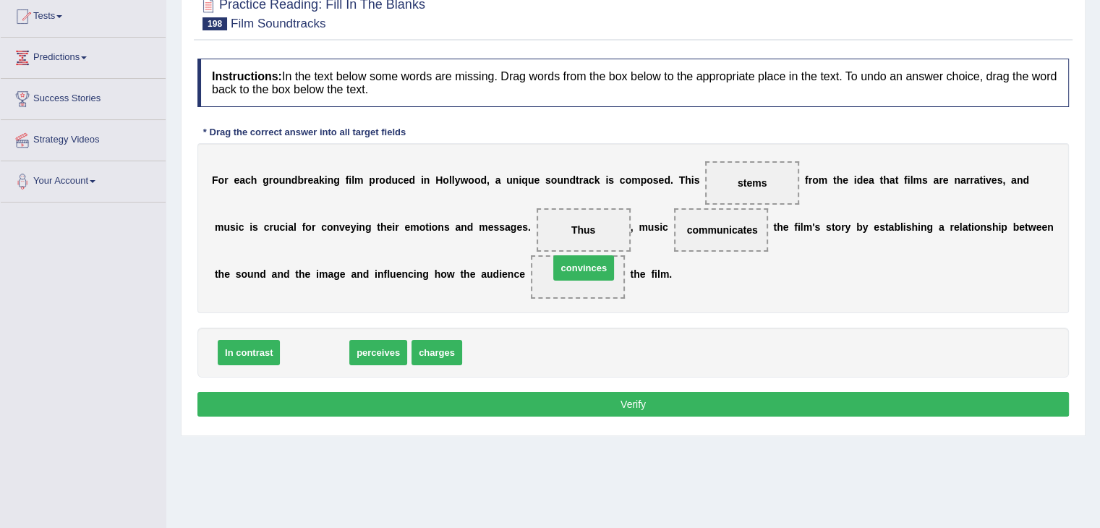
drag, startPoint x: 330, startPoint y: 352, endPoint x: 602, endPoint y: 273, distance: 282.6
click at [602, 406] on button "Verify" at bounding box center [632, 404] width 871 height 25
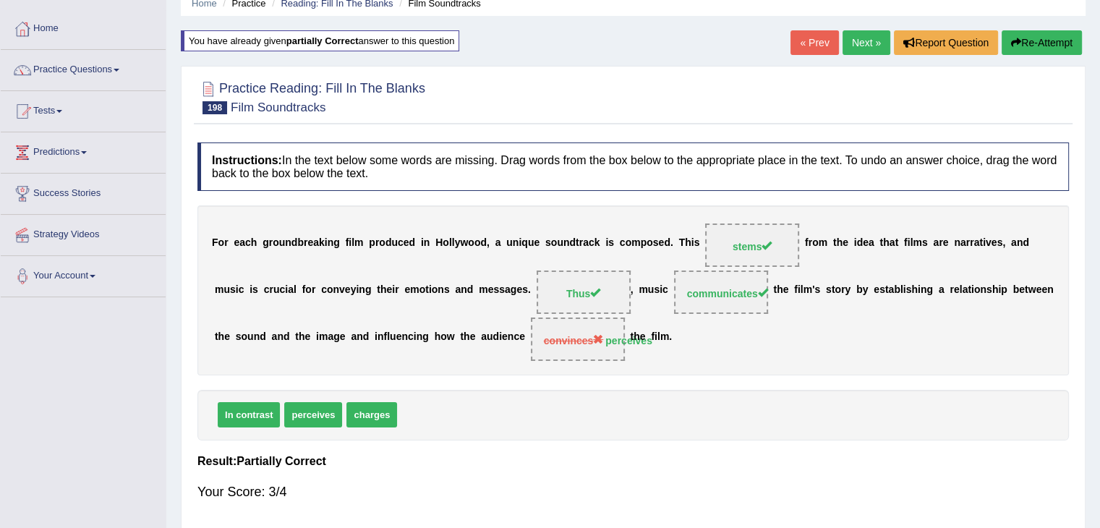
scroll to position [0, 0]
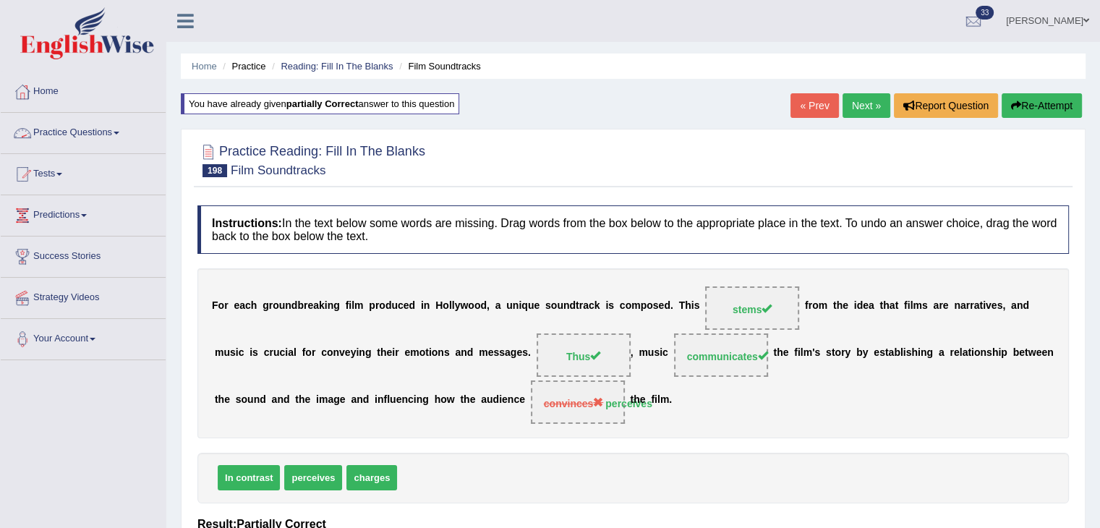
click at [117, 135] on link "Practice Questions" at bounding box center [83, 131] width 165 height 36
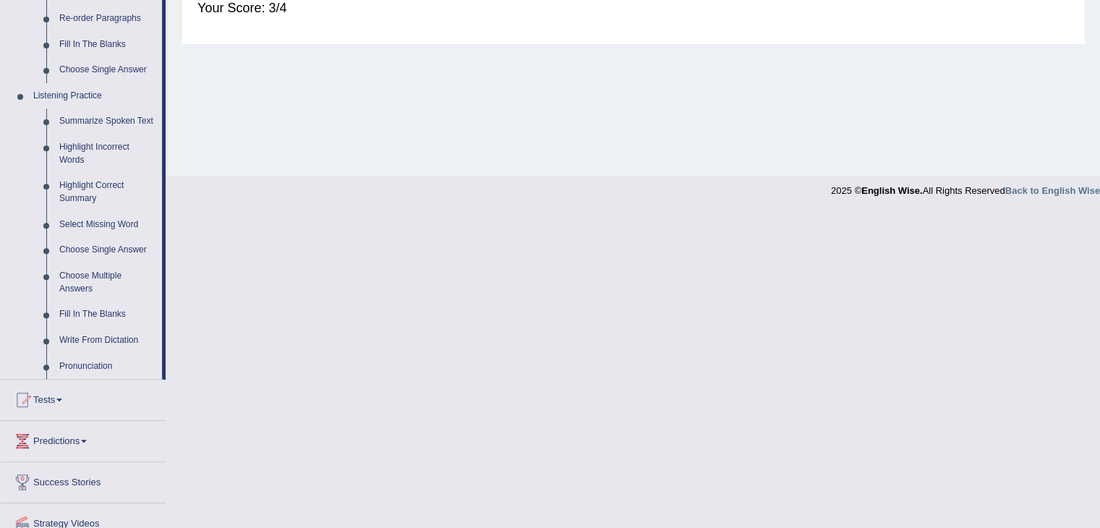
scroll to position [550, 0]
click at [101, 340] on link "Write From Dictation" at bounding box center [107, 338] width 109 height 26
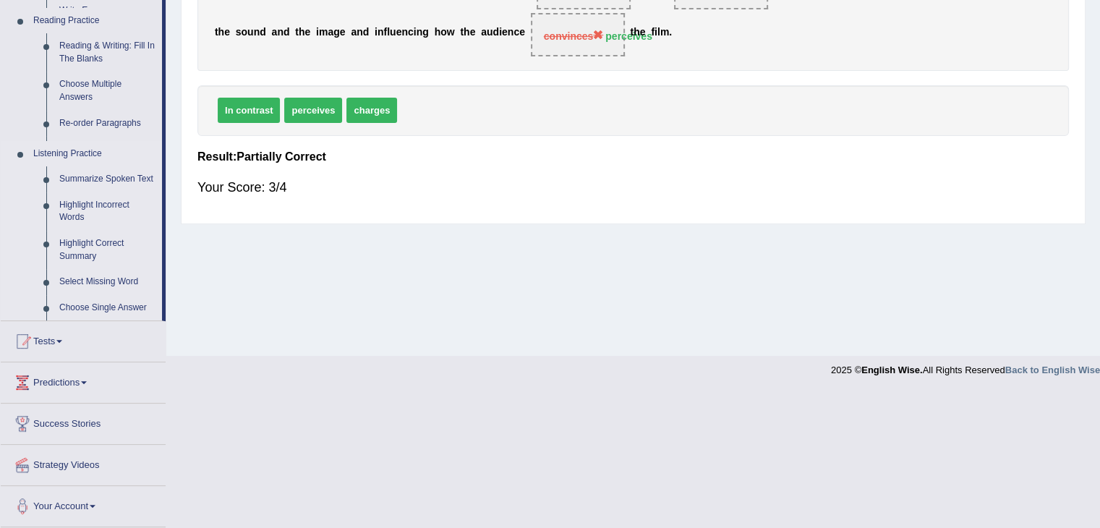
scroll to position [231, 0]
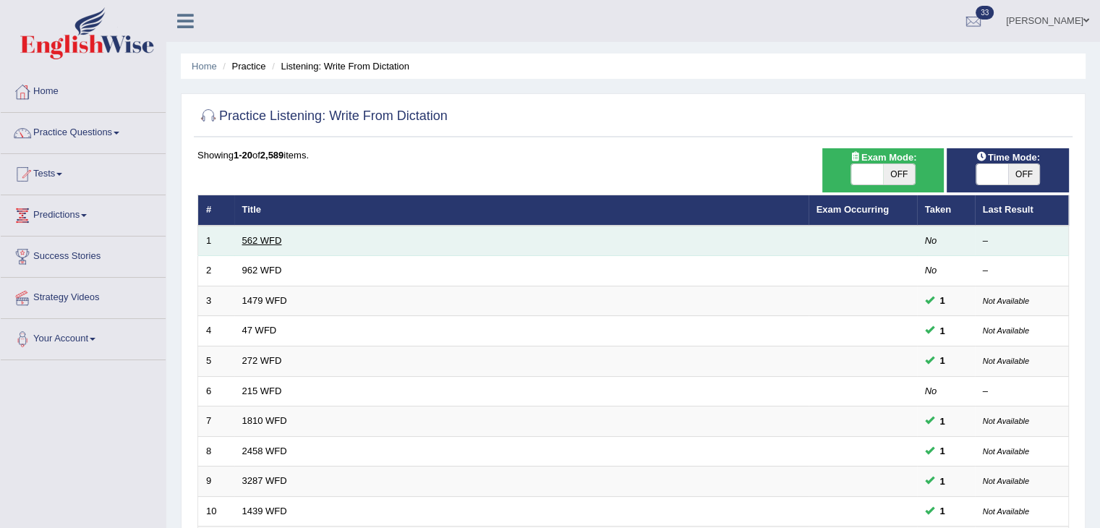
click at [260, 235] on link "562 WFD" at bounding box center [262, 240] width 40 height 11
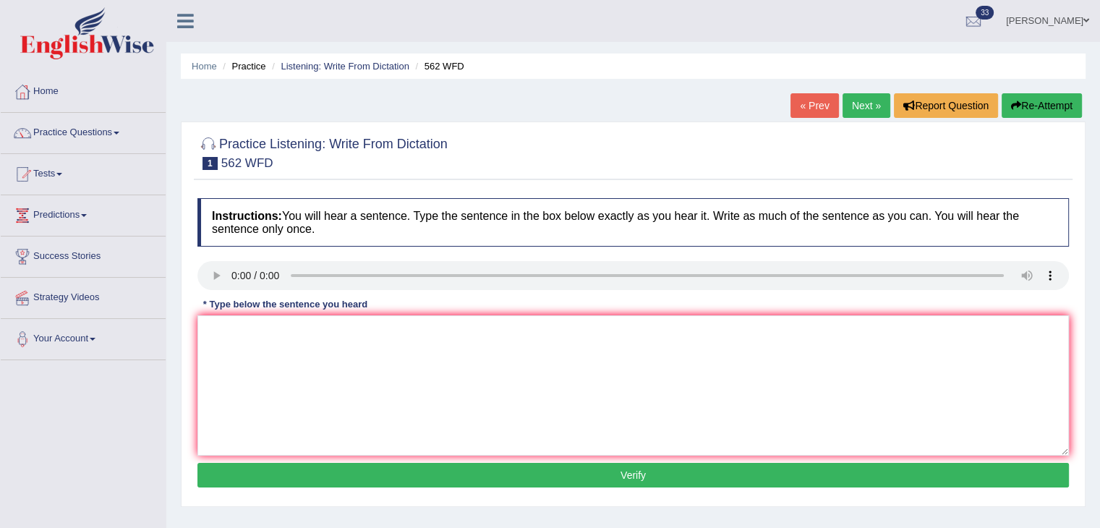
scroll to position [14, 0]
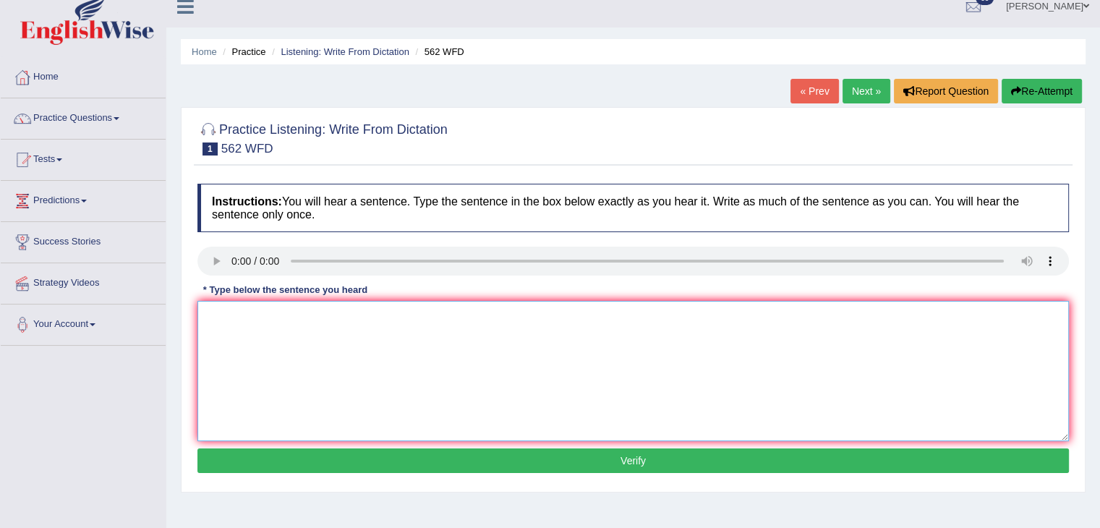
click at [307, 315] on textarea at bounding box center [632, 371] width 871 height 140
click at [402, 317] on textarea "Teh gap between the rich and poor is mot" at bounding box center [632, 371] width 871 height 140
click at [220, 315] on textarea "Teh gap between the rich and poor is not decreased" at bounding box center [632, 371] width 871 height 140
click at [218, 316] on textarea "Th gap between the rich and poor is not decreased" at bounding box center [632, 371] width 871 height 140
type textarea "The gap between the rich and poor is not decreased"
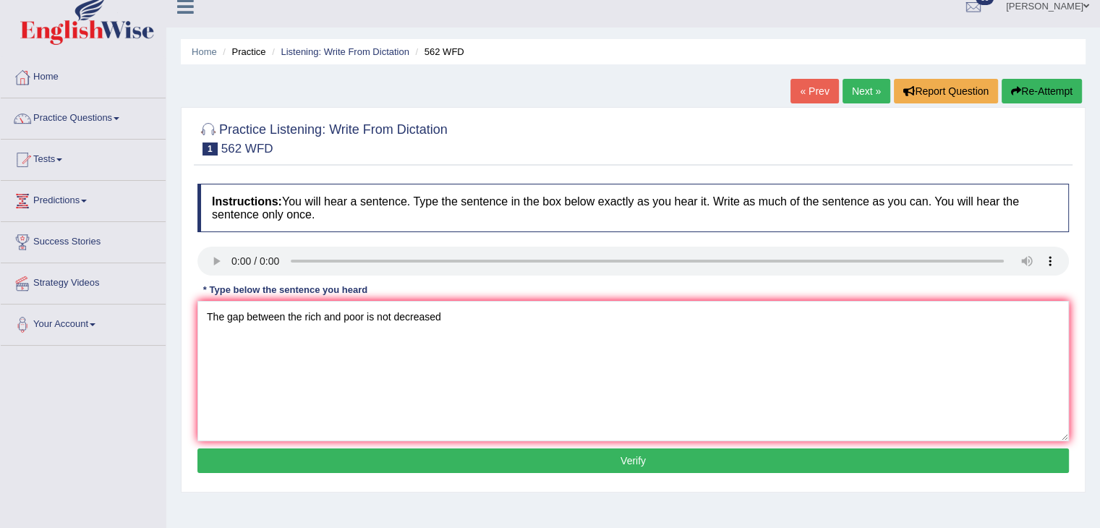
click at [467, 464] on button "Verify" at bounding box center [632, 460] width 871 height 25
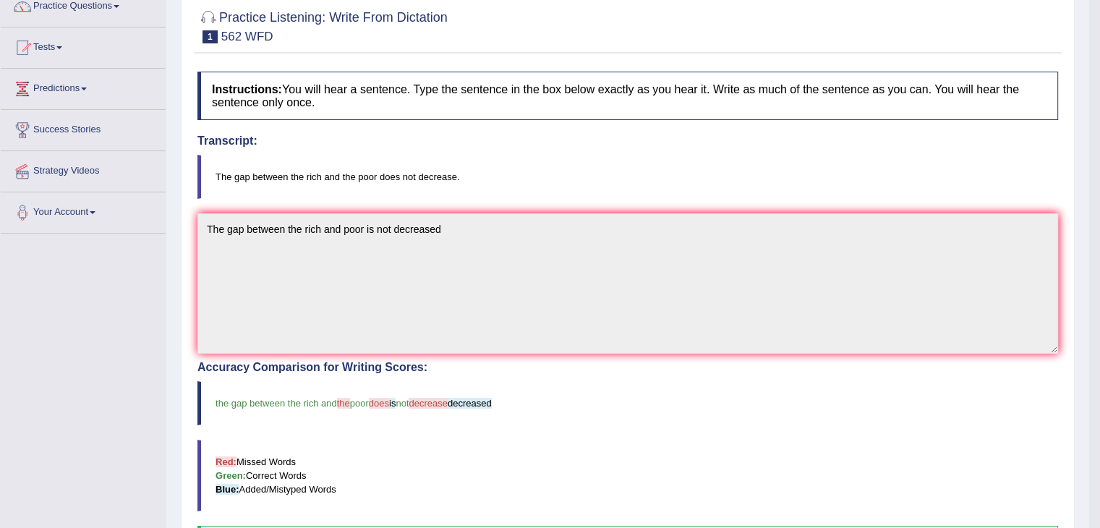
scroll to position [0, 0]
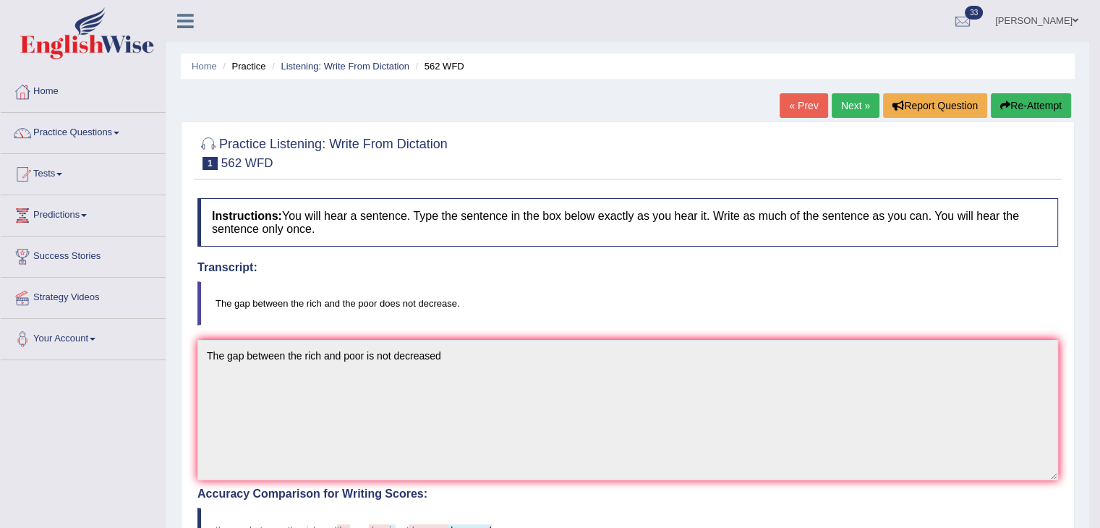
click at [845, 103] on link "Next »" at bounding box center [856, 105] width 48 height 25
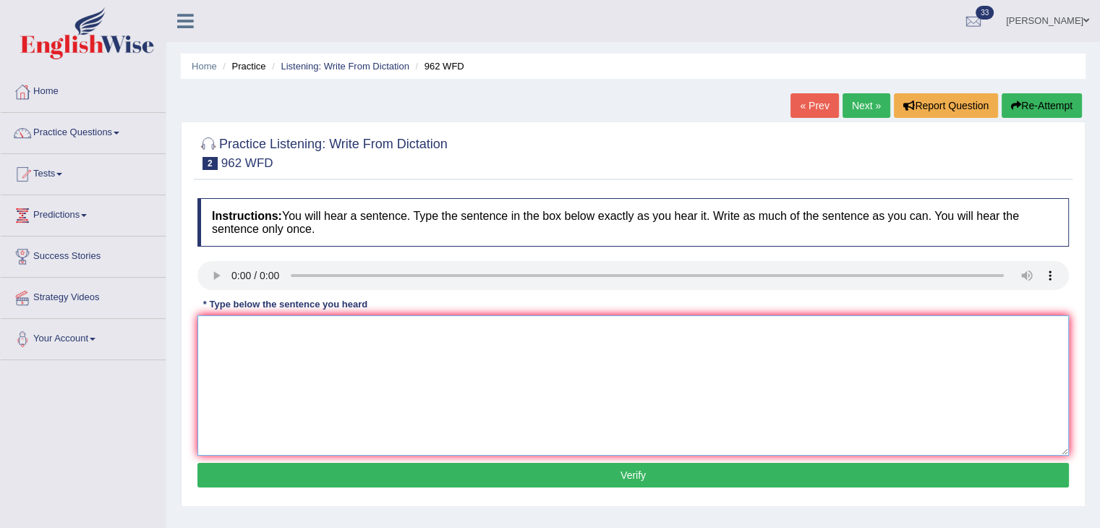
click at [247, 326] on textarea at bounding box center [632, 385] width 871 height 140
type textarea "Would you have any questions please raise your hand."
click at [329, 475] on button "Verify" at bounding box center [632, 475] width 871 height 25
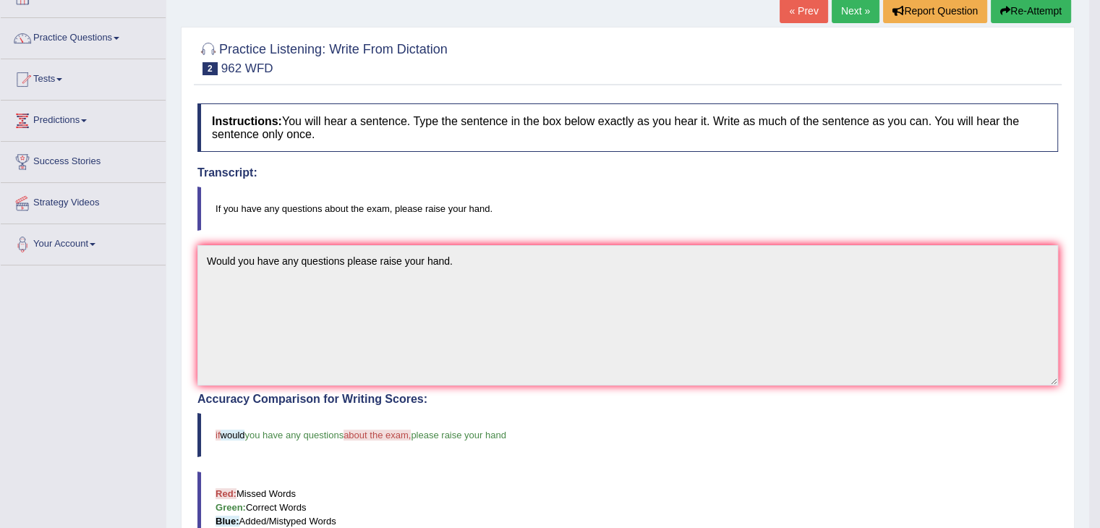
scroll to position [90, 0]
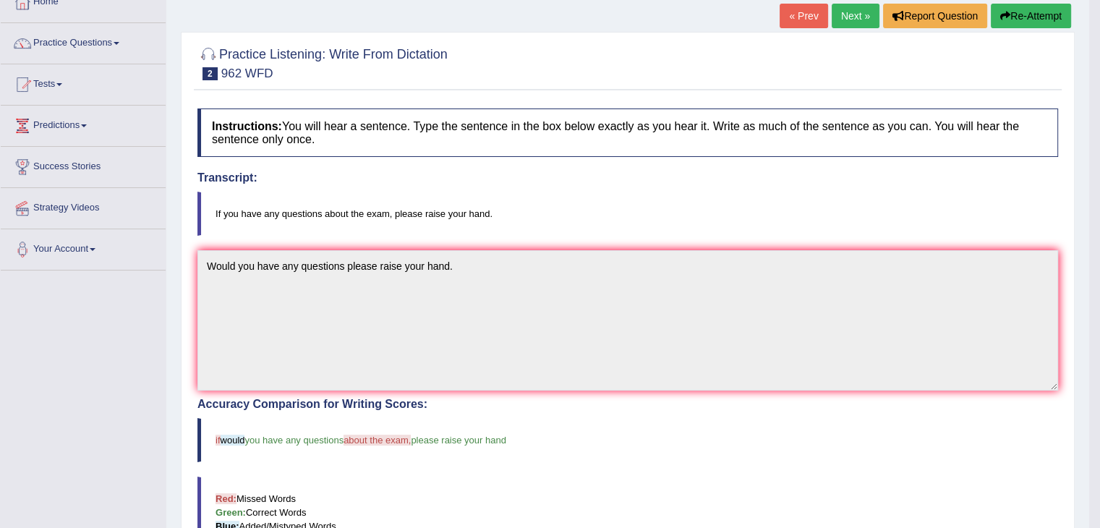
click at [847, 17] on link "Next »" at bounding box center [856, 16] width 48 height 25
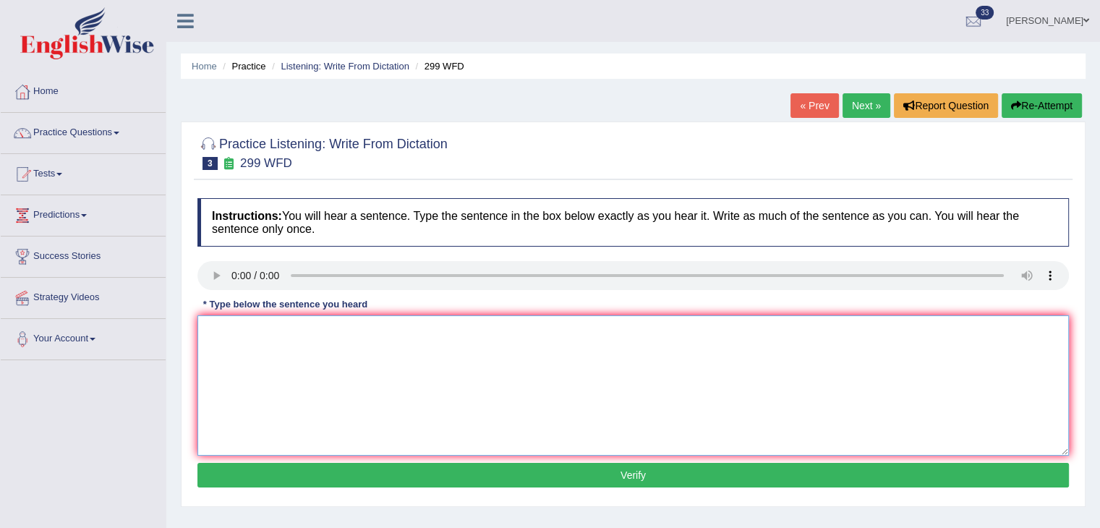
click at [216, 332] on textarea at bounding box center [632, 385] width 871 height 140
click at [281, 324] on textarea at bounding box center [632, 385] width 871 height 140
click at [309, 332] on textarea "Students representativies are visiting in the closs with voting forms." at bounding box center [632, 385] width 871 height 140
click at [313, 328] on textarea "Students representativies are visiting in the closs with voting forms." at bounding box center [632, 385] width 871 height 140
type textarea "Students representatives are visiting in the closs with voting forms."
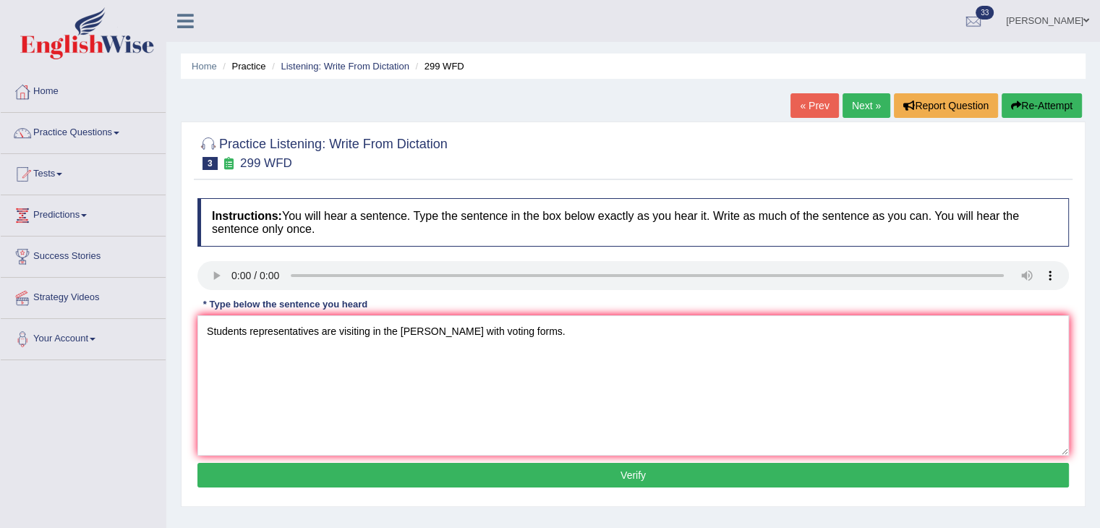
click at [361, 478] on button "Verify" at bounding box center [632, 475] width 871 height 25
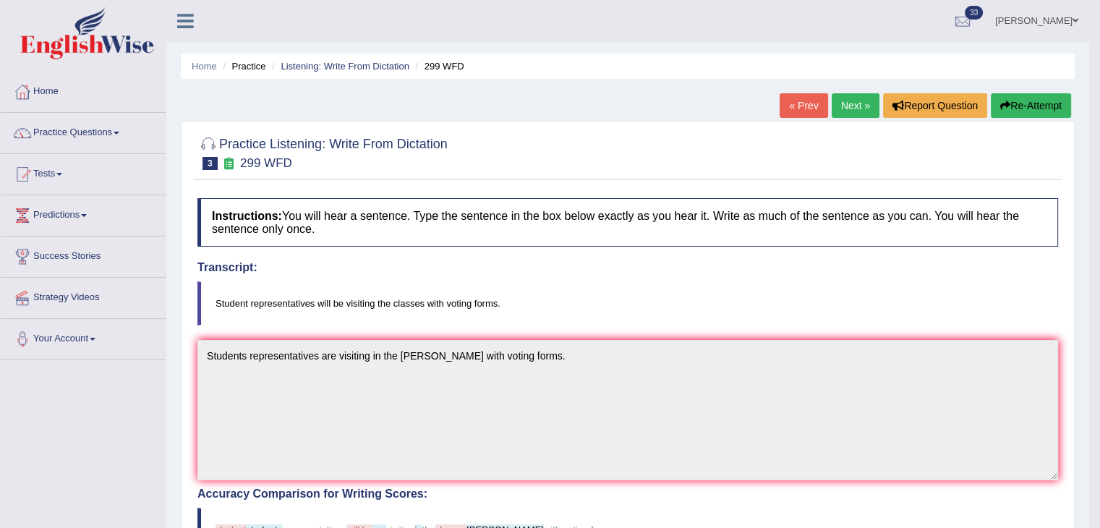
click at [850, 105] on link "Next »" at bounding box center [856, 105] width 48 height 25
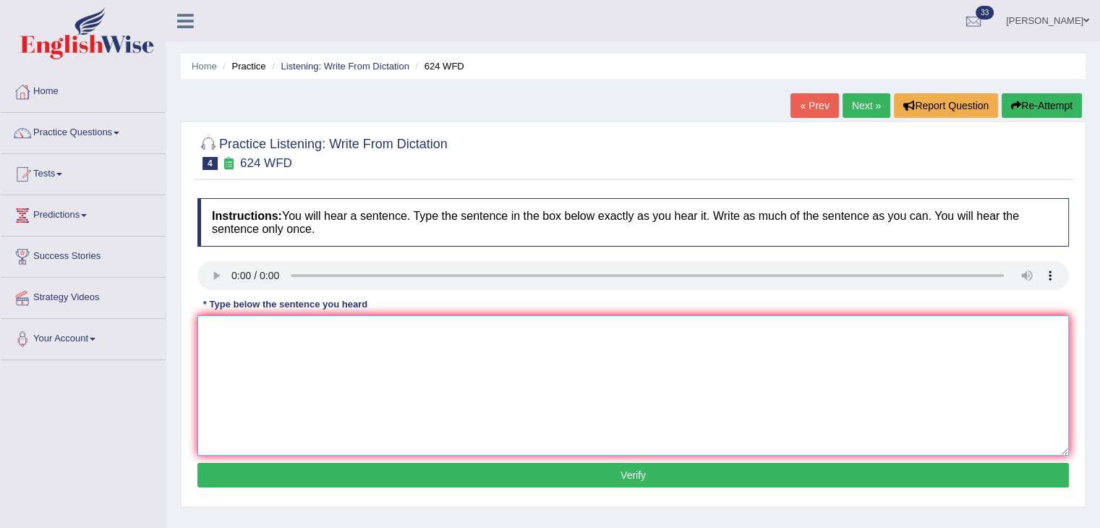
click at [234, 325] on textarea at bounding box center [632, 385] width 871 height 140
click at [321, 332] on textarea "Our course to improve crtical thinking and independent learning skills." at bounding box center [632, 385] width 871 height 140
click at [318, 327] on textarea "Our course to improve crtical thinking and independent learning skills." at bounding box center [632, 385] width 871 height 140
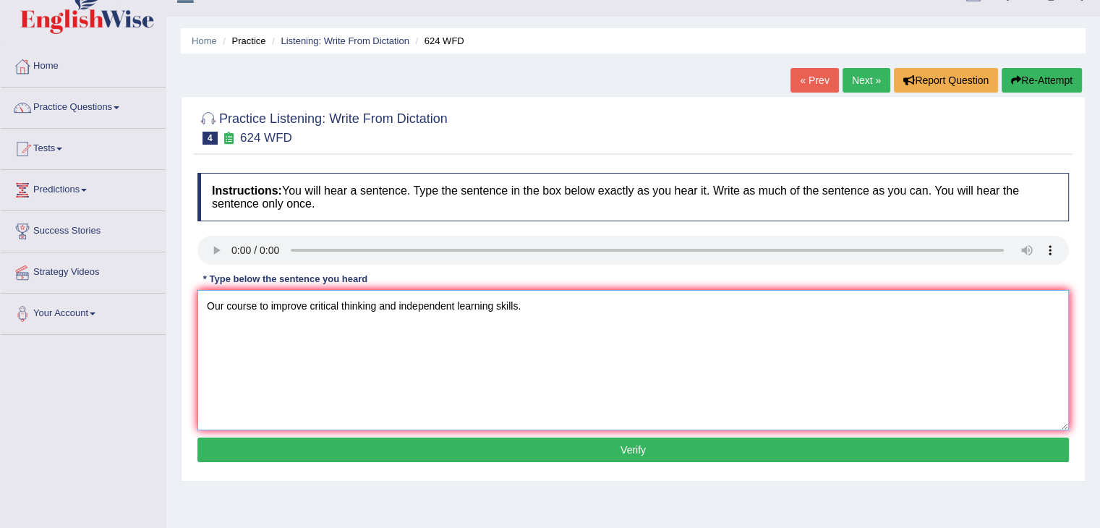
scroll to position [26, 0]
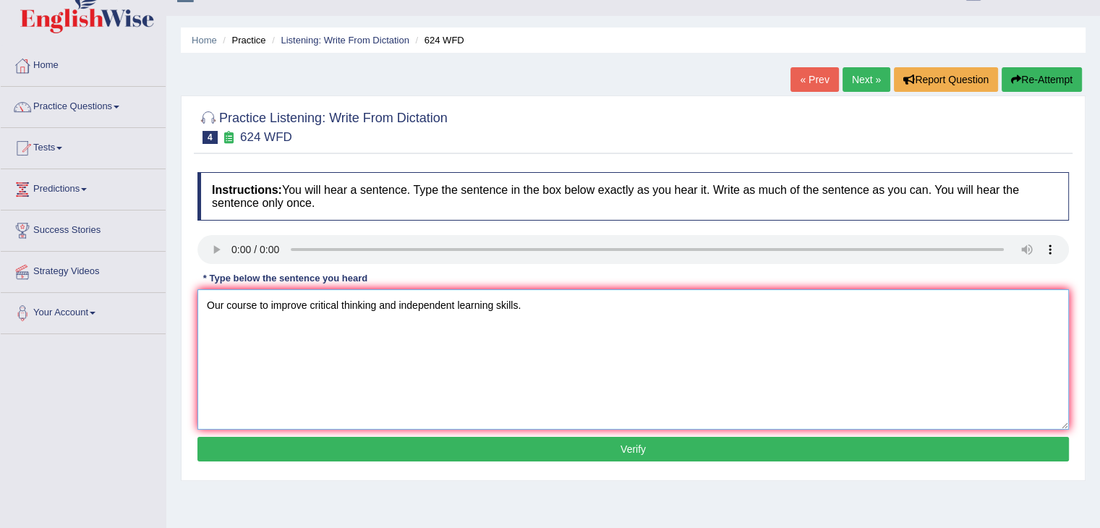
type textarea "Our course to improve critical thinking and independent learning skills."
click at [417, 452] on button "Verify" at bounding box center [632, 449] width 871 height 25
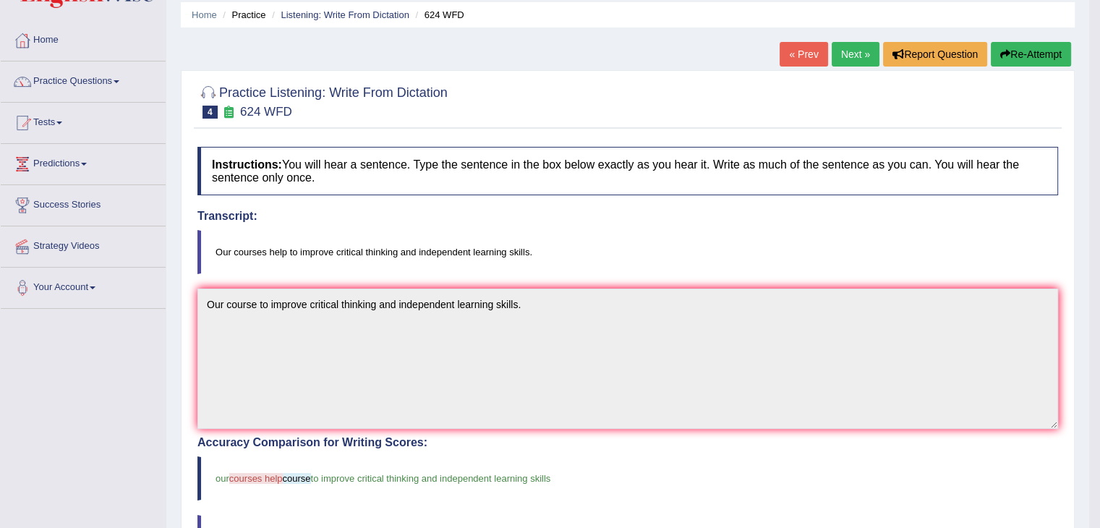
scroll to position [7, 0]
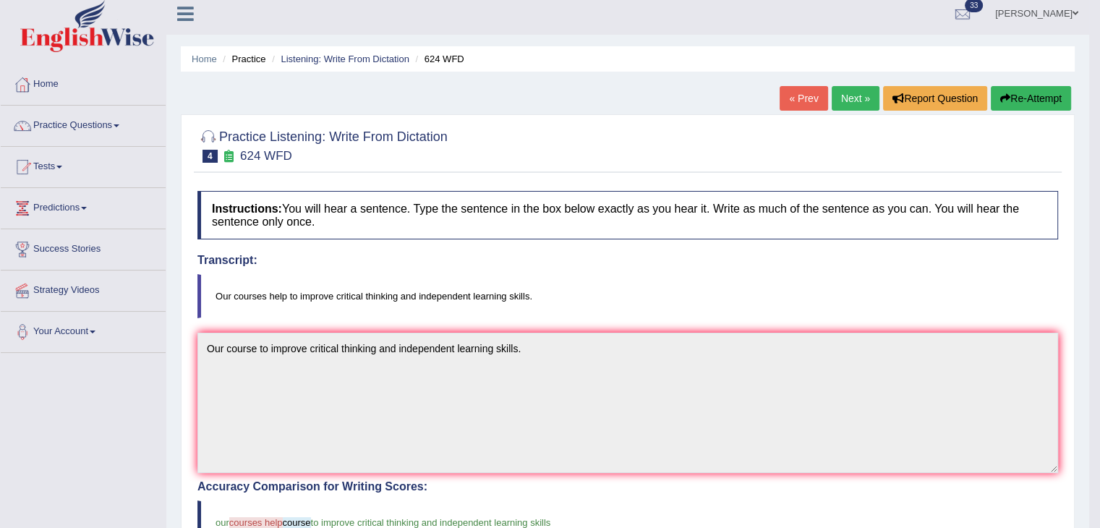
click at [847, 99] on link "Next »" at bounding box center [856, 98] width 48 height 25
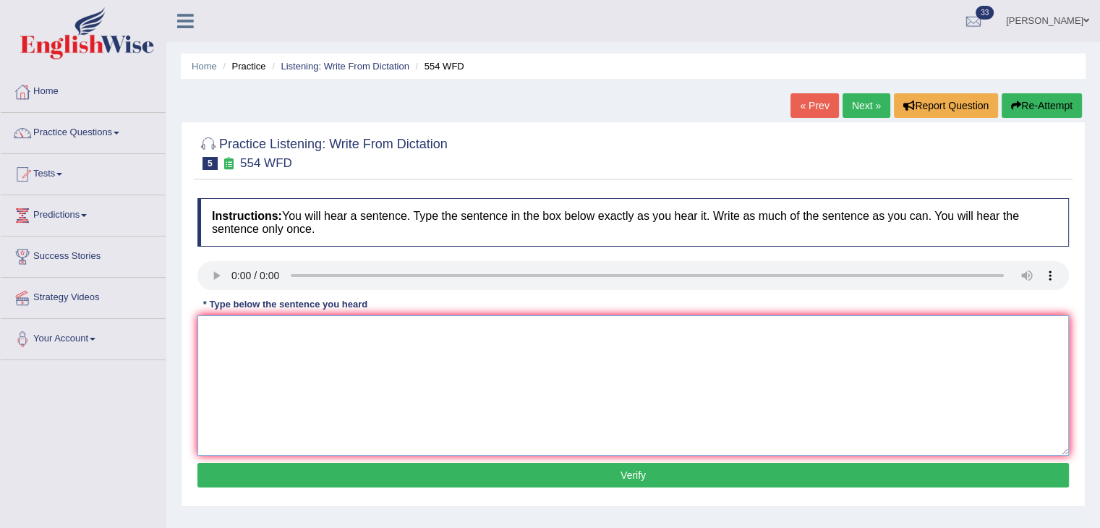
click at [231, 336] on textarea at bounding box center [632, 385] width 871 height 140
click at [338, 328] on textarea "Your are able tro work in a tearm." at bounding box center [632, 385] width 871 height 140
click at [338, 328] on textarea "Your are able tro work in a term." at bounding box center [632, 385] width 871 height 140
type textarea "Your are able tro work in a team."
click at [395, 474] on button "Verify" at bounding box center [632, 475] width 871 height 25
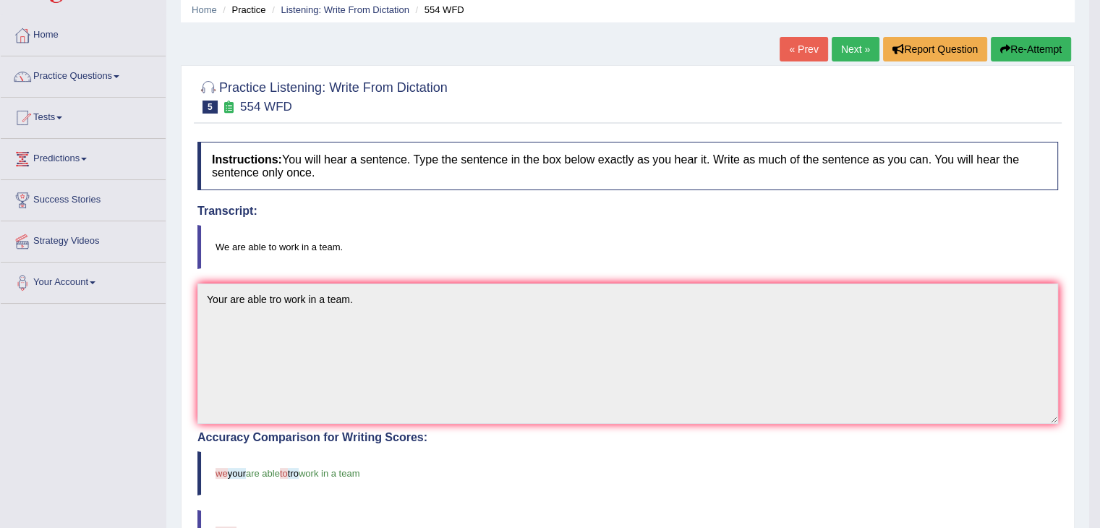
scroll to position [55, 0]
click at [856, 48] on link "Next »" at bounding box center [856, 50] width 48 height 25
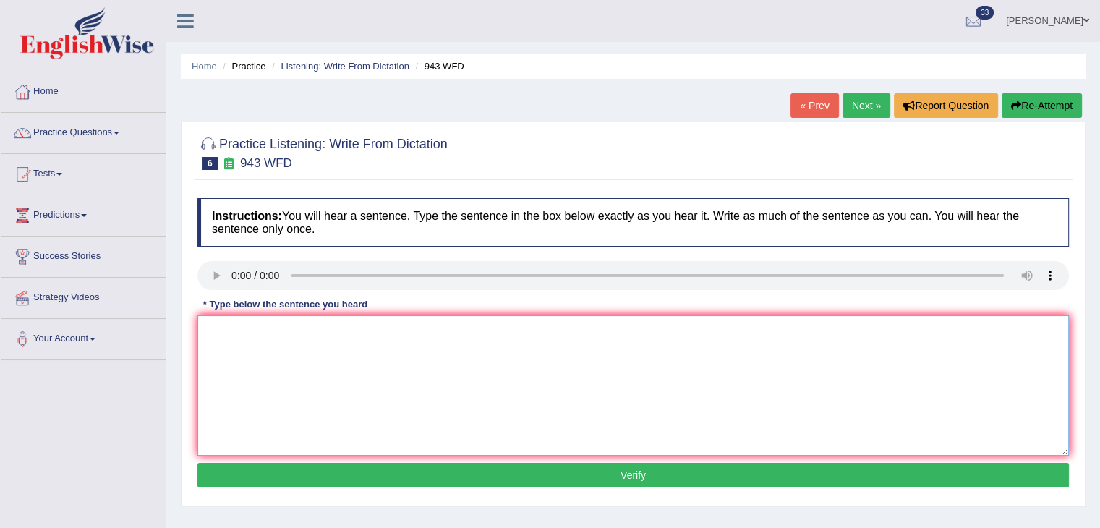
click at [223, 320] on textarea at bounding box center [632, 385] width 871 height 140
click at [242, 346] on textarea at bounding box center [632, 385] width 871 height 140
click at [338, 332] on textarea "Farming methods around teh world acosss the developing recently." at bounding box center [632, 385] width 871 height 140
click at [381, 329] on textarea "Farming methods around world acosss the developing recently." at bounding box center [632, 385] width 871 height 140
click at [399, 333] on textarea "Farming methods around world acosss the developing recently." at bounding box center [632, 385] width 871 height 140
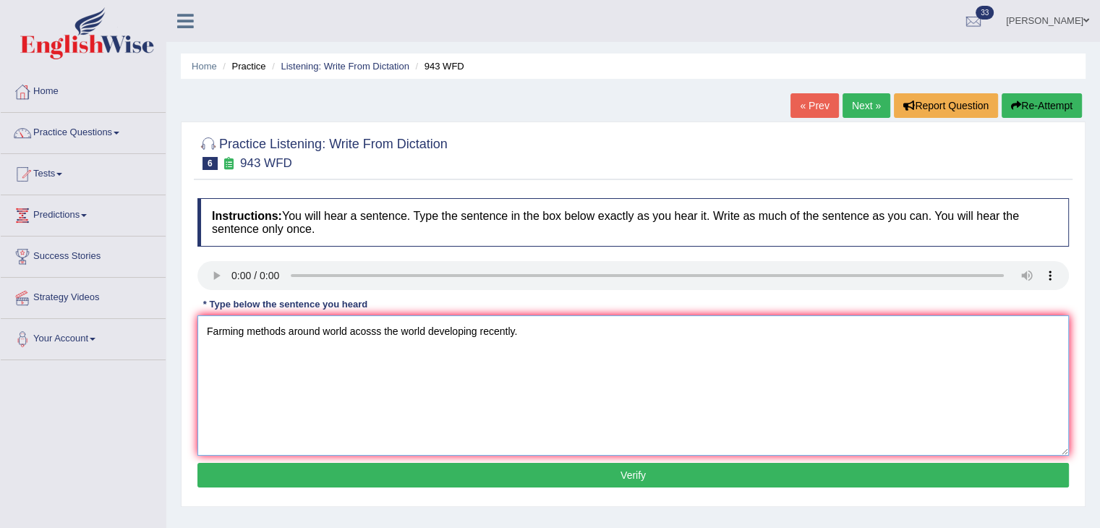
type textarea "Farming methods around world acosss the world developing recently."
click at [492, 460] on div "Instructions: You will hear a sentence. Type the sentence in the box below exac…" at bounding box center [633, 345] width 879 height 308
click at [495, 472] on button "Verify" at bounding box center [632, 475] width 871 height 25
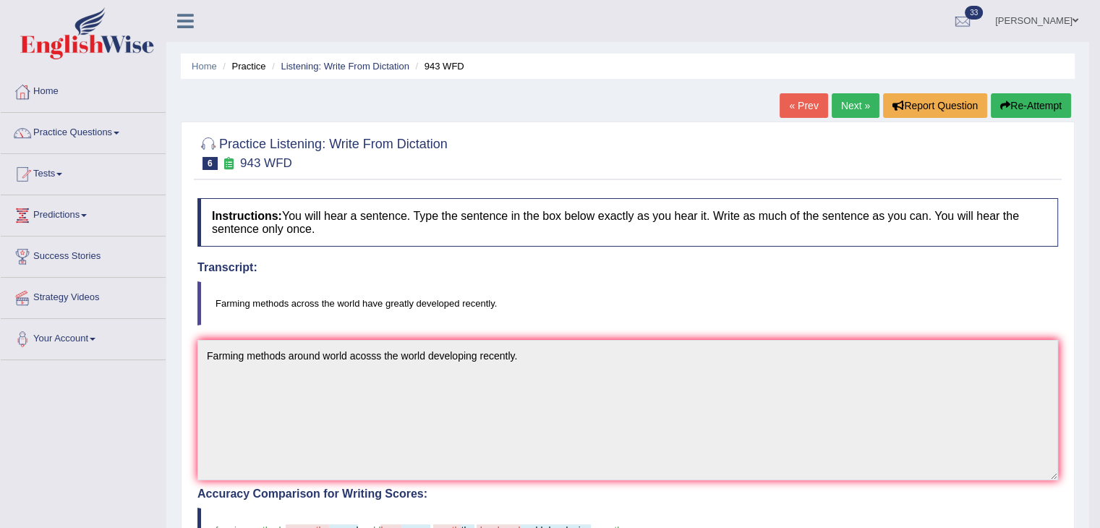
click at [850, 108] on link "Next »" at bounding box center [856, 105] width 48 height 25
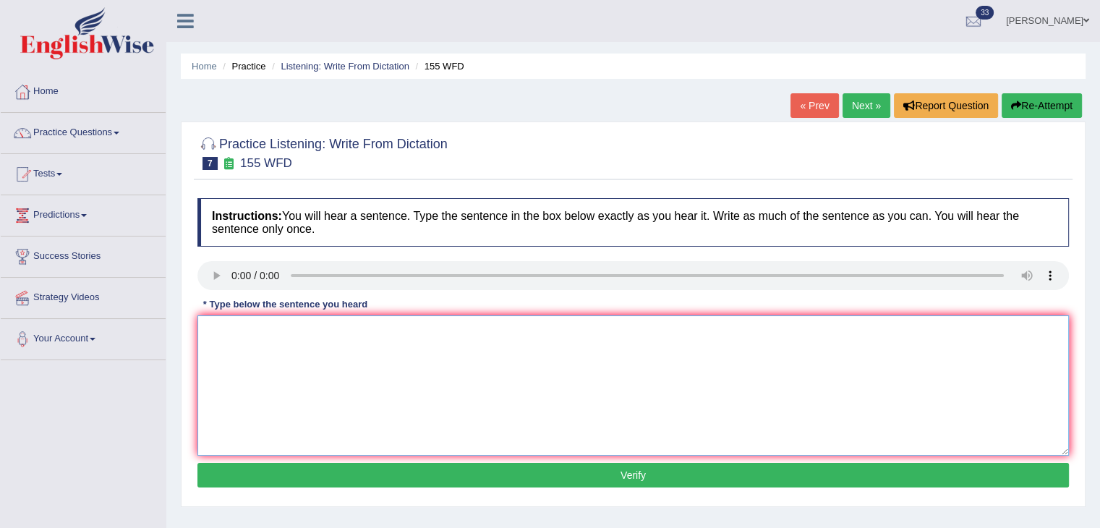
click at [241, 372] on textarea at bounding box center [632, 385] width 871 height 140
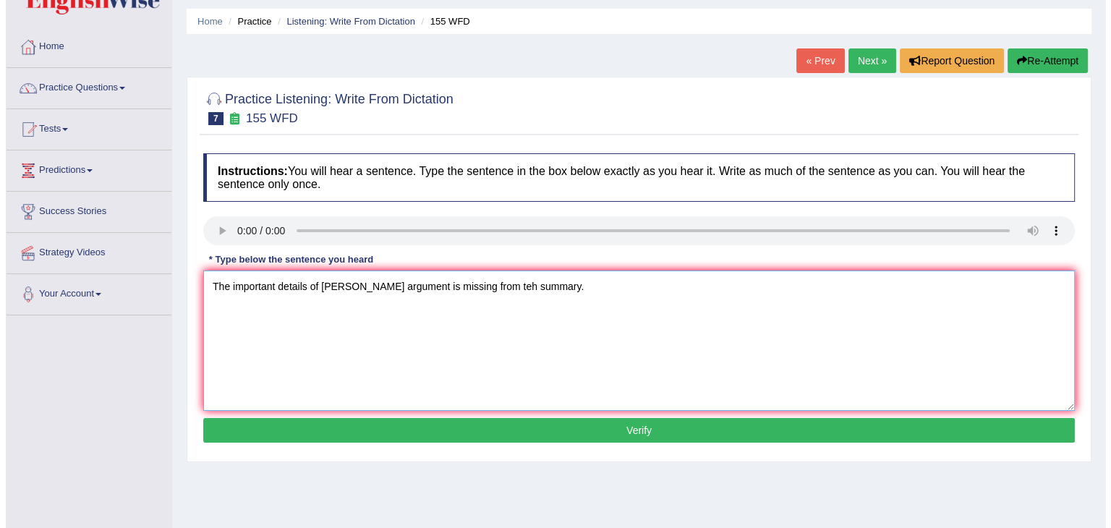
scroll to position [51, 0]
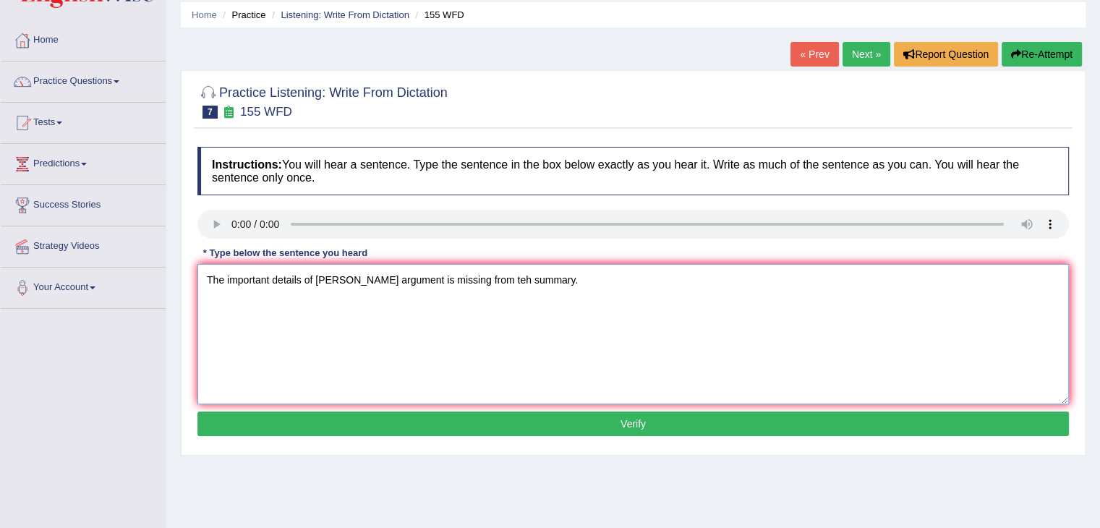
click at [333, 278] on textarea "The important details of teh argument is missing from teh summary." at bounding box center [632, 334] width 871 height 140
type textarea "The important details of the argument is missing from teh summary."
click at [383, 436] on div "Instructions: You will hear a sentence. Type the sentence in the box below exac…" at bounding box center [633, 294] width 879 height 308
click at [387, 429] on button "Verify" at bounding box center [632, 423] width 871 height 25
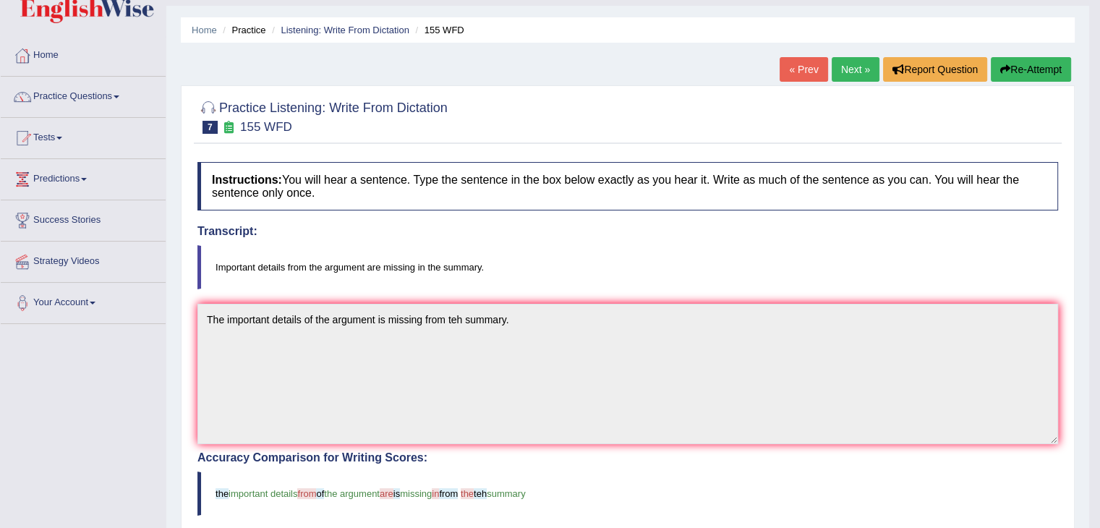
scroll to position [0, 0]
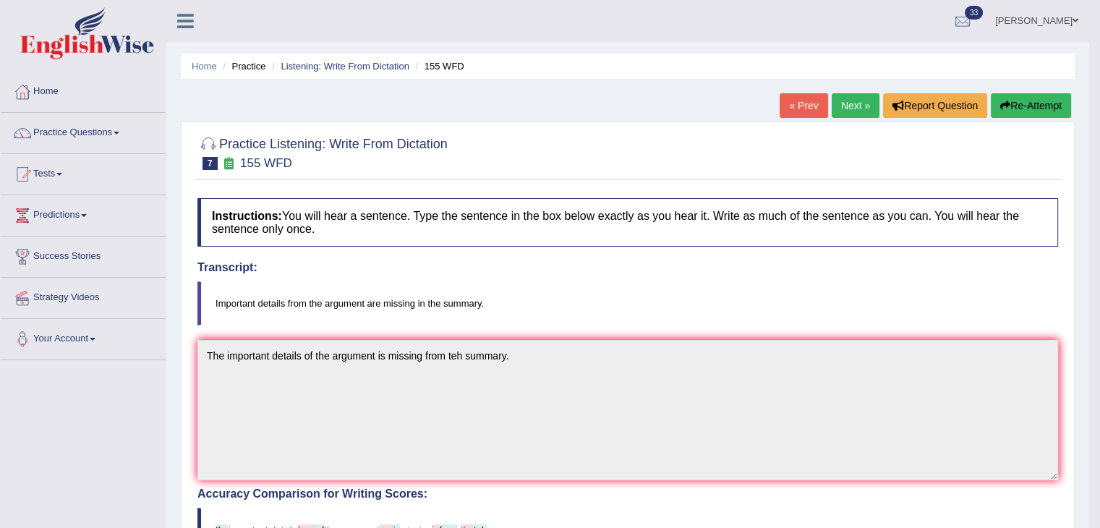
click at [842, 102] on link "Next »" at bounding box center [856, 105] width 48 height 25
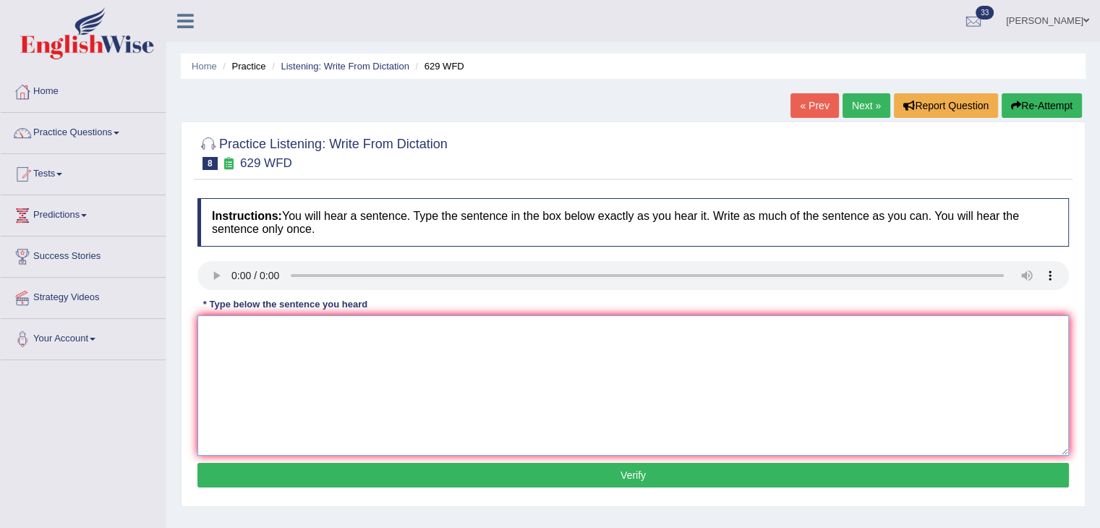
click at [219, 324] on textarea at bounding box center [632, 385] width 871 height 140
click at [385, 330] on textarea "Please provide to support the idea of teh arguments." at bounding box center [632, 385] width 871 height 140
type textarea "Please provide to support the idea of the arguments."
click at [440, 479] on button "Verify" at bounding box center [632, 475] width 871 height 25
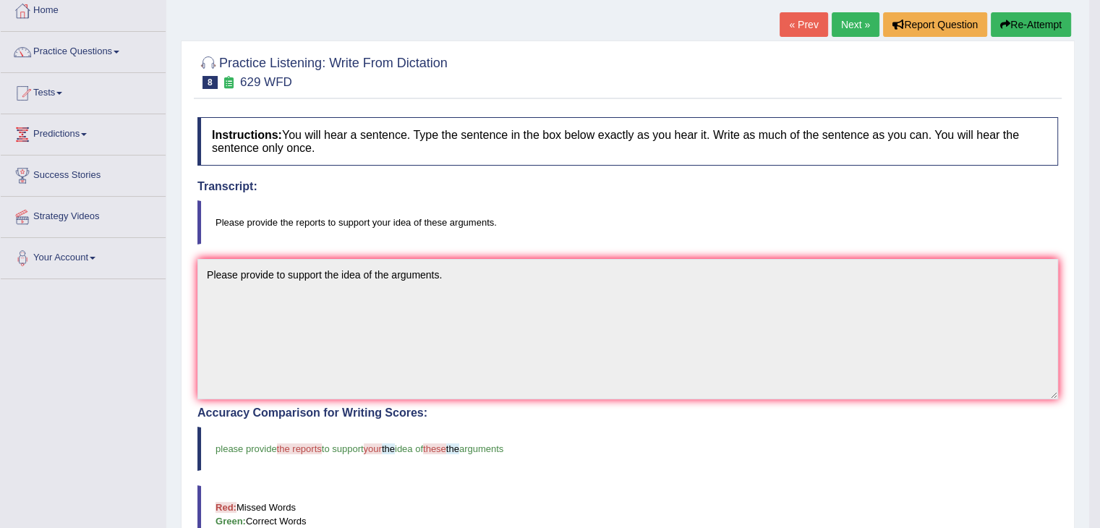
scroll to position [81, 0]
click at [845, 17] on link "Next »" at bounding box center [856, 24] width 48 height 25
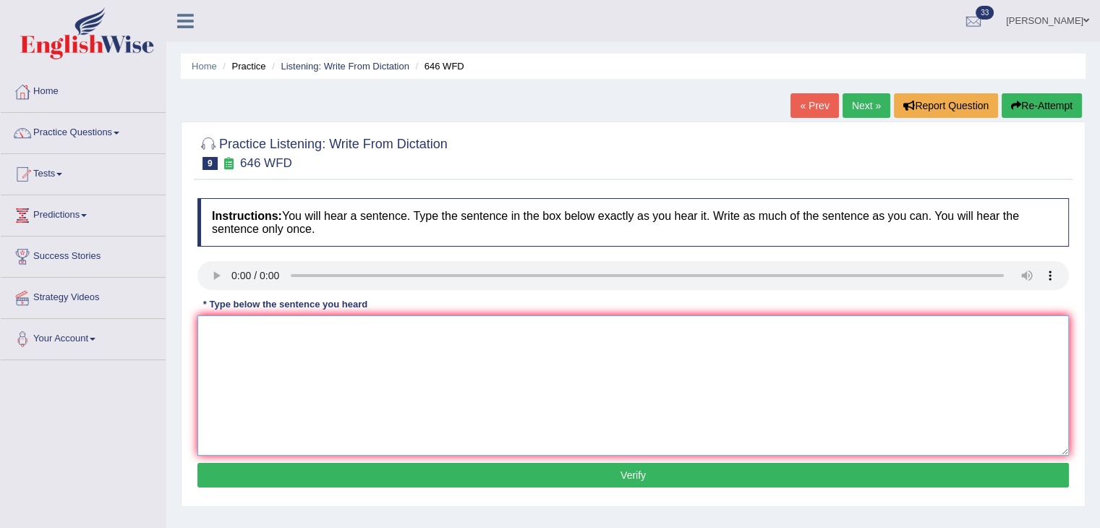
click at [222, 329] on textarea at bounding box center [632, 385] width 871 height 140
click at [201, 328] on textarea "Induartial revolution in [GEOGRAPHIC_DATA] driven by stearm technology." at bounding box center [632, 385] width 871 height 140
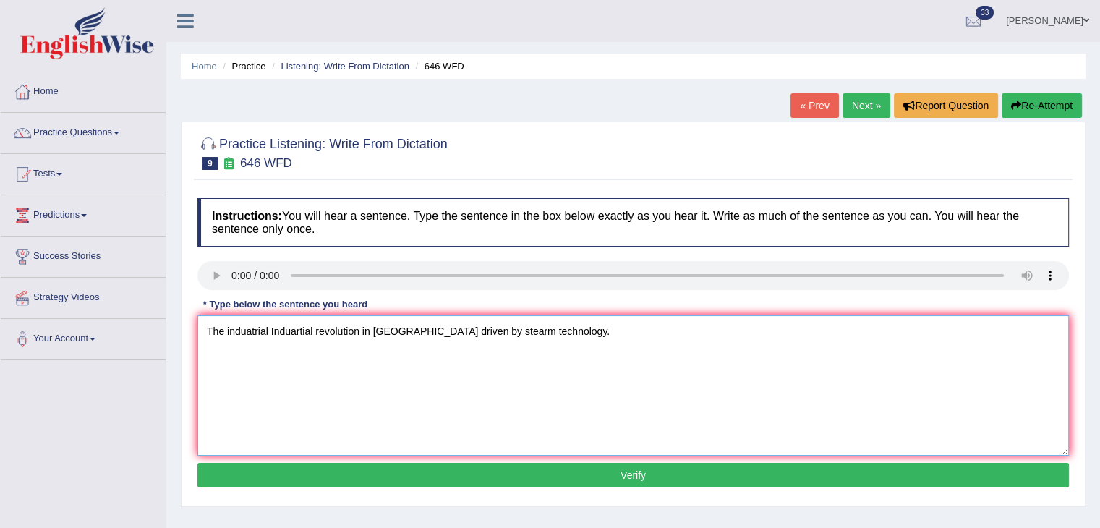
type textarea "The induatrial Induartial revolution in [GEOGRAPHIC_DATA] driven by stearm tech…"
click at [414, 484] on button "Verify" at bounding box center [632, 475] width 871 height 25
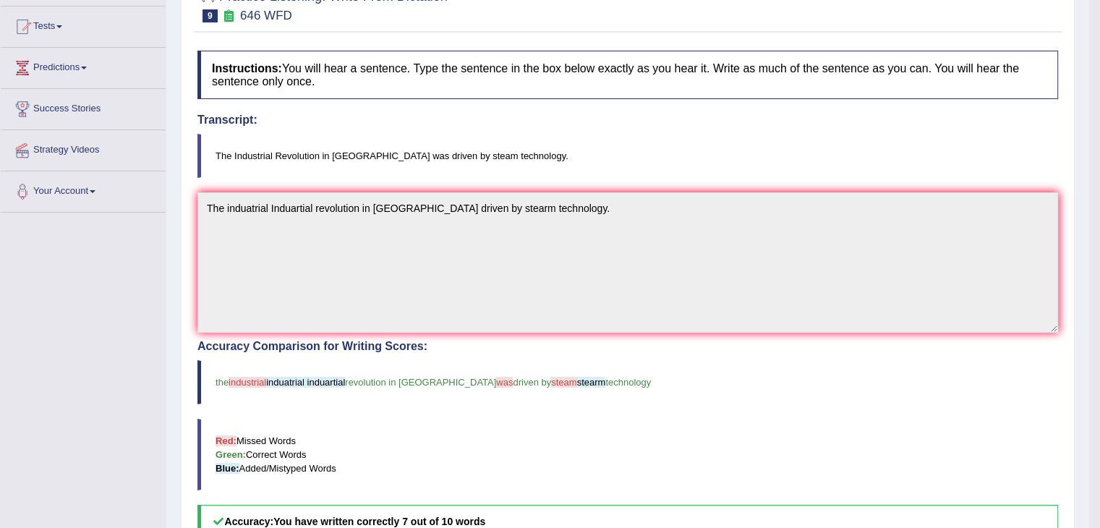
scroll to position [69, 0]
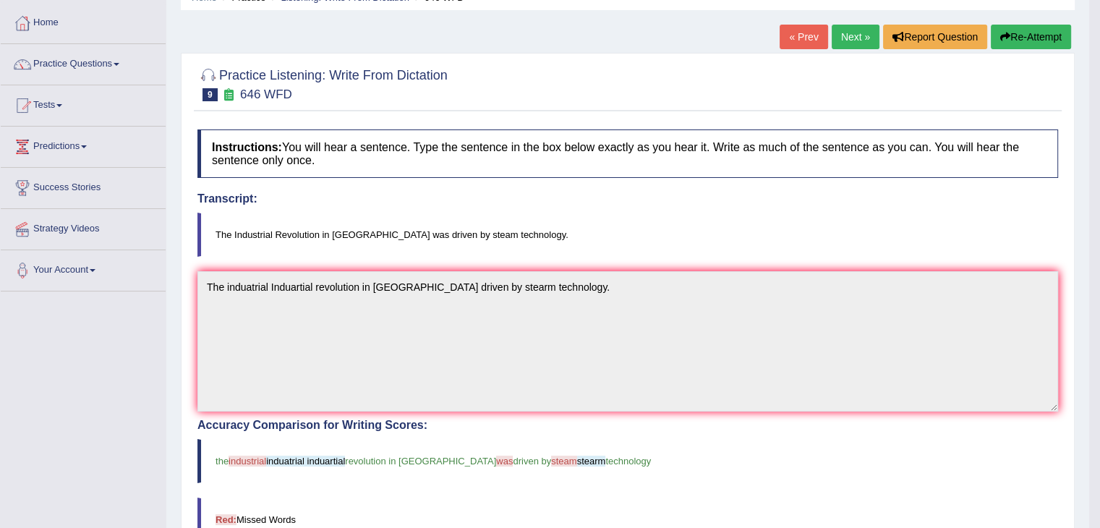
click at [845, 43] on link "Next »" at bounding box center [856, 37] width 48 height 25
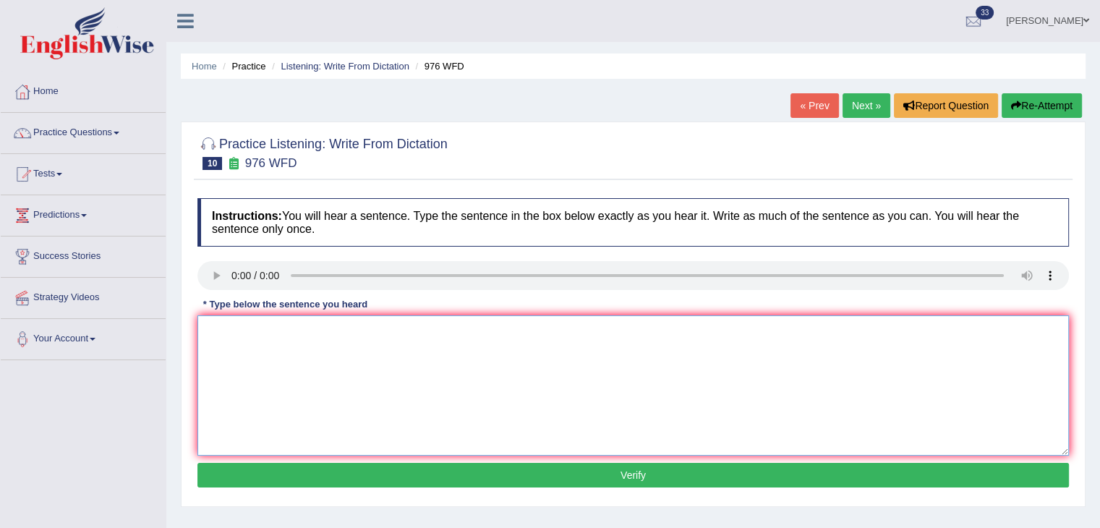
click at [216, 328] on textarea at bounding box center [632, 385] width 871 height 140
click at [215, 336] on textarea at bounding box center [632, 385] width 871 height 140
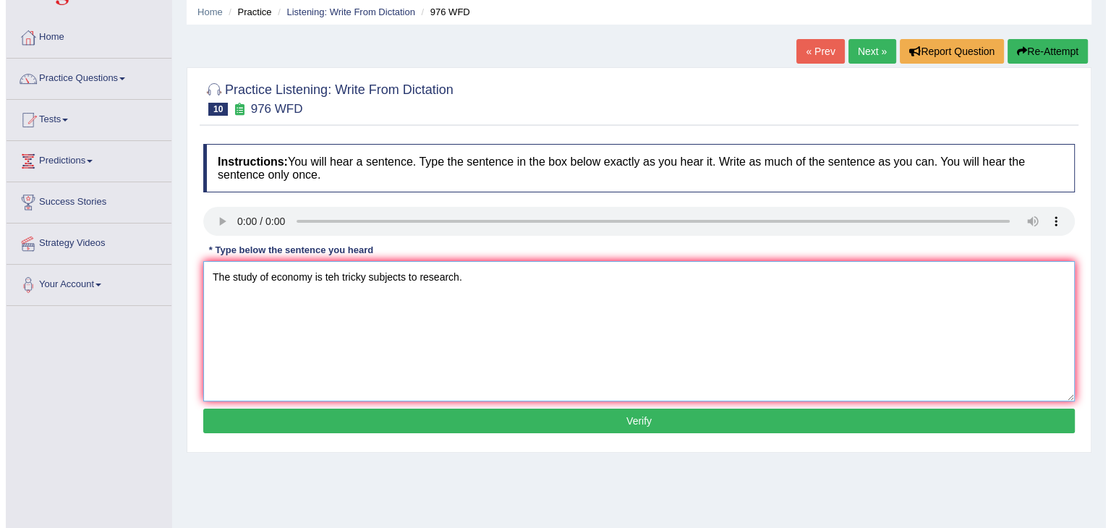
scroll to position [57, 0]
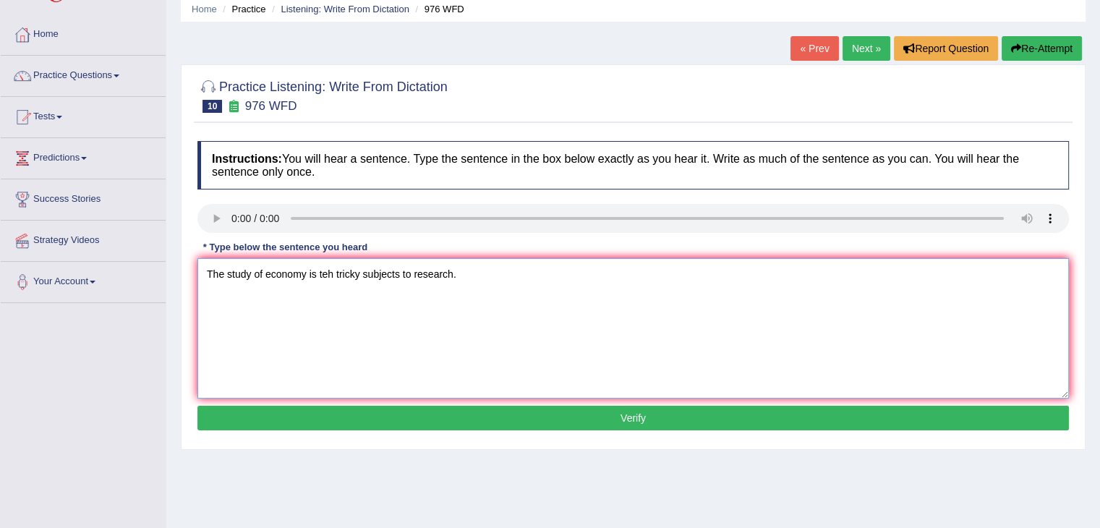
type textarea "The study of economy is teh tricky subjects to research."
click at [309, 411] on button "Verify" at bounding box center [632, 418] width 871 height 25
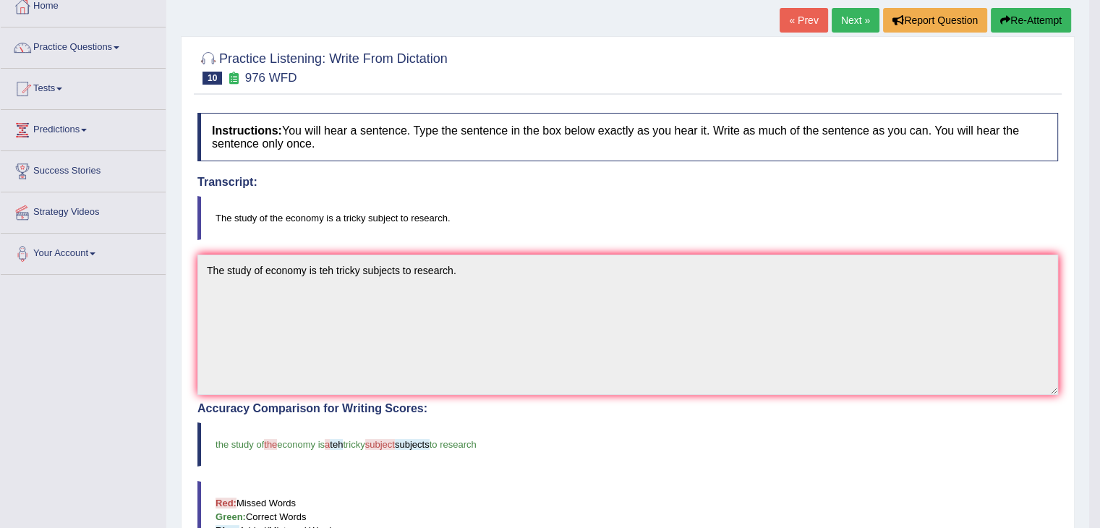
scroll to position [77, 0]
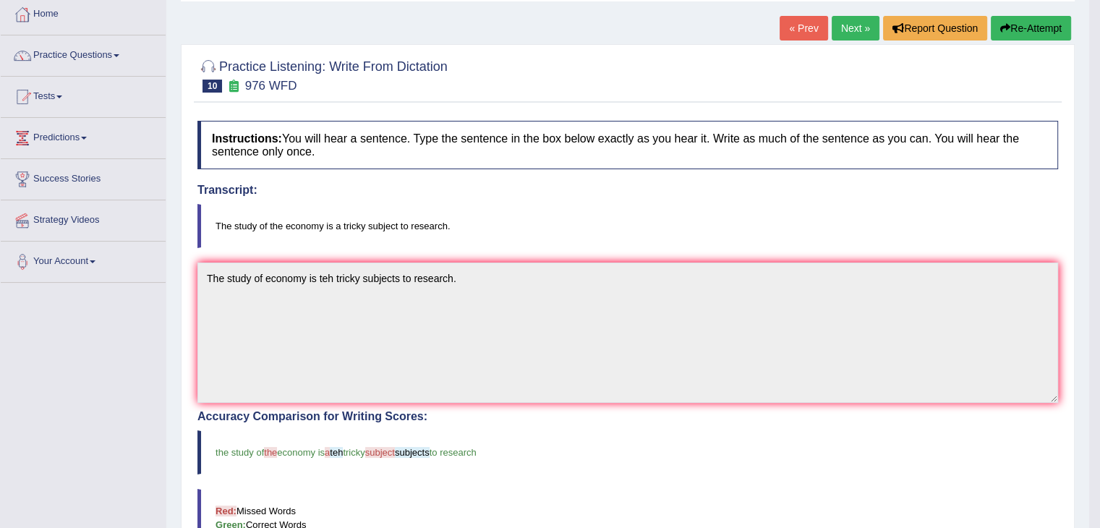
click at [839, 21] on link "Next »" at bounding box center [856, 28] width 48 height 25
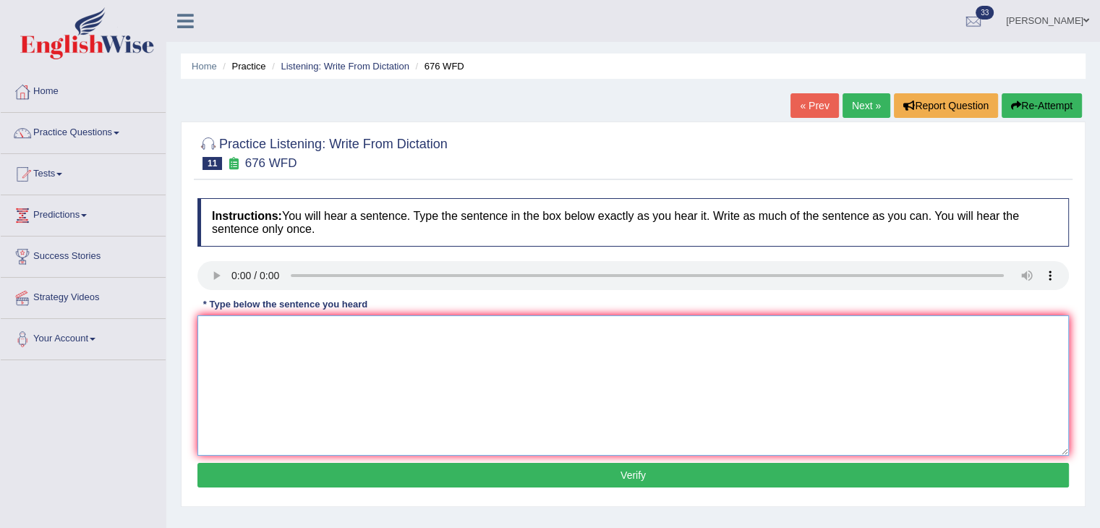
click at [236, 328] on textarea at bounding box center [632, 385] width 871 height 140
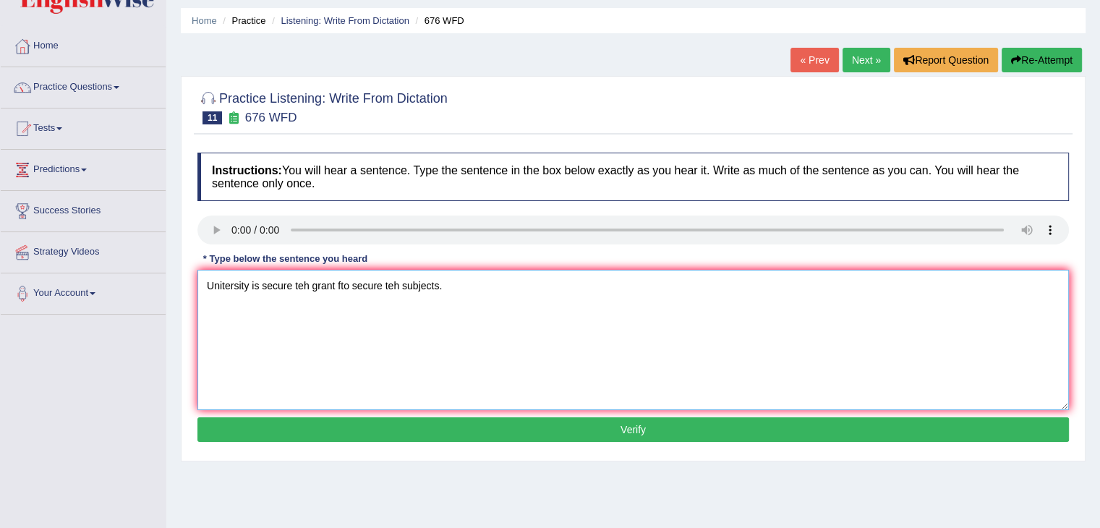
scroll to position [43, 0]
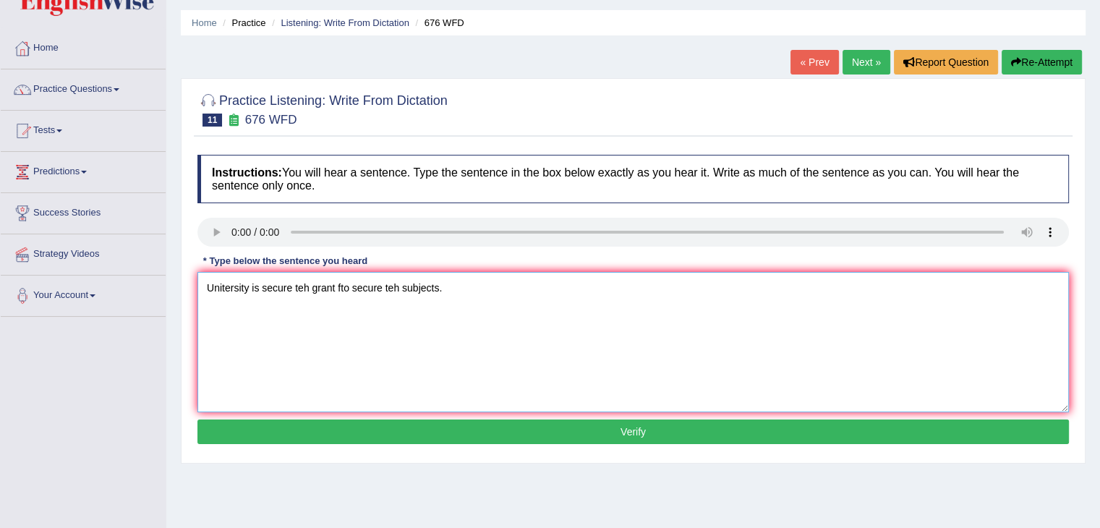
type textarea "Unitersity is secure teh grant fto secure teh subjects."
click at [315, 440] on button "Verify" at bounding box center [632, 431] width 871 height 25
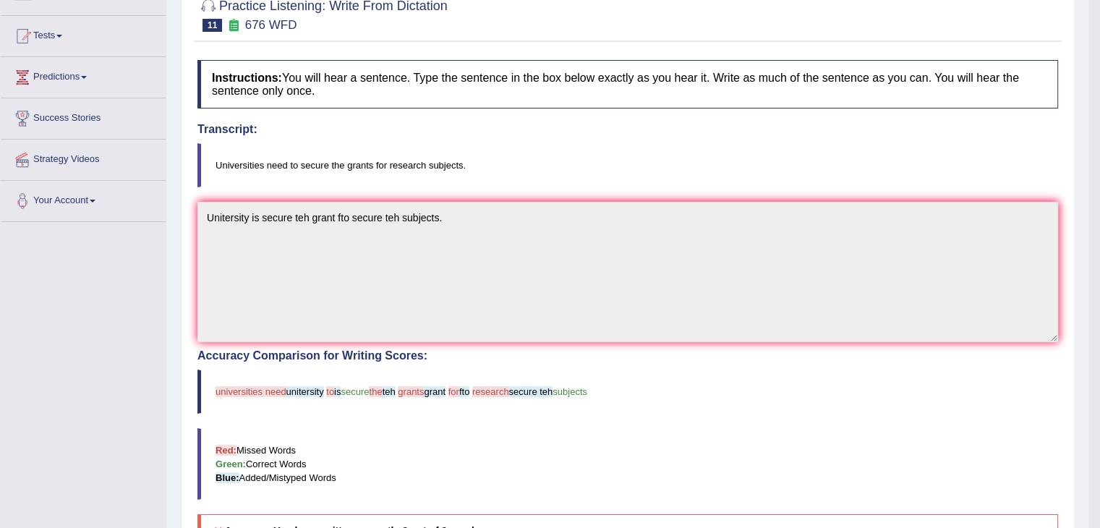
scroll to position [0, 0]
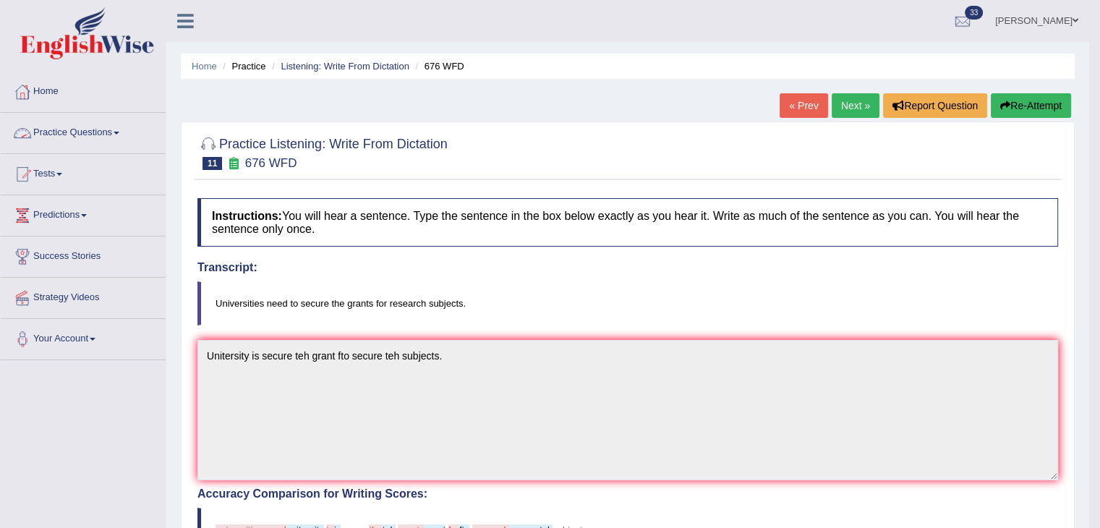
click at [116, 135] on link "Practice Questions" at bounding box center [83, 131] width 165 height 36
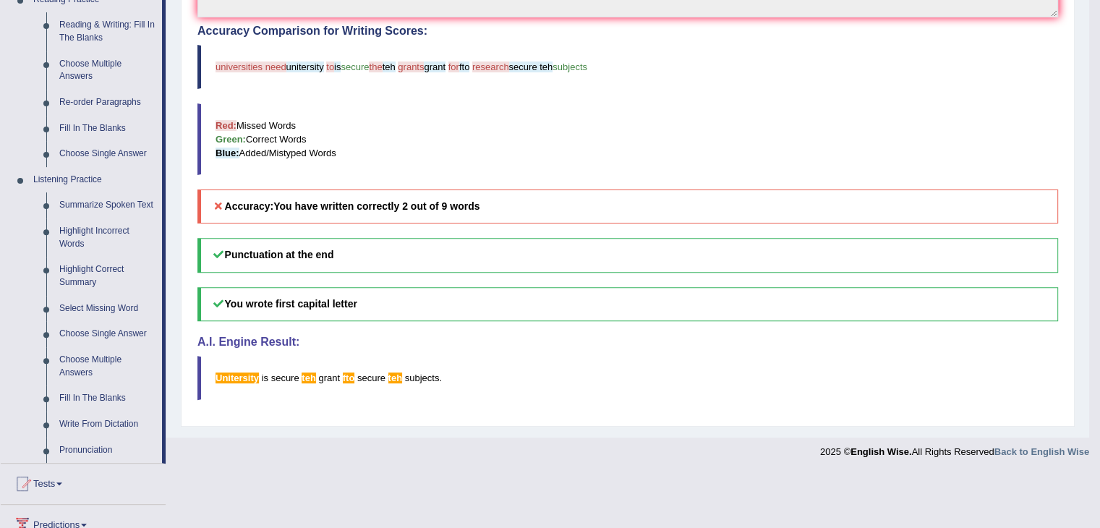
scroll to position [464, 0]
click at [107, 400] on link "Fill In The Blanks" at bounding box center [107, 397] width 109 height 26
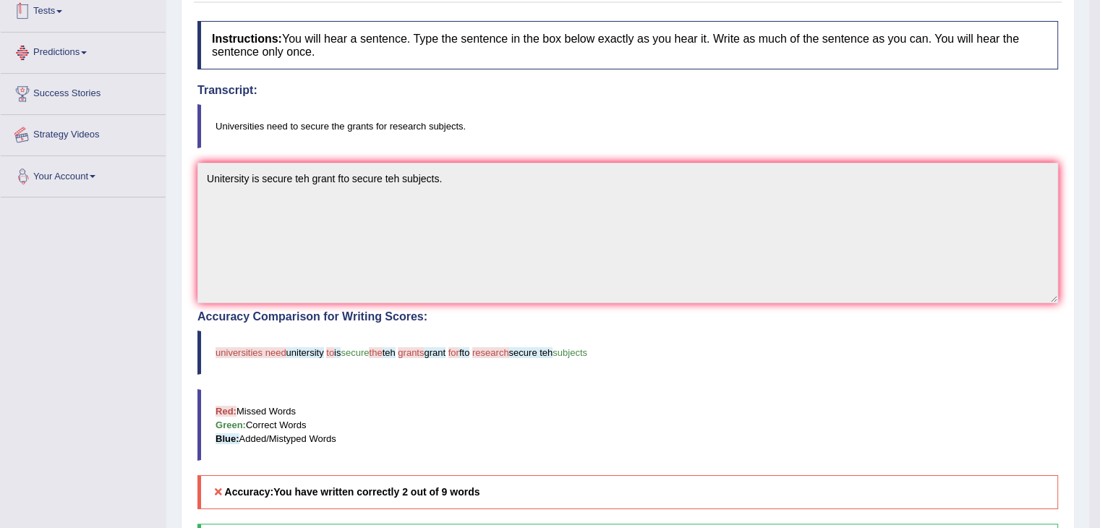
scroll to position [229, 0]
